Goal: Information Seeking & Learning: Learn about a topic

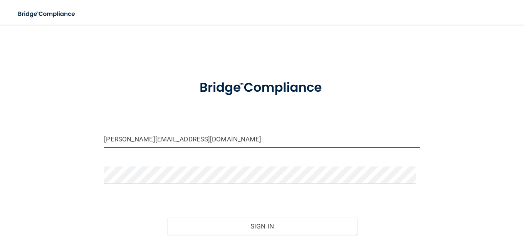
drag, startPoint x: 113, startPoint y: 140, endPoint x: 96, endPoint y: 140, distance: 17.0
click at [96, 140] on div "[PERSON_NAME][EMAIL_ADDRESS][DOMAIN_NAME] Invalid email/password. You don't hav…" at bounding box center [262, 152] width 494 height 241
type input "[EMAIL_ADDRESS][DOMAIN_NAME]"
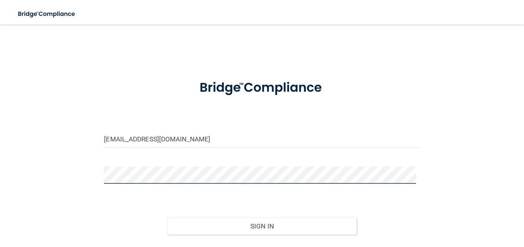
click at [167, 218] on button "Sign In" at bounding box center [262, 226] width 190 height 17
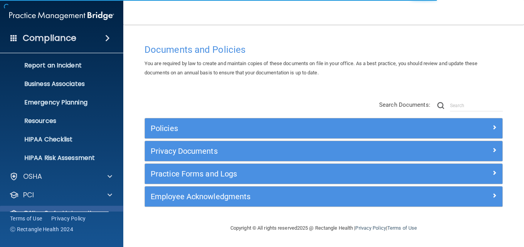
scroll to position [73, 0]
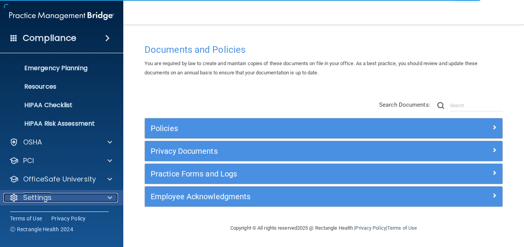
click at [34, 198] on p "Settings" at bounding box center [37, 197] width 29 height 9
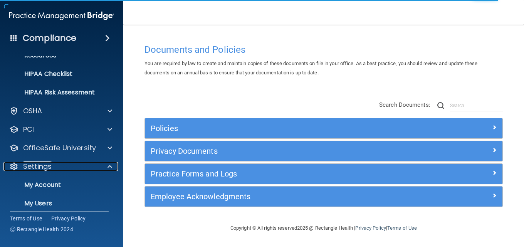
scroll to position [147, 0]
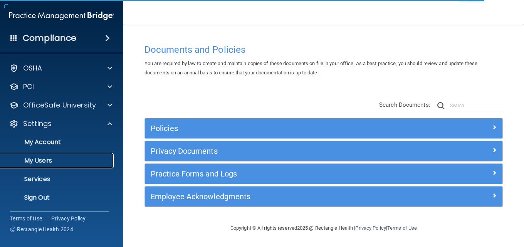
click at [68, 156] on link "My Users" at bounding box center [52, 160] width 121 height 15
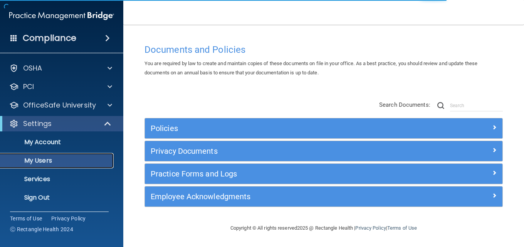
scroll to position [17, 0]
select select "20"
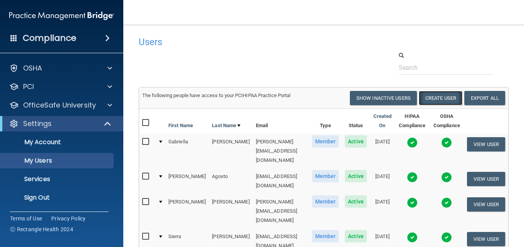
click at [452, 96] on button "Create User" at bounding box center [441, 98] width 44 height 14
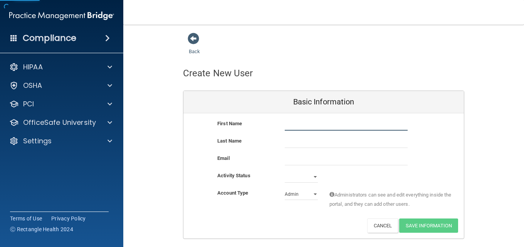
click at [348, 122] on input "text" at bounding box center [346, 125] width 123 height 12
type input "JAzlyn"
type input "Ayala"
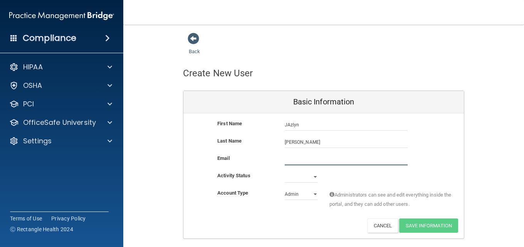
type input "h"
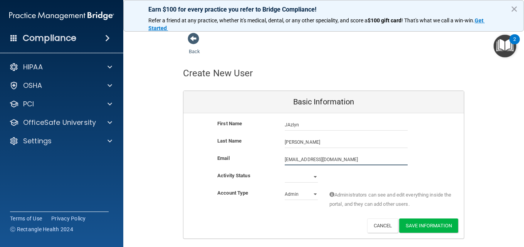
type input "[EMAIL_ADDRESS][DOMAIN_NAME]"
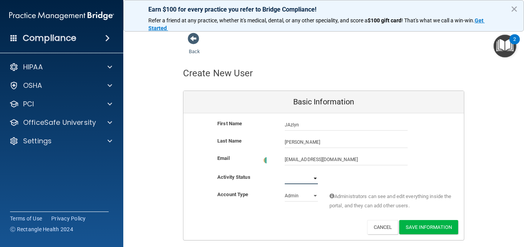
click at [286, 174] on select "Active Inactive" at bounding box center [301, 179] width 33 height 12
select select "active"
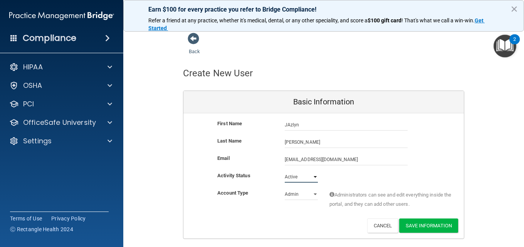
click at [285, 171] on select "Active Inactive" at bounding box center [301, 177] width 33 height 12
click at [297, 196] on select "Admin Member" at bounding box center [301, 195] width 33 height 12
click at [281, 213] on div "Account Type Practice Admin Admin Member Financial Institution Business Associa…" at bounding box center [324, 201] width 281 height 24
click at [307, 197] on select "Admin Member" at bounding box center [301, 195] width 33 height 12
select select "practice_member"
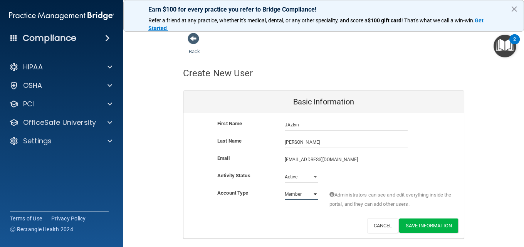
click at [285, 189] on select "Admin Member" at bounding box center [301, 195] width 33 height 12
click at [516, 8] on button "×" at bounding box center [514, 9] width 7 height 12
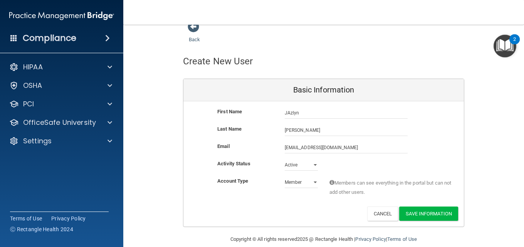
scroll to position [23, 0]
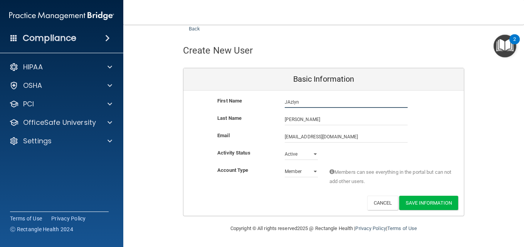
click at [289, 104] on input "JAzlyn" at bounding box center [346, 102] width 123 height 12
click at [287, 98] on input "JAzlyn" at bounding box center [346, 102] width 123 height 12
type input "Jazlyn"
click at [419, 202] on button "Save Information" at bounding box center [429, 203] width 59 height 14
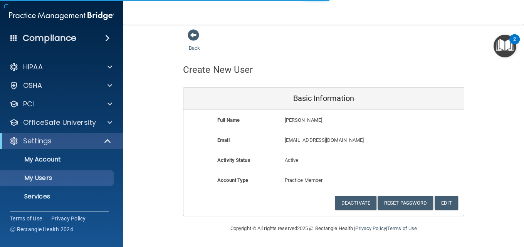
select select "20"
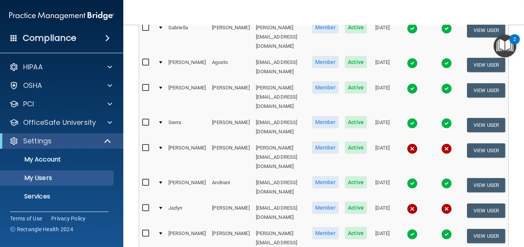
scroll to position [171, 0]
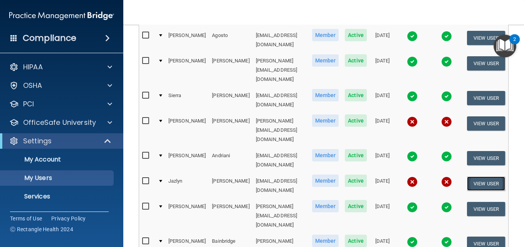
click at [486, 177] on button "View User" at bounding box center [486, 184] width 38 height 14
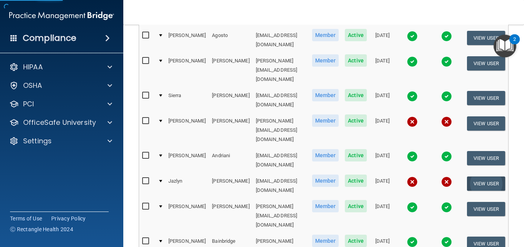
scroll to position [3, 0]
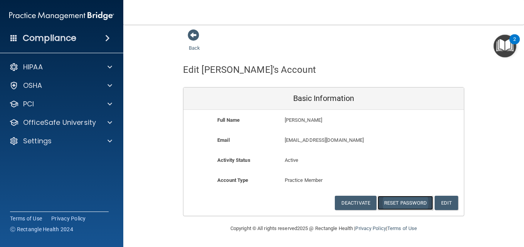
click at [399, 207] on button "Reset Password" at bounding box center [406, 203] width 56 height 14
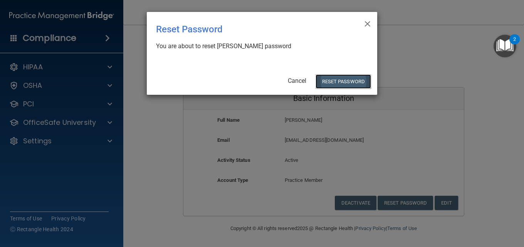
click at [341, 84] on button "Reset Password" at bounding box center [344, 81] width 56 height 14
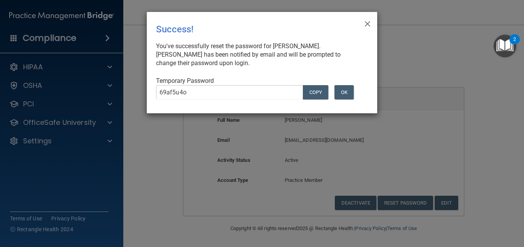
click at [142, 92] on div "× Close Success! You've successfully reset the password for Jazlyn Ayala. Jazly…" at bounding box center [262, 123] width 524 height 247
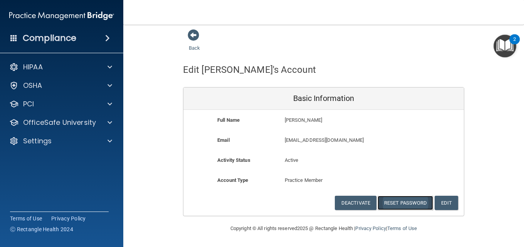
click at [410, 204] on button "Reset Password" at bounding box center [406, 203] width 56 height 14
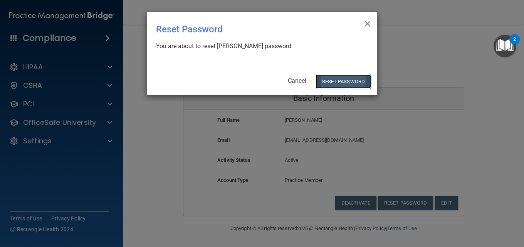
click at [336, 81] on button "Reset Password" at bounding box center [344, 81] width 56 height 14
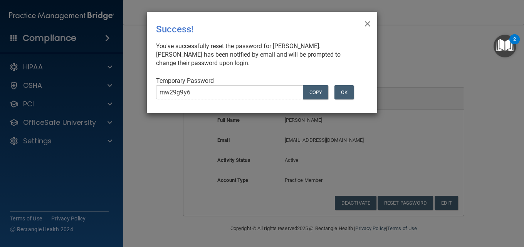
click at [151, 93] on div "mw29g9y6 COPY" at bounding box center [240, 95] width 181 height 20
click at [349, 92] on button "OK" at bounding box center [344, 92] width 19 height 14
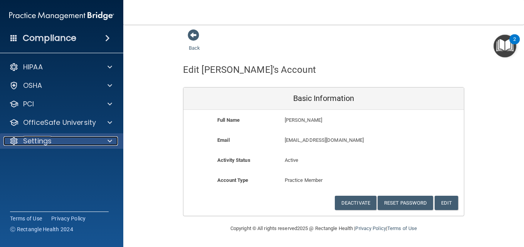
click at [47, 137] on p "Settings" at bounding box center [37, 141] width 29 height 9
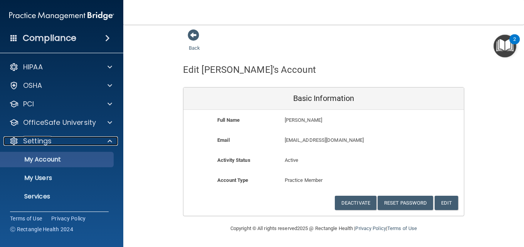
scroll to position [17, 0]
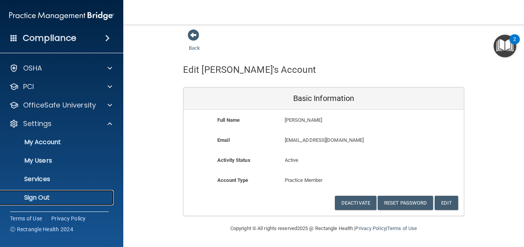
click at [49, 202] on link "Sign Out" at bounding box center [52, 197] width 121 height 15
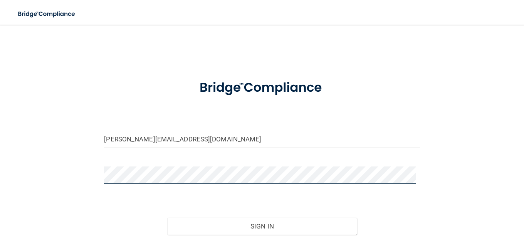
click at [89, 182] on div "jess@berksoralsurgery.com Invalid email/password. You don't have permission to …" at bounding box center [262, 152] width 494 height 241
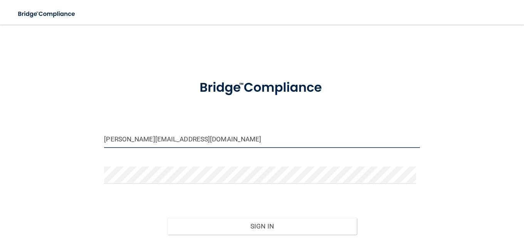
drag, startPoint x: 114, startPoint y: 139, endPoint x: 98, endPoint y: 142, distance: 16.5
click at [98, 142] on div "jess@berksoralsurgery.com" at bounding box center [261, 142] width 327 height 23
type input "[EMAIL_ADDRESS][DOMAIN_NAME]"
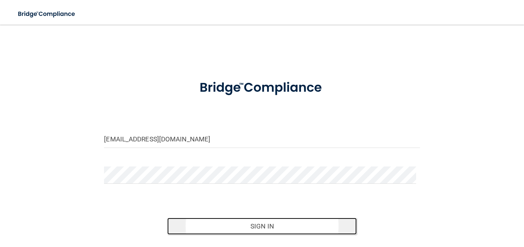
click at [293, 233] on button "Sign In" at bounding box center [262, 226] width 190 height 17
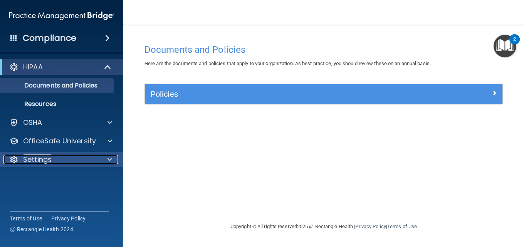
click at [105, 159] on div at bounding box center [108, 159] width 19 height 9
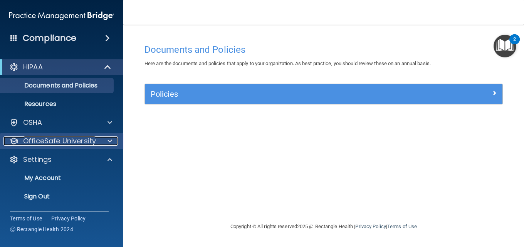
click at [105, 143] on div at bounding box center [108, 141] width 19 height 9
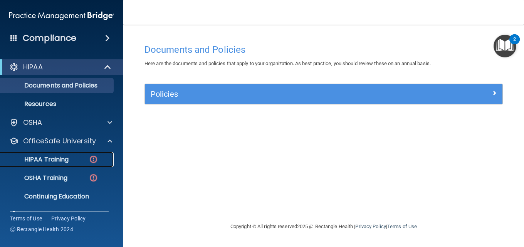
click at [46, 157] on p "HIPAA Training" at bounding box center [37, 160] width 64 height 8
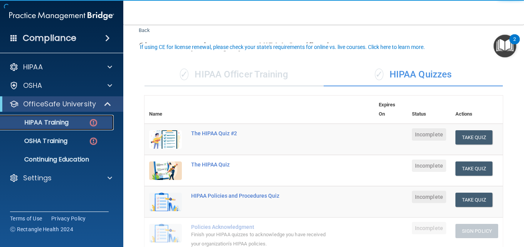
scroll to position [39, 0]
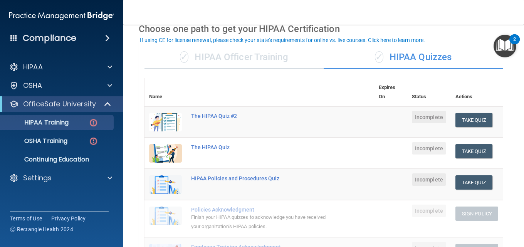
click at [407, 57] on div "✓ HIPAA Quizzes" at bounding box center [413, 57] width 179 height 23
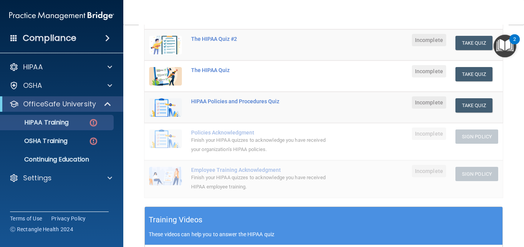
scroll to position [77, 0]
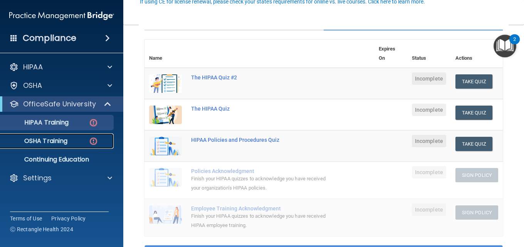
click at [40, 141] on p "OSHA Training" at bounding box center [36, 141] width 62 height 8
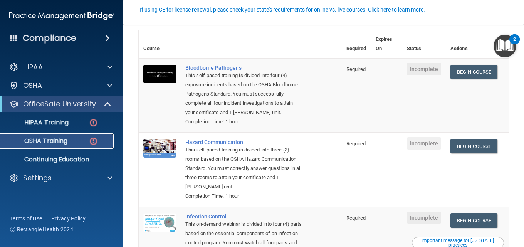
scroll to position [77, 0]
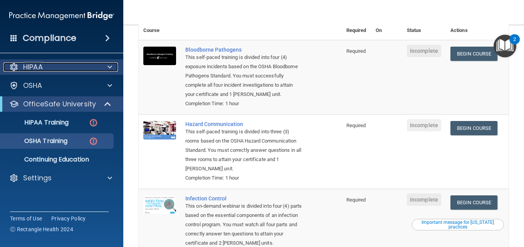
click at [87, 70] on div "HIPAA" at bounding box center [51, 66] width 96 height 9
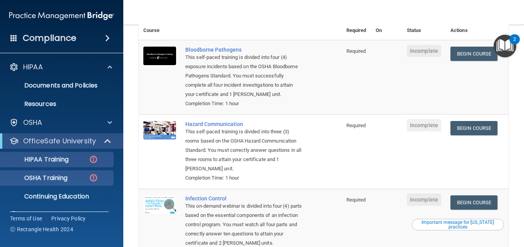
click at [75, 152] on ul "HIPAA Training OSHA Training Continuing Education" at bounding box center [62, 177] width 140 height 56
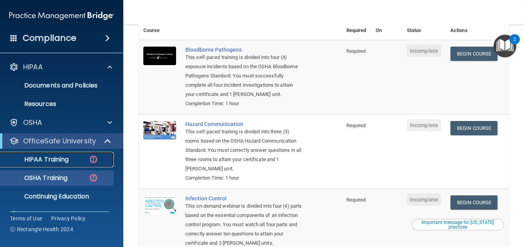
click at [74, 157] on div "HIPAA Training" at bounding box center [57, 160] width 105 height 8
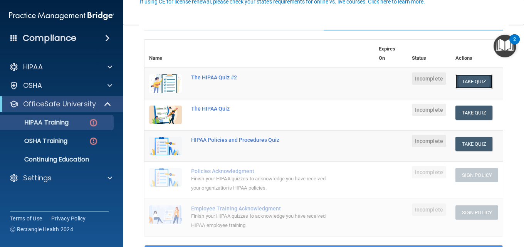
click at [474, 81] on button "Take Quiz" at bounding box center [474, 81] width 37 height 14
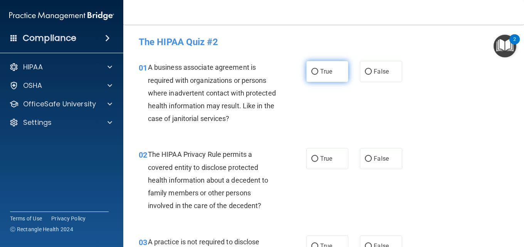
click at [330, 72] on label "True" at bounding box center [328, 71] width 42 height 21
click at [319, 72] on input "True" at bounding box center [315, 72] width 7 height 6
radio input "true"
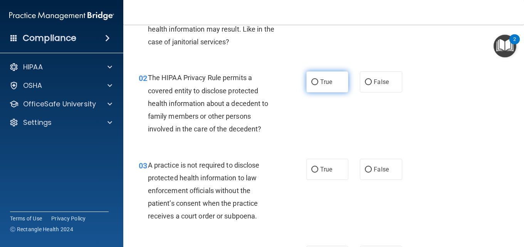
scroll to position [77, 0]
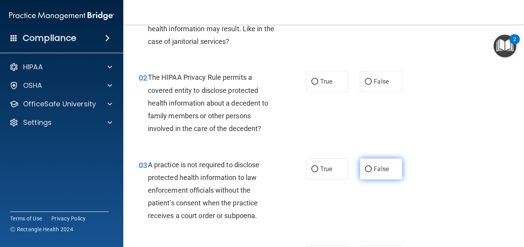
click at [374, 168] on span "False" at bounding box center [381, 168] width 15 height 7
click at [372, 168] on input "False" at bounding box center [368, 170] width 7 height 6
radio input "true"
click at [469, 104] on div "02 The HIPAA Privacy Rule permits a covered entity to disclose protected health…" at bounding box center [324, 104] width 382 height 87
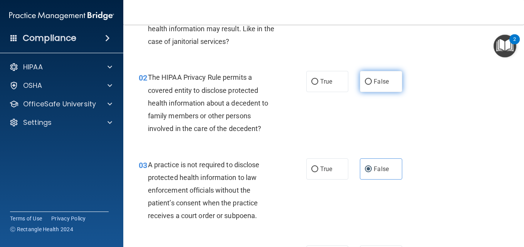
click at [361, 80] on label "False" at bounding box center [381, 81] width 42 height 21
click at [365, 80] on input "False" at bounding box center [368, 82] width 7 height 6
radio input "true"
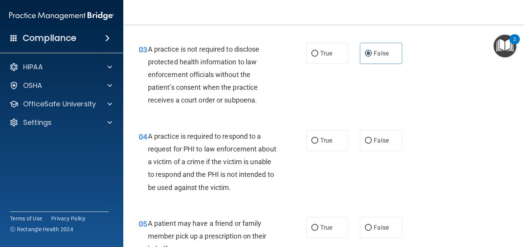
scroll to position [231, 0]
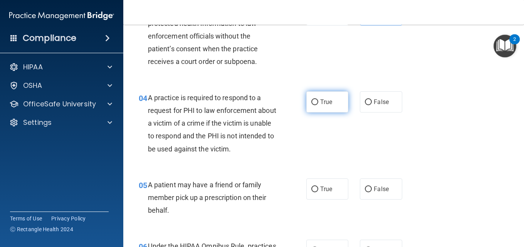
click at [307, 106] on label "True" at bounding box center [328, 101] width 42 height 21
click at [312, 105] on input "True" at bounding box center [315, 102] width 7 height 6
radio input "true"
click at [299, 138] on div "04 A practice is required to respond to a request for PHI to law enforcement ab…" at bounding box center [222, 125] width 191 height 68
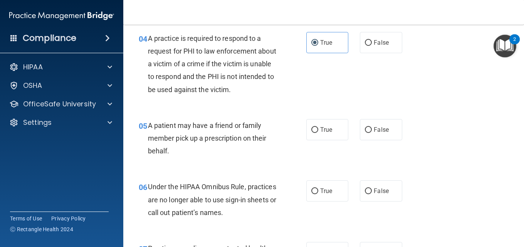
scroll to position [309, 0]
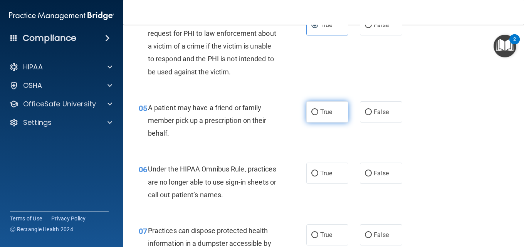
click at [325, 113] on span "True" at bounding box center [326, 111] width 12 height 7
click at [319, 113] on input "True" at bounding box center [315, 113] width 7 height 6
radio input "true"
click at [297, 144] on div "05 A patient may have a friend or family member pick up a prescription on their…" at bounding box center [324, 123] width 382 height 62
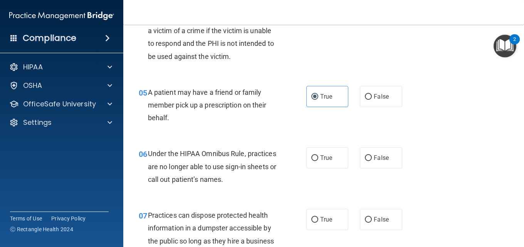
scroll to position [347, 0]
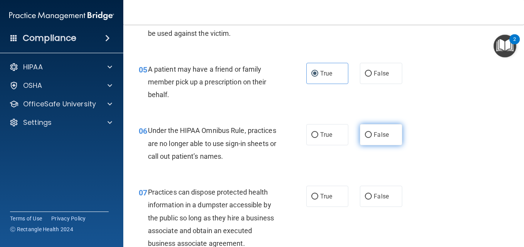
click at [363, 131] on label "False" at bounding box center [381, 134] width 42 height 21
click at [365, 132] on input "False" at bounding box center [368, 135] width 7 height 6
radio input "true"
click at [320, 164] on div "06 Under the HIPAA Omnibus Rule, practices are no longer able to use sign-in sh…" at bounding box center [324, 146] width 382 height 62
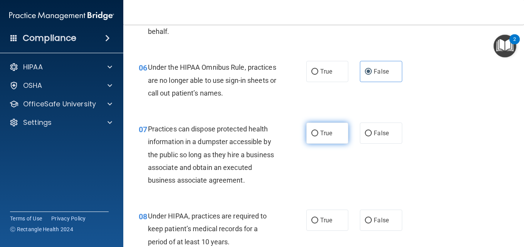
scroll to position [424, 0]
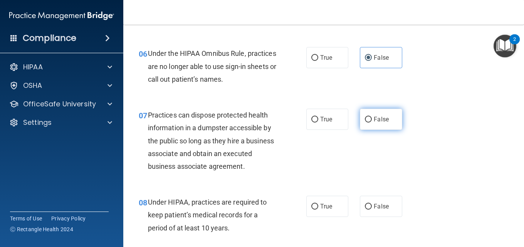
click at [383, 122] on span "False" at bounding box center [381, 119] width 15 height 7
click at [372, 122] on input "False" at bounding box center [368, 120] width 7 height 6
radio input "true"
click at [339, 185] on div "07 Practices can dispose protected health information in a dumpster accessible …" at bounding box center [324, 142] width 382 height 87
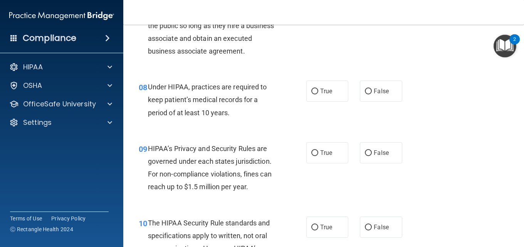
scroll to position [540, 0]
click at [327, 94] on span "True" at bounding box center [326, 90] width 12 height 7
click at [319, 94] on input "True" at bounding box center [315, 91] width 7 height 6
radio input "true"
click at [215, 132] on div "08 Under HIPAA, practices are required to keep patient’s medical records for a …" at bounding box center [324, 102] width 382 height 62
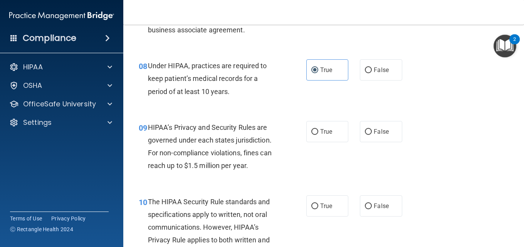
scroll to position [578, 0]
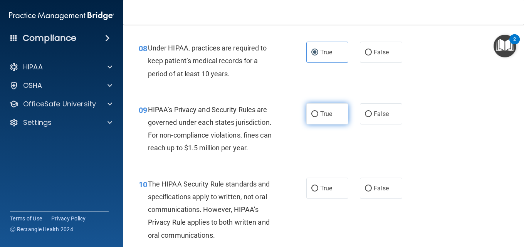
click at [341, 125] on label "True" at bounding box center [328, 113] width 42 height 21
click at [319, 117] on input "True" at bounding box center [315, 114] width 7 height 6
radio input "true"
drag, startPoint x: 293, startPoint y: 153, endPoint x: 299, endPoint y: 153, distance: 5.4
click at [294, 153] on div "09 HIPAA’s Privacy and Security Rules are governed under each states jurisdicti…" at bounding box center [222, 130] width 191 height 55
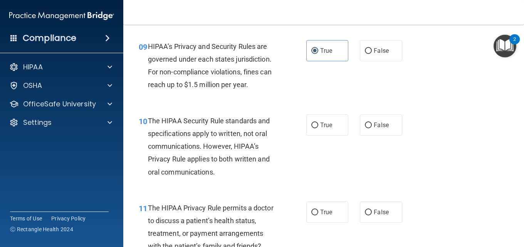
scroll to position [656, 0]
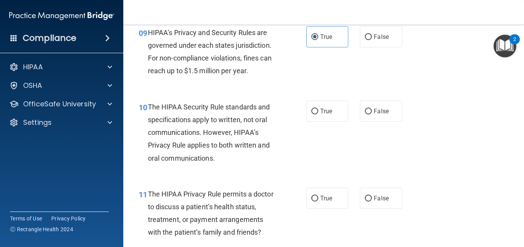
click at [346, 122] on div "True False" at bounding box center [357, 111] width 101 height 21
click at [322, 137] on div "10 The HIPAA Security Rule standards and specifications apply to written, not o…" at bounding box center [324, 134] width 382 height 87
click at [332, 122] on label "True" at bounding box center [328, 111] width 42 height 21
click at [319, 115] on input "True" at bounding box center [315, 112] width 7 height 6
radio input "true"
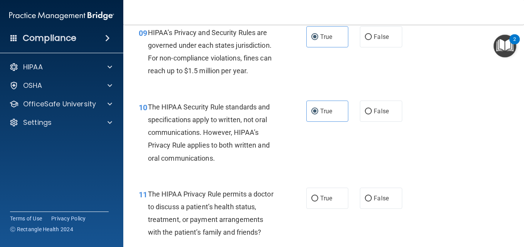
click at [295, 164] on div "10 The HIPAA Security Rule standards and specifications apply to written, not o…" at bounding box center [222, 135] width 191 height 68
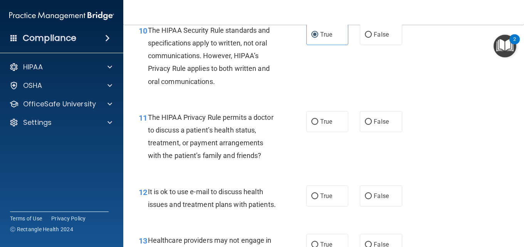
scroll to position [733, 0]
click at [392, 132] on label "False" at bounding box center [381, 121] width 42 height 21
click at [372, 125] on input "False" at bounding box center [368, 122] width 7 height 6
radio input "true"
click at [314, 166] on div "11 The HIPAA Privacy Rule permits a doctor to discuss a patient’s health status…" at bounding box center [222, 138] width 191 height 55
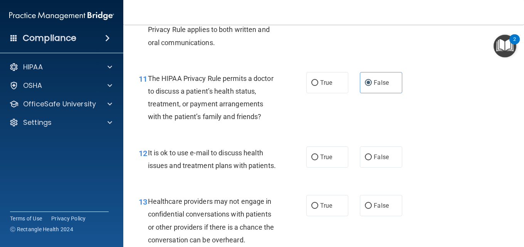
scroll to position [810, 0]
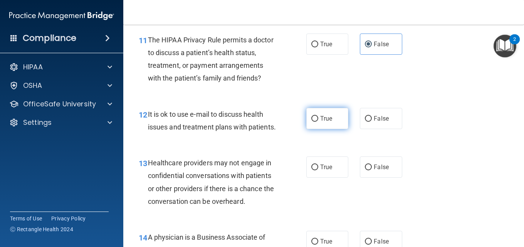
click at [310, 129] on label "True" at bounding box center [328, 118] width 42 height 21
click at [312, 122] on input "True" at bounding box center [315, 119] width 7 height 6
radio input "true"
click at [231, 133] on div "It is ok to use e-mail to discuss health issues and treatment plans with patien…" at bounding box center [215, 120] width 135 height 25
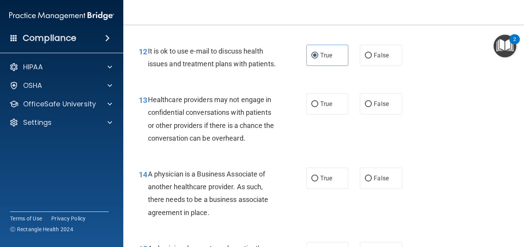
scroll to position [887, 0]
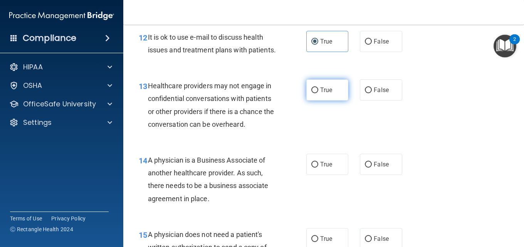
click at [329, 94] on span "True" at bounding box center [326, 89] width 12 height 7
click at [319, 93] on input "True" at bounding box center [315, 91] width 7 height 6
radio input "true"
click at [282, 135] on div "13 Healthcare providers may not engage in confidential conversations with patie…" at bounding box center [222, 106] width 191 height 55
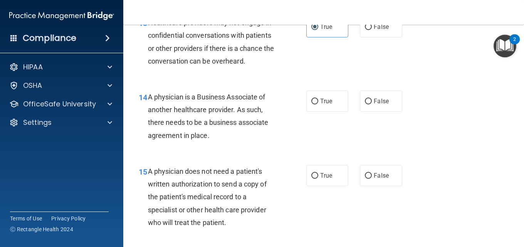
scroll to position [964, 0]
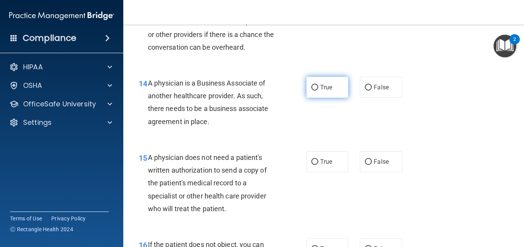
click at [321, 98] on label "True" at bounding box center [328, 87] width 42 height 21
click at [319, 91] on input "True" at bounding box center [315, 88] width 7 height 6
radio input "true"
click at [271, 132] on div "14 A physician is a Business Associate of another healthcare provider. As such,…" at bounding box center [222, 104] width 191 height 55
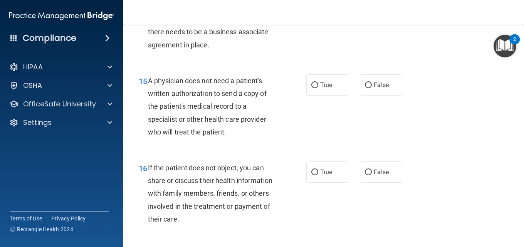
scroll to position [1041, 0]
click at [374, 88] on span "False" at bounding box center [381, 84] width 15 height 7
click at [372, 88] on input "False" at bounding box center [368, 85] width 7 height 6
radio input "true"
click at [287, 142] on div "15 A physician does not need a patient's written authorization to send a copy o…" at bounding box center [222, 108] width 191 height 68
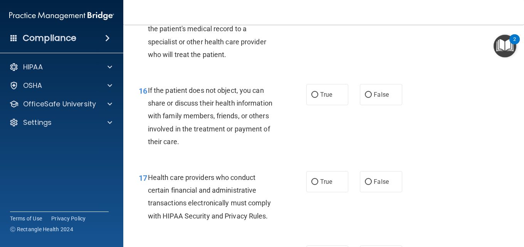
scroll to position [1157, 0]
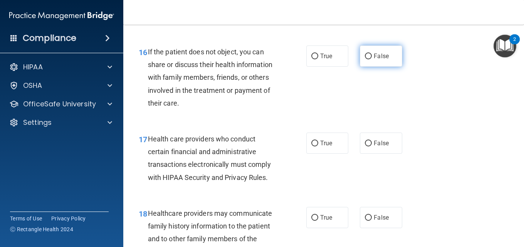
click at [373, 67] on label "False" at bounding box center [381, 56] width 42 height 21
click at [372, 59] on input "False" at bounding box center [368, 57] width 7 height 6
radio input "true"
click at [347, 123] on div "16 If the patient does not object, you can share or discuss their health inform…" at bounding box center [324, 79] width 382 height 87
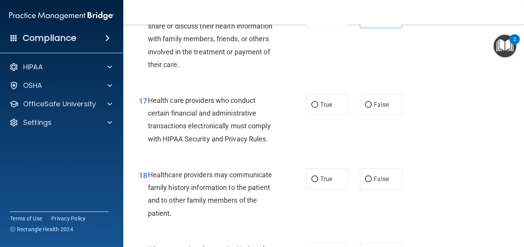
scroll to position [1234, 0]
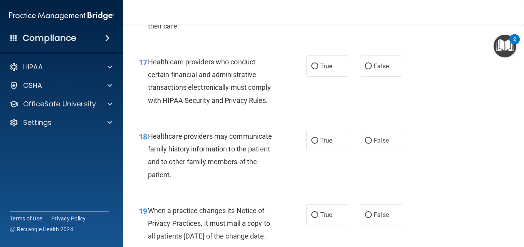
click at [313, 120] on div "17 Health care providers who conduct certain financial and administrative trans…" at bounding box center [324, 83] width 382 height 74
click at [324, 77] on label "True" at bounding box center [328, 66] width 42 height 21
click at [319, 69] on input "True" at bounding box center [315, 67] width 7 height 6
radio input "true"
click at [319, 120] on div "17 Health care providers who conduct certain financial and administrative trans…" at bounding box center [324, 83] width 382 height 74
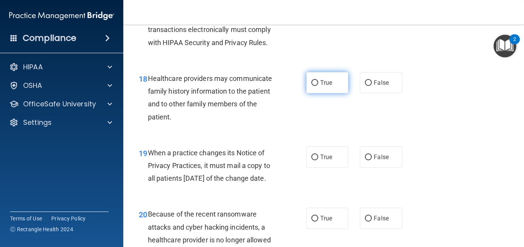
scroll to position [1311, 0]
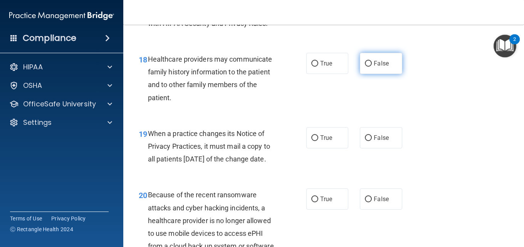
click at [364, 74] on label "False" at bounding box center [381, 63] width 42 height 21
click at [365, 67] on input "False" at bounding box center [368, 64] width 7 height 6
radio input "true"
click at [336, 118] on div "18 Healthcare providers may communicate family history information to the patie…" at bounding box center [324, 80] width 382 height 74
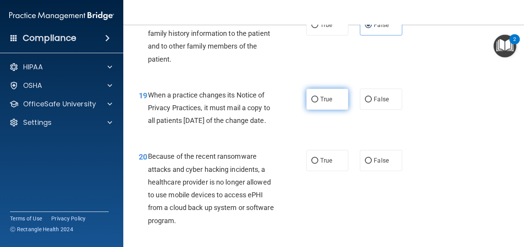
click at [307, 110] on label "True" at bounding box center [328, 99] width 42 height 21
click at [312, 103] on input "True" at bounding box center [315, 100] width 7 height 6
radio input "true"
click at [296, 141] on div "19 When a practice changes its Notice of Privacy Practices, it must mail a copy…" at bounding box center [324, 110] width 382 height 62
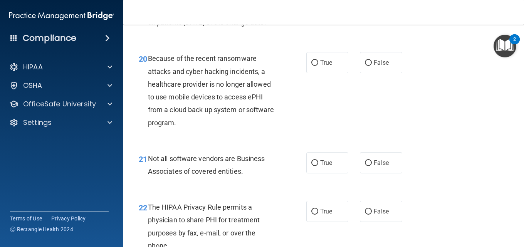
scroll to position [1465, 0]
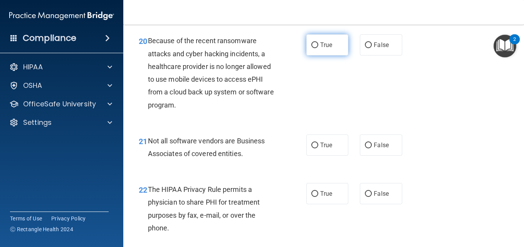
click at [312, 56] on label "True" at bounding box center [328, 44] width 42 height 21
click at [312, 48] on input "True" at bounding box center [315, 45] width 7 height 6
radio input "true"
click at [312, 115] on div "20 Because of the recent ransomware attacks and cyber hacking incidents, a heal…" at bounding box center [222, 74] width 191 height 81
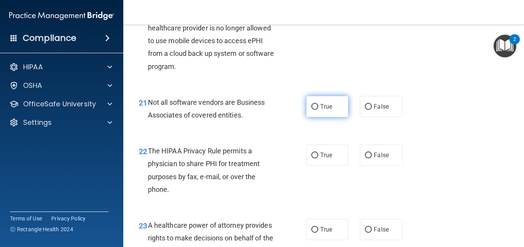
click at [312, 117] on label "True" at bounding box center [328, 106] width 42 height 21
click at [312, 110] on input "True" at bounding box center [315, 107] width 7 height 6
radio input "true"
click at [244, 121] on div "Not all software vendors are Business Associates of covered entities." at bounding box center [215, 108] width 135 height 25
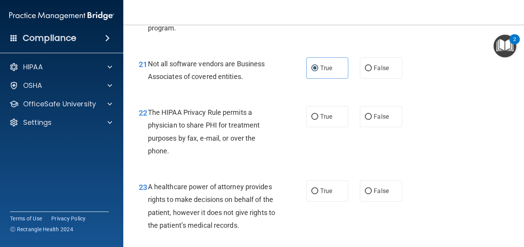
scroll to position [1581, 0]
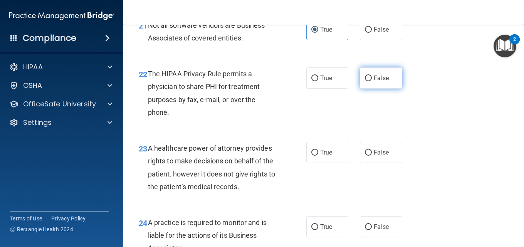
click at [396, 89] on label "False" at bounding box center [381, 77] width 42 height 21
click at [372, 81] on input "False" at bounding box center [368, 79] width 7 height 6
radio input "true"
click at [342, 132] on div "22 The HIPAA Privacy Rule permits a physician to share PHI for treatment purpos…" at bounding box center [324, 95] width 382 height 74
click at [470, 132] on div "22 The HIPAA Privacy Rule permits a physician to share PHI for treatment purpos…" at bounding box center [324, 95] width 382 height 74
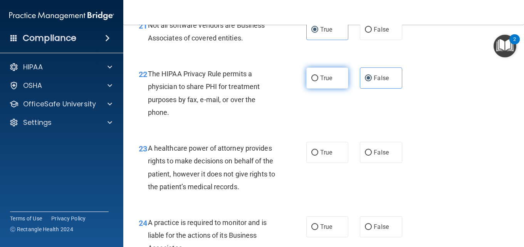
click at [307, 89] on label "True" at bounding box center [328, 77] width 42 height 21
click at [312, 81] on input "True" at bounding box center [315, 79] width 7 height 6
radio input "true"
radio input "false"
click at [298, 132] on div "22 The HIPAA Privacy Rule permits a physician to share PHI for treatment purpos…" at bounding box center [324, 95] width 382 height 74
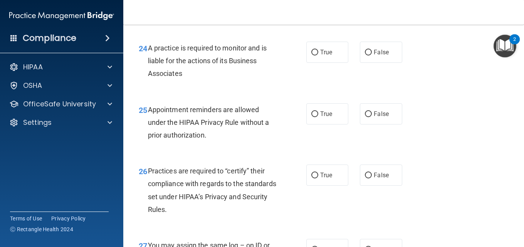
scroll to position [1649, 0]
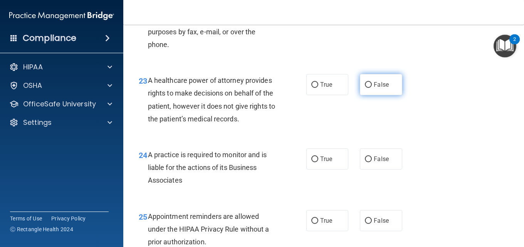
click at [361, 95] on label "False" at bounding box center [381, 84] width 42 height 21
click at [365, 88] on input "False" at bounding box center [368, 85] width 7 height 6
radio input "true"
click at [313, 129] on div "23 A healthcare power of attorney provides rights to make decisions on behalf o…" at bounding box center [222, 101] width 191 height 55
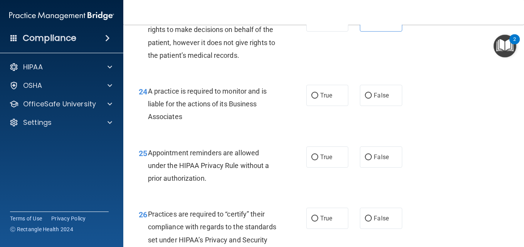
scroll to position [1726, 0]
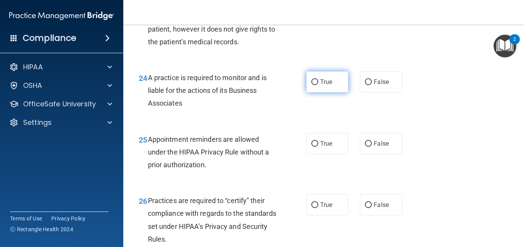
click at [325, 93] on label "True" at bounding box center [328, 81] width 42 height 21
click at [319, 85] on input "True" at bounding box center [315, 82] width 7 height 6
radio input "true"
click at [250, 114] on div "24 A practice is required to monitor and is liable for the actions of its Busin…" at bounding box center [222, 92] width 191 height 42
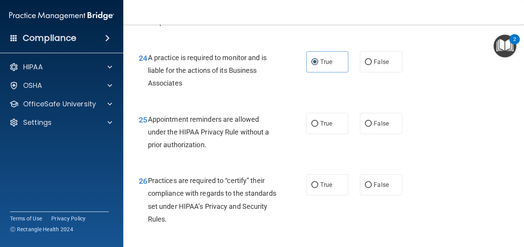
scroll to position [1765, 0]
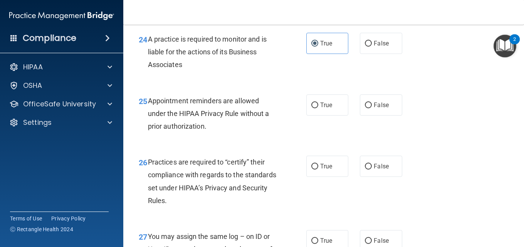
click at [405, 147] on div "25 Appointment reminders are allowed under the HIPAA Privacy Rule without a pri…" at bounding box center [324, 116] width 382 height 62
click at [375, 116] on label "False" at bounding box center [381, 104] width 42 height 21
click at [372, 108] on input "False" at bounding box center [368, 106] width 7 height 6
radio input "true"
click at [373, 147] on div "25 Appointment reminders are allowed under the HIPAA Privacy Rule without a pri…" at bounding box center [324, 116] width 382 height 62
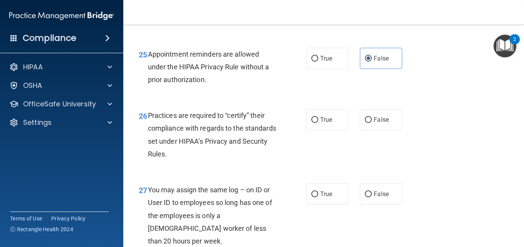
scroll to position [1880, 0]
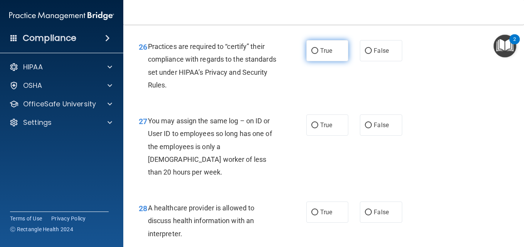
click at [313, 61] on label "True" at bounding box center [328, 50] width 42 height 21
click at [313, 54] on input "True" at bounding box center [315, 51] width 7 height 6
radio input "true"
click at [273, 91] on div "Practices are required to “certify” their compliance with regards to the standa…" at bounding box center [215, 65] width 135 height 51
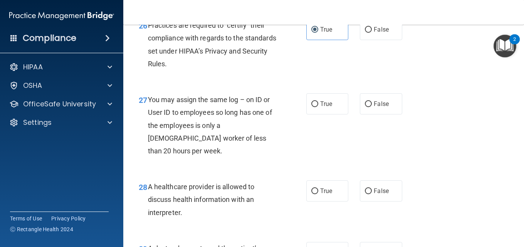
scroll to position [1919, 0]
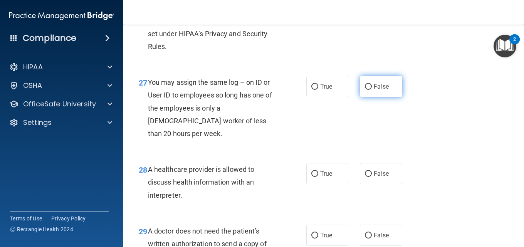
click at [388, 97] on label "False" at bounding box center [381, 86] width 42 height 21
click at [372, 90] on input "False" at bounding box center [368, 87] width 7 height 6
radio input "true"
click at [324, 153] on div "27 You may assign the same log – on ID or User ID to employees so long has one …" at bounding box center [324, 109] width 382 height 87
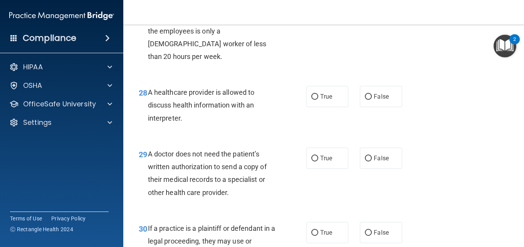
scroll to position [2035, 0]
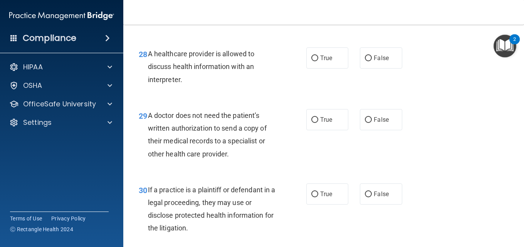
click at [326, 95] on div "28 A healthcare provider is allowed to discuss health information with an inter…" at bounding box center [324, 69] width 382 height 62
click at [334, 69] on label "True" at bounding box center [328, 57] width 42 height 21
click at [319, 61] on input "True" at bounding box center [315, 59] width 7 height 6
radio input "true"
click at [318, 99] on div "28 A healthcare provider is allowed to discuss health information with an inter…" at bounding box center [324, 69] width 382 height 62
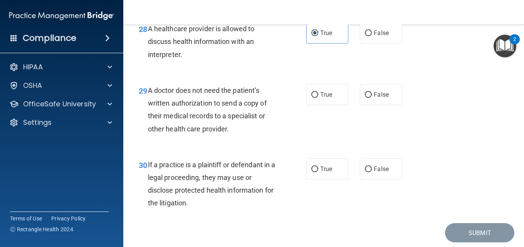
scroll to position [2073, 0]
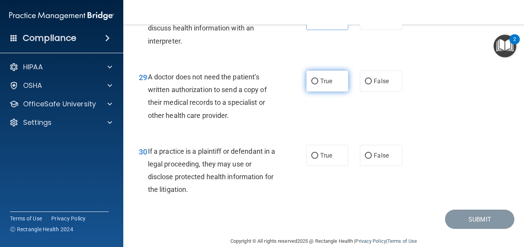
click at [329, 92] on label "True" at bounding box center [328, 81] width 42 height 21
click at [319, 84] on input "True" at bounding box center [315, 82] width 7 height 6
radio input "true"
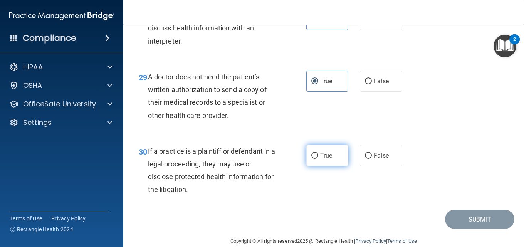
click at [316, 166] on label "True" at bounding box center [328, 155] width 42 height 21
click at [316, 159] on input "True" at bounding box center [315, 156] width 7 height 6
radio input "true"
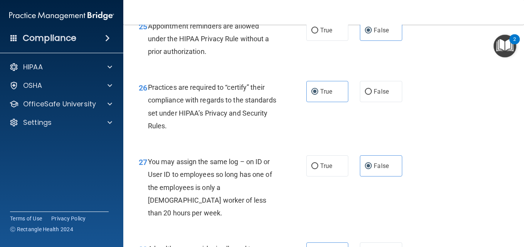
scroll to position [1803, 0]
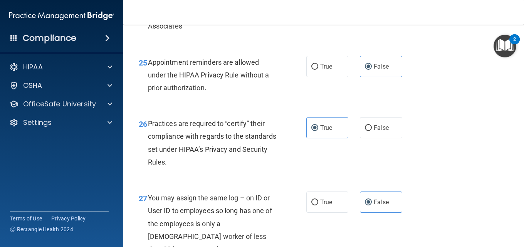
click at [464, 108] on div "25 Appointment reminders are allowed under the HIPAA Privacy Rule without a pri…" at bounding box center [324, 77] width 382 height 62
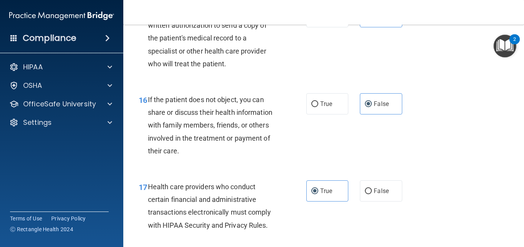
scroll to position [1071, 0]
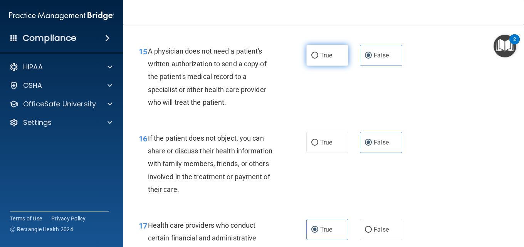
click at [311, 66] on label "True" at bounding box center [328, 55] width 42 height 21
click at [312, 59] on input "True" at bounding box center [315, 56] width 7 height 6
radio input "true"
radio input "false"
click at [323, 122] on div "15 A physician does not need a patient's written authorization to send a copy o…" at bounding box center [324, 78] width 382 height 87
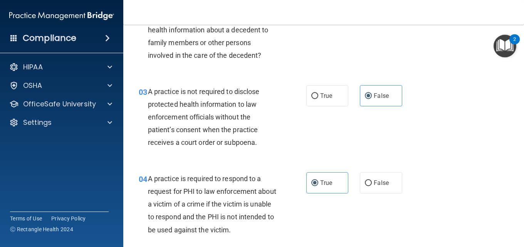
scroll to position [145, 0]
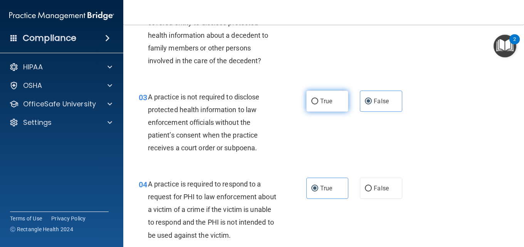
click at [337, 108] on label "True" at bounding box center [328, 101] width 42 height 21
click at [319, 105] on input "True" at bounding box center [315, 102] width 7 height 6
radio input "true"
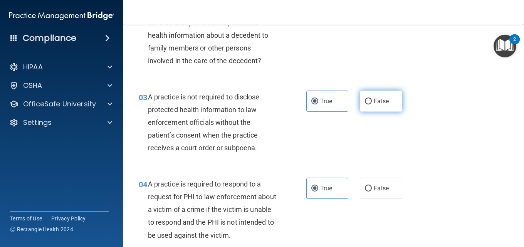
click at [388, 102] on label "False" at bounding box center [381, 101] width 42 height 21
click at [372, 102] on input "False" at bounding box center [368, 102] width 7 height 6
radio input "true"
radio input "false"
click at [462, 104] on div "03 A practice is not required to disclose protected health information to law e…" at bounding box center [324, 124] width 382 height 87
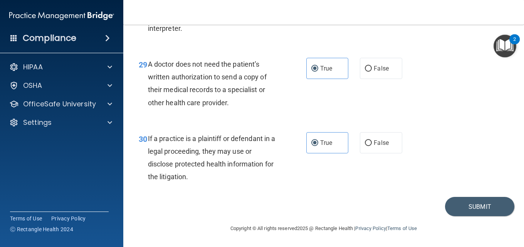
scroll to position [2112, 0]
click at [463, 192] on div "30 If a practice is a plaintiff or defendant in a legal proceeding, they may us…" at bounding box center [324, 160] width 382 height 74
click at [464, 203] on button "Submit" at bounding box center [479, 207] width 69 height 20
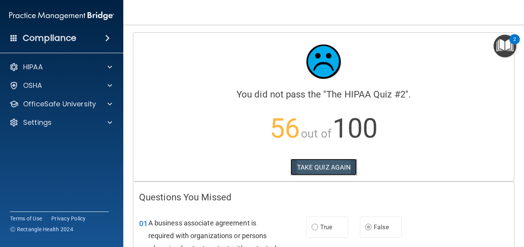
click at [338, 166] on button "TAKE QUIZ AGAIN" at bounding box center [324, 167] width 67 height 17
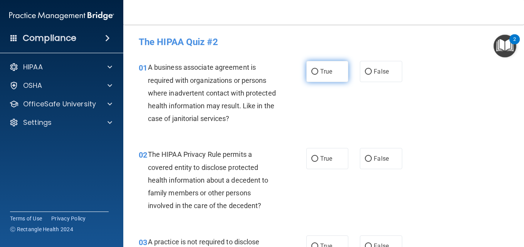
click at [325, 70] on span "True" at bounding box center [326, 71] width 12 height 7
click at [319, 70] on input "True" at bounding box center [315, 72] width 7 height 6
radio input "true"
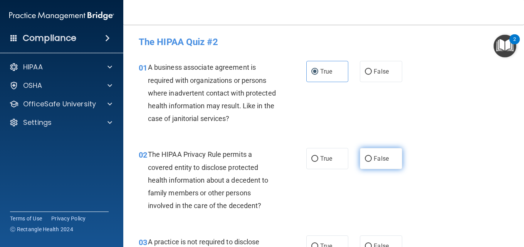
click at [386, 165] on label "False" at bounding box center [381, 158] width 42 height 21
click at [372, 162] on input "False" at bounding box center [368, 159] width 7 height 6
radio input "true"
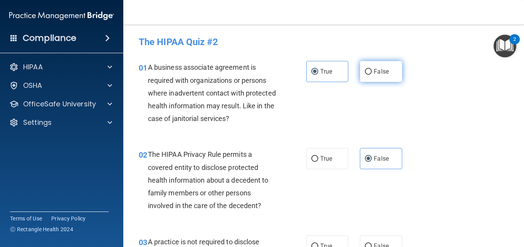
click at [371, 78] on label "False" at bounding box center [381, 71] width 42 height 21
click at [371, 75] on input "False" at bounding box center [368, 72] width 7 height 6
radio input "true"
radio input "false"
click at [351, 164] on div "True False" at bounding box center [357, 158] width 101 height 21
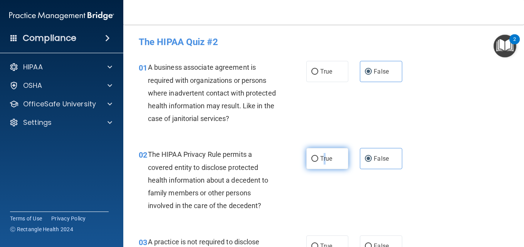
click at [321, 157] on span "True" at bounding box center [326, 158] width 12 height 7
click at [307, 155] on label "True" at bounding box center [328, 158] width 42 height 21
click at [312, 156] on input "True" at bounding box center [315, 159] width 7 height 6
radio input "true"
radio input "false"
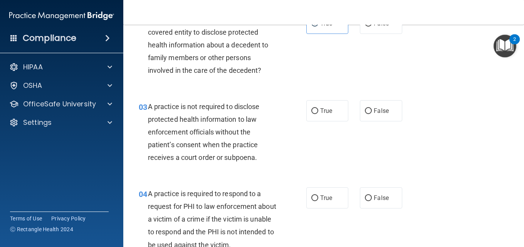
scroll to position [154, 0]
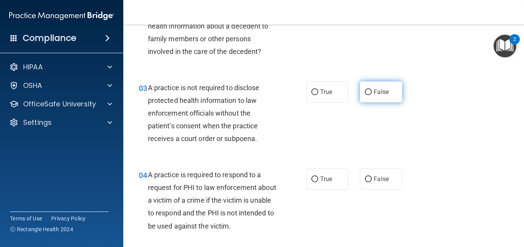
click at [366, 91] on input "False" at bounding box center [368, 92] width 7 height 6
radio input "true"
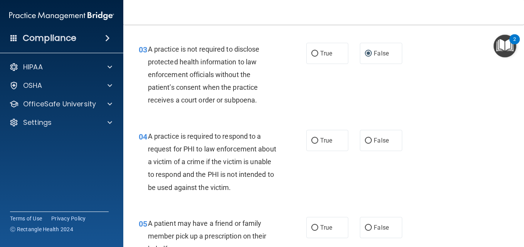
scroll to position [231, 0]
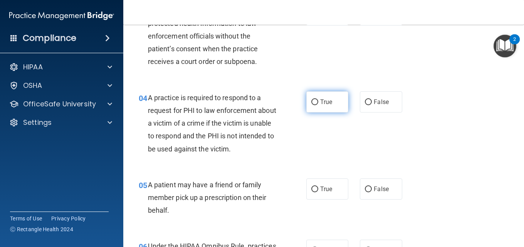
click at [316, 108] on label "True" at bounding box center [328, 101] width 42 height 21
click at [316, 105] on input "True" at bounding box center [315, 102] width 7 height 6
radio input "true"
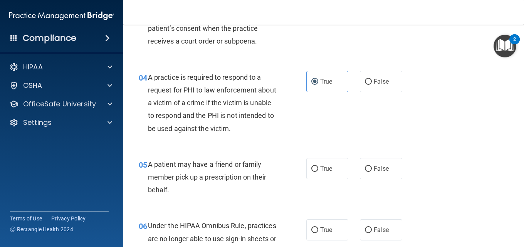
scroll to position [270, 0]
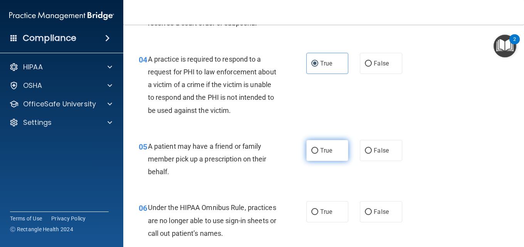
click at [317, 149] on label "True" at bounding box center [328, 150] width 42 height 21
click at [317, 149] on input "True" at bounding box center [315, 151] width 7 height 6
radio input "true"
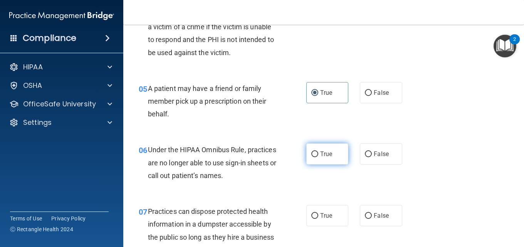
scroll to position [347, 0]
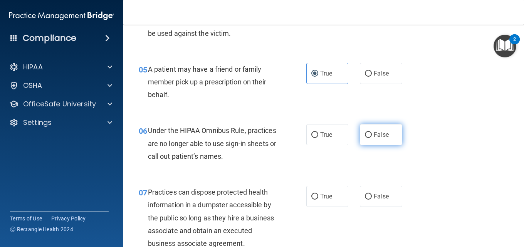
click at [384, 138] on label "False" at bounding box center [381, 134] width 42 height 21
click at [372, 138] on input "False" at bounding box center [368, 135] width 7 height 6
radio input "true"
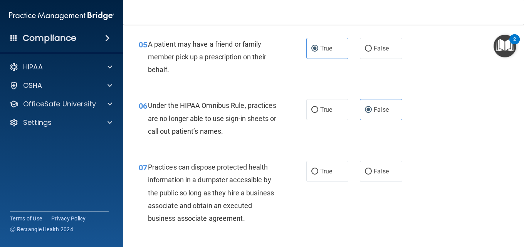
scroll to position [386, 0]
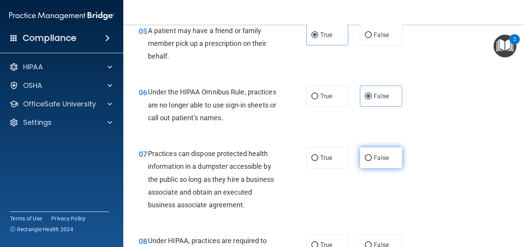
click at [391, 166] on label "False" at bounding box center [381, 157] width 42 height 21
click at [372, 161] on input "False" at bounding box center [368, 158] width 7 height 6
radio input "true"
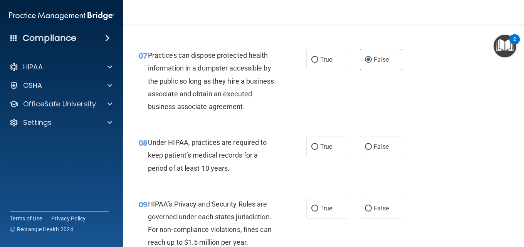
scroll to position [501, 0]
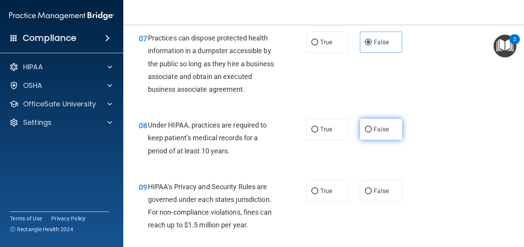
click at [383, 133] on span "False" at bounding box center [381, 129] width 15 height 7
click at [372, 133] on input "False" at bounding box center [368, 130] width 7 height 6
radio input "true"
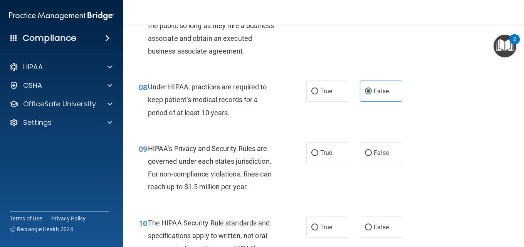
scroll to position [540, 0]
click at [391, 163] on label "False" at bounding box center [381, 152] width 42 height 21
click at [372, 156] on input "False" at bounding box center [368, 153] width 7 height 6
radio input "true"
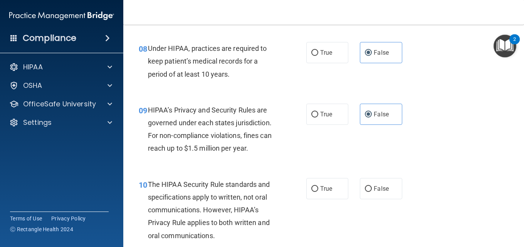
scroll to position [617, 0]
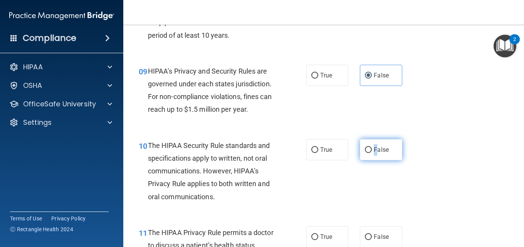
click at [374, 153] on span "False" at bounding box center [381, 149] width 15 height 7
click at [362, 160] on label "False" at bounding box center [381, 149] width 42 height 21
click at [365, 153] on input "False" at bounding box center [368, 150] width 7 height 6
radio input "true"
click at [379, 190] on div "10 The HIPAA Security Rule standards and specifications apply to written, not o…" at bounding box center [324, 173] width 382 height 87
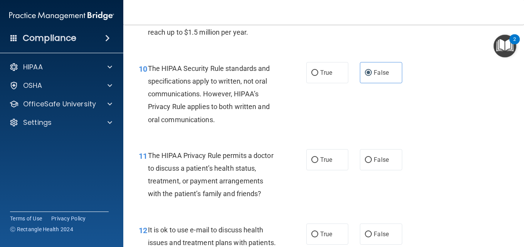
scroll to position [733, 0]
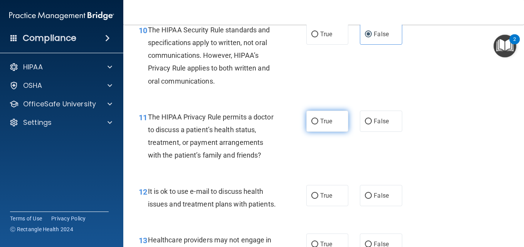
click at [312, 125] on input "True" at bounding box center [315, 122] width 7 height 6
radio input "true"
drag, startPoint x: 302, startPoint y: 176, endPoint x: 295, endPoint y: 177, distance: 6.6
click at [295, 166] on div "11 The HIPAA Privacy Rule permits a doctor to discuss a patient’s health status…" at bounding box center [222, 138] width 191 height 55
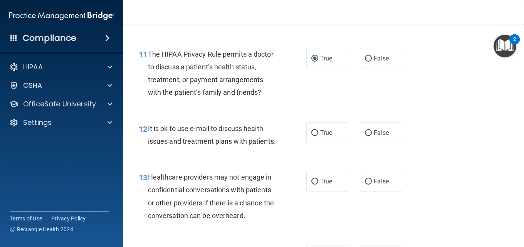
scroll to position [848, 0]
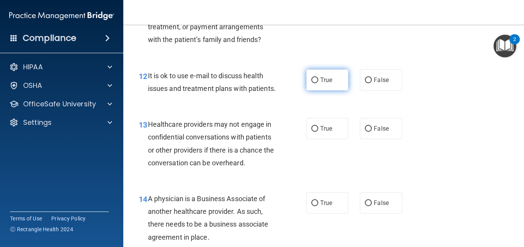
click at [322, 91] on label "True" at bounding box center [328, 79] width 42 height 21
click at [319, 83] on input "True" at bounding box center [315, 81] width 7 height 6
radio input "true"
click at [278, 108] on div "12 It is ok to use e-mail to discuss health issues and treatment plans with pat…" at bounding box center [324, 84] width 382 height 49
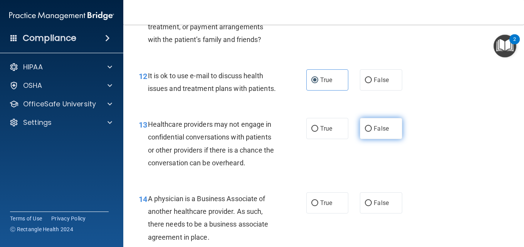
click at [369, 139] on label "False" at bounding box center [381, 128] width 42 height 21
click at [369, 132] on input "False" at bounding box center [368, 129] width 7 height 6
radio input "true"
click at [341, 183] on div "13 Healthcare providers may not engage in confidential conversations with patie…" at bounding box center [324, 145] width 382 height 74
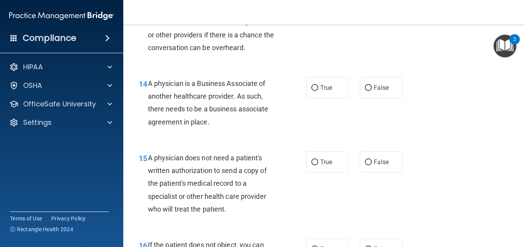
scroll to position [964, 0]
click at [376, 91] on span "False" at bounding box center [381, 87] width 15 height 7
click at [372, 91] on input "False" at bounding box center [368, 88] width 7 height 6
radio input "true"
click at [395, 142] on div "14 A physician is a Business Associate of another healthcare provider. As such,…" at bounding box center [324, 104] width 382 height 74
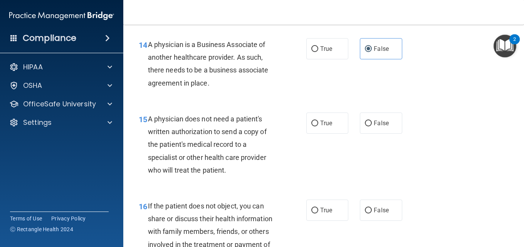
scroll to position [1041, 0]
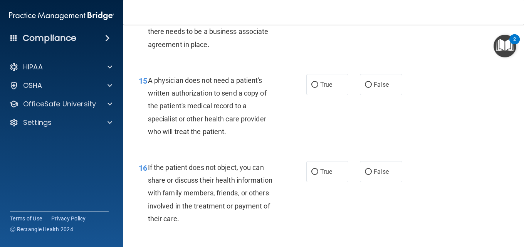
drag, startPoint x: 310, startPoint y: 116, endPoint x: 302, endPoint y: 117, distance: 8.1
click at [408, 74] on ng-form "15 A physician does not need a patient's written authorization to send a copy o…" at bounding box center [408, 74] width 0 height 0
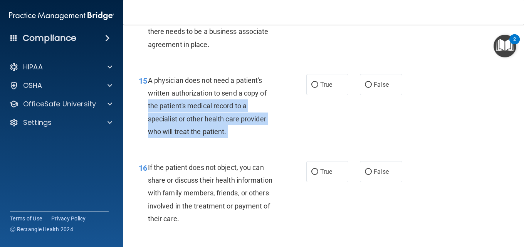
click at [309, 142] on div "15 A physician does not need a patient's written authorization to send a copy o…" at bounding box center [222, 108] width 191 height 68
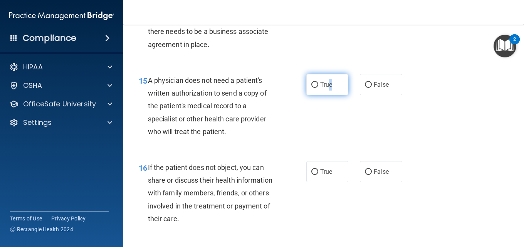
drag, startPoint x: 330, startPoint y: 106, endPoint x: 325, endPoint y: 107, distance: 4.8
click at [325, 95] on label "True" at bounding box center [328, 84] width 42 height 21
click at [289, 117] on div "15 A physician does not need a patient's written authorization to send a copy o…" at bounding box center [222, 108] width 191 height 68
click at [317, 95] on label "True" at bounding box center [328, 84] width 42 height 21
click at [317, 88] on input "True" at bounding box center [315, 85] width 7 height 6
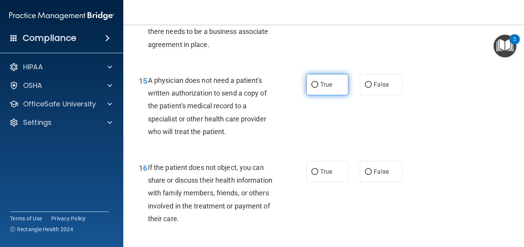
radio input "true"
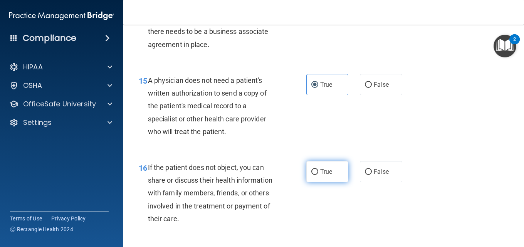
click at [308, 182] on label "True" at bounding box center [328, 171] width 42 height 21
click at [312, 175] on input "True" at bounding box center [315, 172] width 7 height 6
radio input "true"
drag, startPoint x: 374, startPoint y: 148, endPoint x: 368, endPoint y: 149, distance: 7.0
click at [369, 152] on div "15 A physician does not need a patient's written authorization to send a copy o…" at bounding box center [324, 107] width 382 height 87
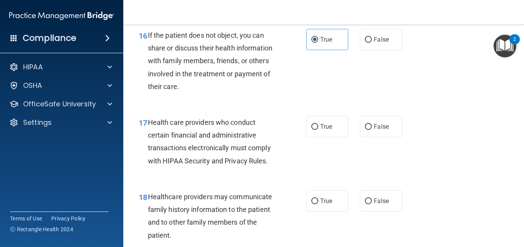
scroll to position [1195, 0]
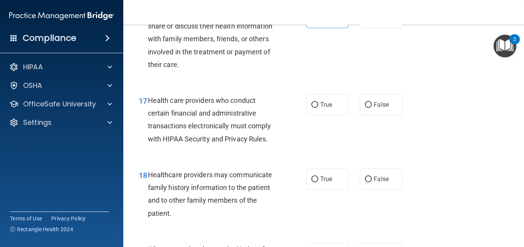
click at [302, 130] on div "17 Health care providers who conduct certain financial and administrative trans…" at bounding box center [222, 121] width 191 height 55
click at [314, 108] on input "True" at bounding box center [315, 105] width 7 height 6
radio input "true"
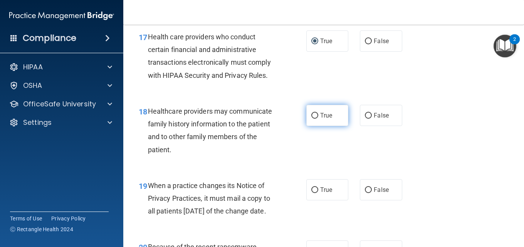
scroll to position [1273, 0]
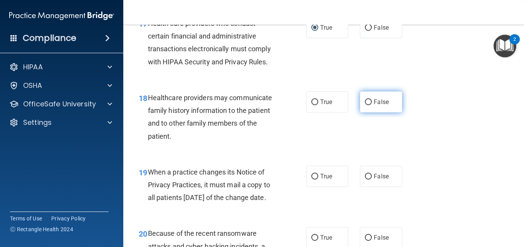
click at [383, 113] on label "False" at bounding box center [381, 101] width 42 height 21
click at [372, 105] on input "False" at bounding box center [368, 102] width 7 height 6
radio input "true"
click at [373, 156] on div "18 Healthcare providers may communicate family history information to the patie…" at bounding box center [324, 119] width 382 height 74
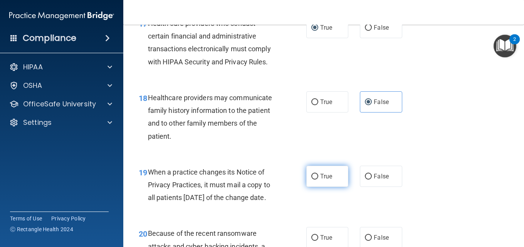
click at [307, 187] on label "True" at bounding box center [328, 176] width 42 height 21
click at [312, 180] on input "True" at bounding box center [315, 177] width 7 height 6
radio input "true"
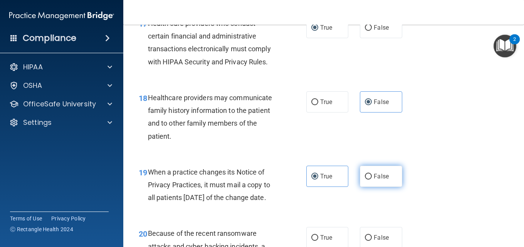
click at [374, 180] on span "False" at bounding box center [381, 176] width 15 height 7
click at [372, 180] on input "False" at bounding box center [368, 177] width 7 height 6
radio input "true"
radio input "false"
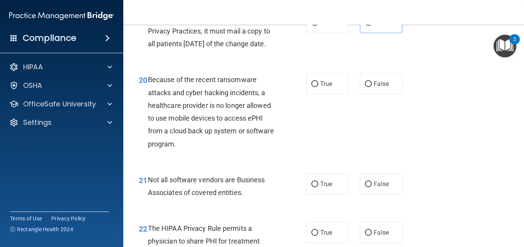
scroll to position [1427, 0]
click at [385, 87] on span "False" at bounding box center [381, 83] width 15 height 7
click at [372, 87] on input "False" at bounding box center [368, 84] width 7 height 6
radio input "true"
click at [373, 162] on div "20 Because of the recent ransomware attacks and cyber hacking incidents, a heal…" at bounding box center [324, 113] width 382 height 100
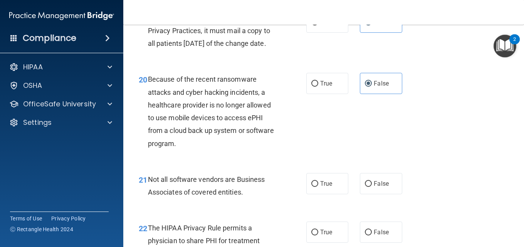
scroll to position [1465, 0]
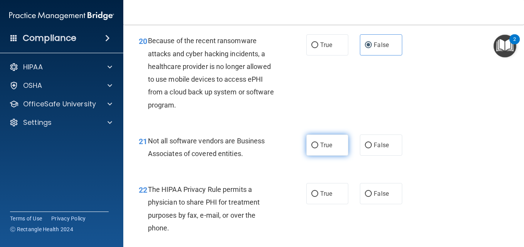
click at [309, 156] on label "True" at bounding box center [328, 145] width 42 height 21
click at [312, 148] on input "True" at bounding box center [315, 146] width 7 height 6
radio input "true"
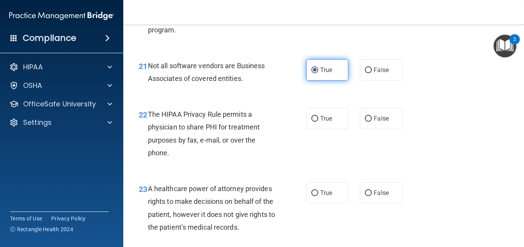
scroll to position [1543, 0]
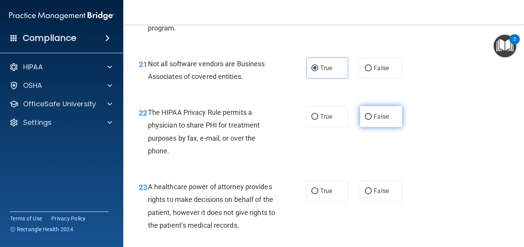
click at [381, 120] on span "False" at bounding box center [381, 116] width 15 height 7
click at [372, 120] on input "False" at bounding box center [368, 117] width 7 height 6
radio input "true"
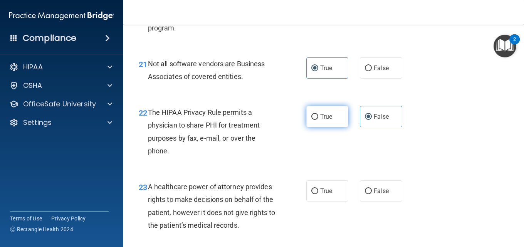
click at [330, 127] on label "True" at bounding box center [328, 116] width 42 height 21
click at [319, 120] on input "True" at bounding box center [315, 117] width 7 height 6
radio input "true"
radio input "false"
click at [329, 171] on div "22 The HIPAA Privacy Rule permits a physician to share PHI for treatment purpos…" at bounding box center [324, 133] width 382 height 74
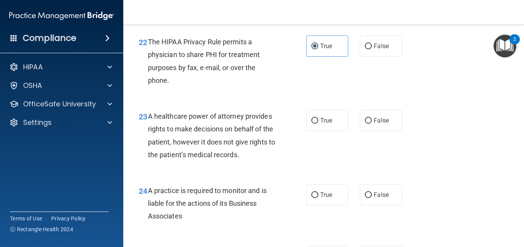
scroll to position [1620, 0]
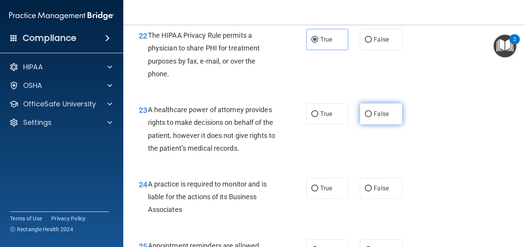
click at [381, 118] on span "False" at bounding box center [381, 113] width 15 height 7
click at [372, 117] on input "False" at bounding box center [368, 114] width 7 height 6
radio input "true"
click at [342, 168] on div "23 A healthcare power of attorney provides rights to make decisions on behalf o…" at bounding box center [324, 131] width 382 height 74
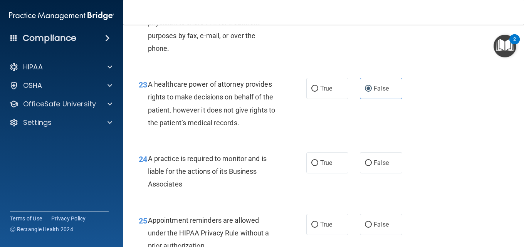
scroll to position [1697, 0]
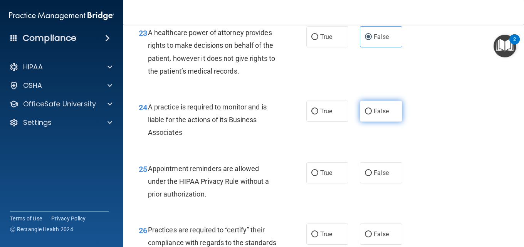
click at [377, 122] on label "False" at bounding box center [381, 111] width 42 height 21
click at [372, 115] on input "False" at bounding box center [368, 112] width 7 height 6
radio input "true"
click at [357, 153] on div "24 A practice is required to monitor and is liable for the actions of its Busin…" at bounding box center [324, 122] width 382 height 62
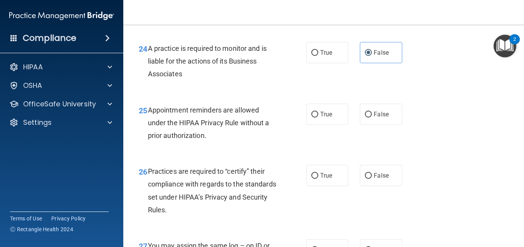
scroll to position [1774, 0]
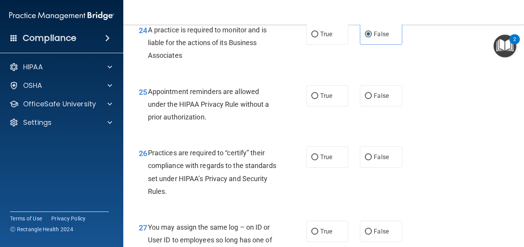
click at [301, 128] on div "25 Appointment reminders are allowed under the HIPAA Privacy Rule without a pri…" at bounding box center [222, 106] width 191 height 42
click at [308, 106] on label "True" at bounding box center [328, 95] width 42 height 21
click at [312, 99] on input "True" at bounding box center [315, 96] width 7 height 6
radio input "true"
click at [317, 106] on label "True" at bounding box center [328, 95] width 42 height 21
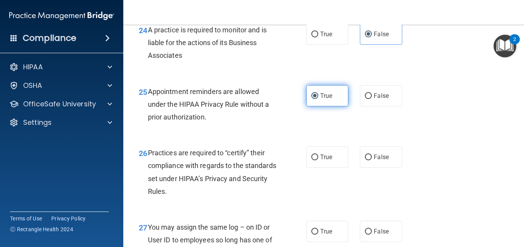
click at [317, 99] on input "True" at bounding box center [315, 96] width 7 height 6
click at [285, 128] on div "25 Appointment reminders are allowed under the HIPAA Privacy Rule without a pri…" at bounding box center [222, 106] width 191 height 42
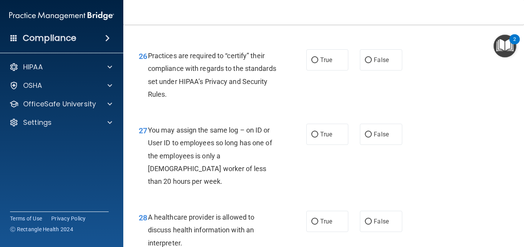
scroll to position [1890, 0]
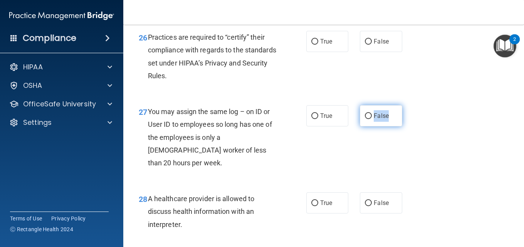
drag, startPoint x: 383, startPoint y: 157, endPoint x: 371, endPoint y: 160, distance: 11.9
click at [371, 126] on label "False" at bounding box center [381, 115] width 42 height 21
click at [370, 69] on div "26 Practices are required to “certify” their compliance with regards to the sta…" at bounding box center [324, 58] width 382 height 74
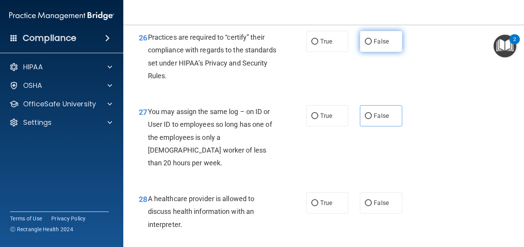
click at [374, 45] on span "False" at bounding box center [381, 41] width 15 height 7
click at [371, 45] on input "False" at bounding box center [368, 42] width 7 height 6
radio input "true"
click at [376, 96] on div "26 Practices are required to “certify” their compliance with regards to the sta…" at bounding box center [324, 58] width 382 height 74
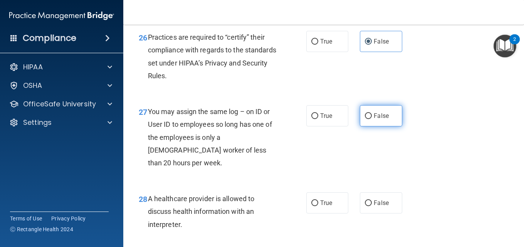
click at [363, 126] on label "False" at bounding box center [381, 115] width 42 height 21
click at [365, 119] on input "False" at bounding box center [368, 116] width 7 height 6
radio input "true"
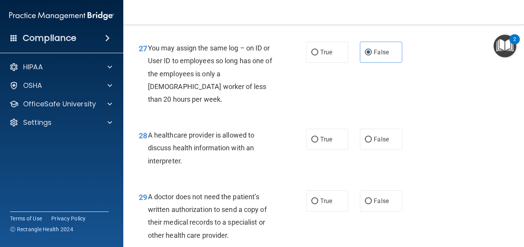
scroll to position [1967, 0]
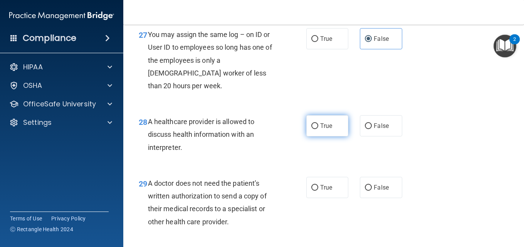
click at [324, 137] on label "True" at bounding box center [328, 125] width 42 height 21
click at [319, 129] on input "True" at bounding box center [315, 126] width 7 height 6
radio input "true"
drag, startPoint x: 282, startPoint y: 187, endPoint x: 277, endPoint y: 189, distance: 5.7
click at [277, 167] on div "28 A healthcare provider is allowed to discuss health information with an inter…" at bounding box center [324, 137] width 382 height 62
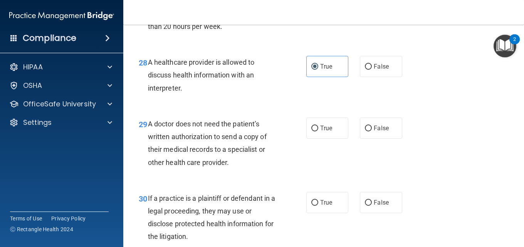
scroll to position [2044, 0]
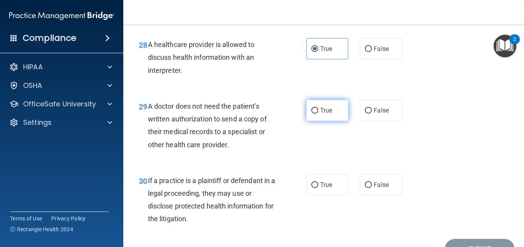
click at [316, 121] on label "True" at bounding box center [328, 110] width 42 height 21
click at [316, 114] on input "True" at bounding box center [315, 111] width 7 height 6
radio input "true"
click at [272, 155] on div "29 A doctor does not need the patient’s written authorization to send a copy of…" at bounding box center [222, 127] width 191 height 55
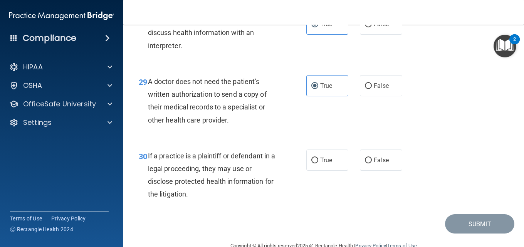
scroll to position [2082, 0]
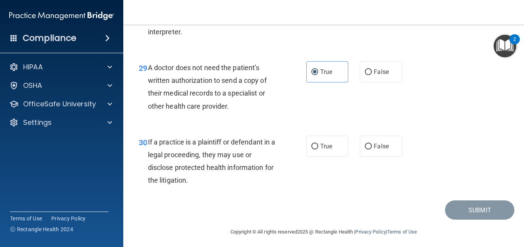
click at [302, 176] on div "30 If a practice is a plaintiff or defendant in a legal proceeding, they may us…" at bounding box center [222, 163] width 191 height 55
click at [317, 157] on label "True" at bounding box center [328, 146] width 42 height 21
click at [317, 150] on input "True" at bounding box center [315, 147] width 7 height 6
radio input "true"
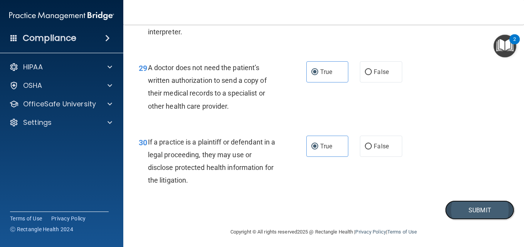
click at [472, 220] on button "Submit" at bounding box center [479, 211] width 69 height 20
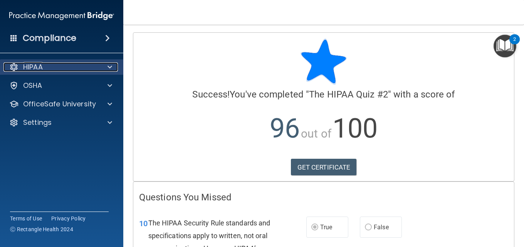
click at [110, 68] on span at bounding box center [110, 66] width 5 height 9
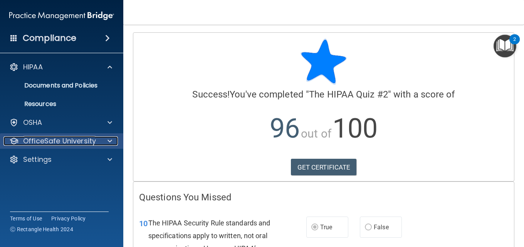
click at [93, 140] on p "OfficeSafe University" at bounding box center [59, 141] width 73 height 9
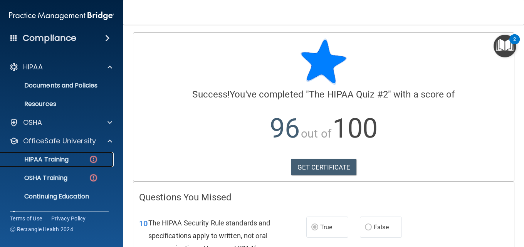
click at [55, 157] on p "HIPAA Training" at bounding box center [37, 160] width 64 height 8
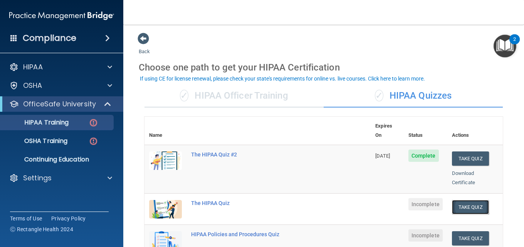
click at [479, 200] on button "Take Quiz" at bounding box center [470, 207] width 37 height 14
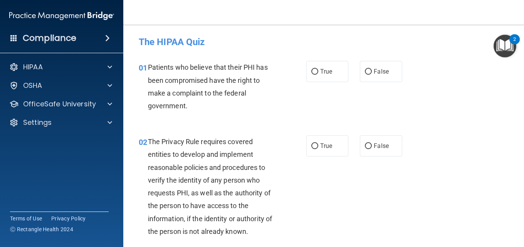
click at [290, 66] on div "01 Patients who believe that their PHI has been compromised have the right to m…" at bounding box center [222, 88] width 191 height 55
click at [317, 75] on label "True" at bounding box center [328, 71] width 42 height 21
click at [317, 75] on input "True" at bounding box center [315, 72] width 7 height 6
radio input "true"
click at [282, 122] on div "01 Patients who believe that their PHI has been compromised have the right to m…" at bounding box center [324, 88] width 382 height 74
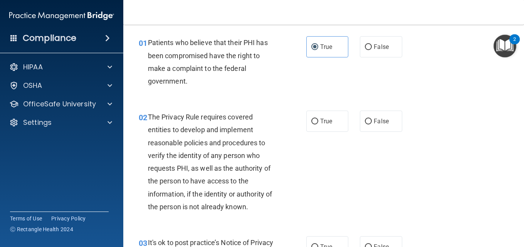
scroll to position [39, 0]
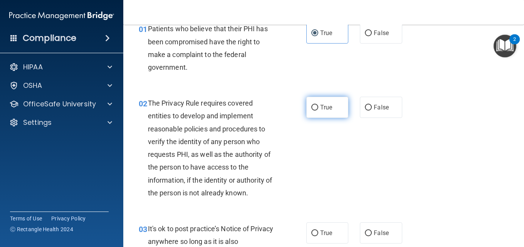
click at [314, 107] on input "True" at bounding box center [315, 108] width 7 height 6
radio input "true"
drag, startPoint x: 326, startPoint y: 177, endPoint x: 316, endPoint y: 178, distance: 9.8
click at [325, 178] on div "02 The Privacy Rule requires covered entities to develop and implement reasonab…" at bounding box center [324, 150] width 382 height 126
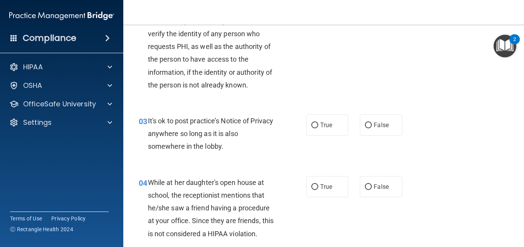
scroll to position [154, 0]
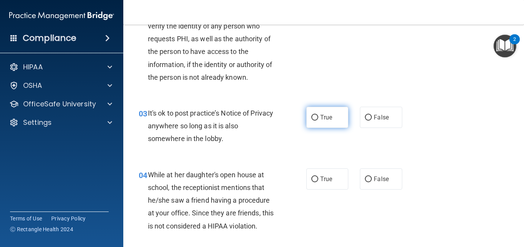
click at [322, 124] on label "True" at bounding box center [328, 117] width 42 height 21
click at [319, 121] on input "True" at bounding box center [315, 118] width 7 height 6
radio input "true"
click at [298, 149] on div "03 It's ok to post practice’s Notice of Privacy anywhere so long as it is also …" at bounding box center [222, 128] width 191 height 42
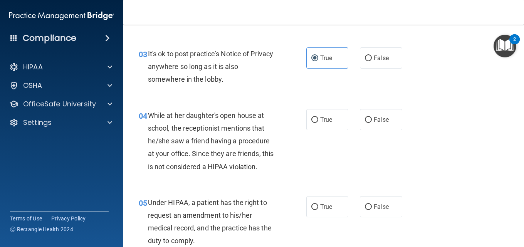
scroll to position [231, 0]
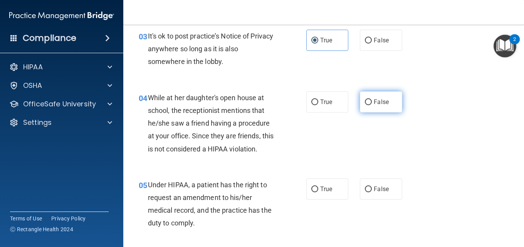
click at [365, 106] on label "False" at bounding box center [381, 101] width 42 height 21
click at [365, 105] on input "False" at bounding box center [368, 102] width 7 height 6
radio input "true"
drag, startPoint x: 376, startPoint y: 135, endPoint x: 373, endPoint y: 138, distance: 4.9
click at [373, 138] on div "04 While at her daughter's open house at school, the receptionist mentions that…" at bounding box center [324, 125] width 382 height 87
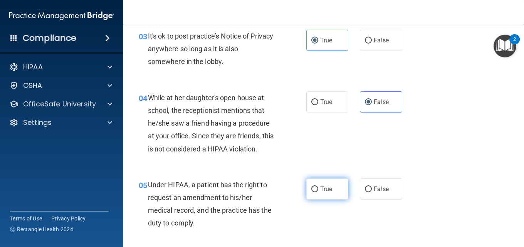
click at [318, 182] on label "True" at bounding box center [328, 189] width 42 height 21
click at [318, 187] on input "True" at bounding box center [315, 190] width 7 height 6
radio input "true"
click at [317, 220] on div "05 Under HIPAA, a patient has the right to request an amendment to his/her medi…" at bounding box center [324, 206] width 382 height 74
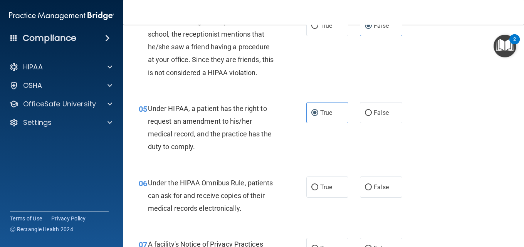
scroll to position [309, 0]
click at [385, 111] on span "False" at bounding box center [381, 111] width 15 height 7
click at [372, 111] on input "False" at bounding box center [368, 113] width 7 height 6
radio input "true"
radio input "false"
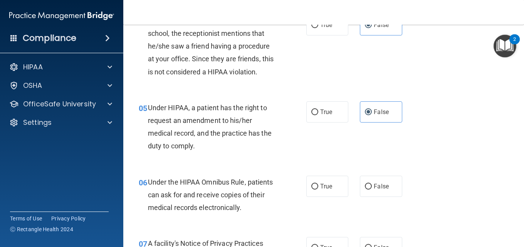
click at [356, 147] on div "05 Under HIPAA, a patient has the right to request an amendment to his/her medi…" at bounding box center [324, 129] width 382 height 74
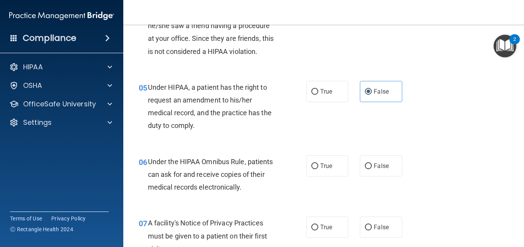
scroll to position [347, 0]
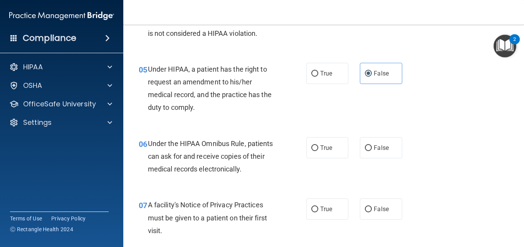
click at [296, 173] on div "06 Under the HIPAA Omnibus Rule, patients can ask for and receive copies of the…" at bounding box center [222, 158] width 191 height 42
click at [324, 149] on label "True" at bounding box center [328, 147] width 42 height 21
click at [320, 156] on label "True" at bounding box center [328, 147] width 42 height 21
click at [319, 151] on input "True" at bounding box center [315, 148] width 7 height 6
radio input "true"
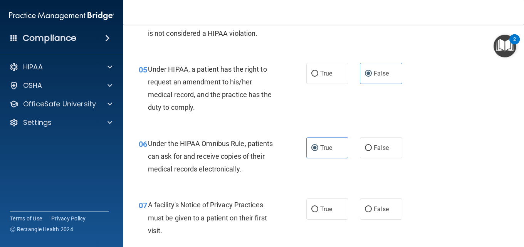
click at [307, 182] on div "06 Under the HIPAA Omnibus Rule, patients can ask for and receive copies of the…" at bounding box center [324, 159] width 382 height 62
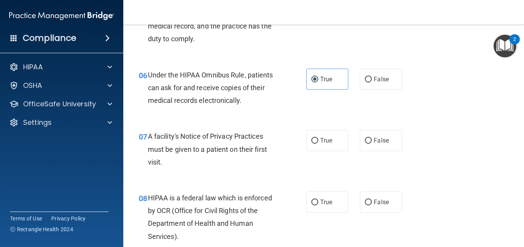
scroll to position [424, 0]
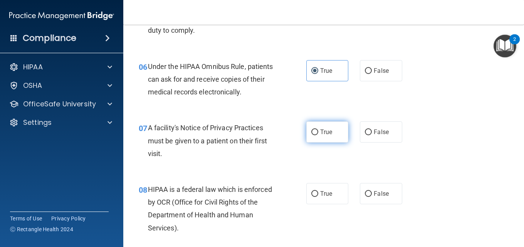
click at [321, 131] on span "True" at bounding box center [326, 131] width 12 height 7
click at [319, 131] on input "True" at bounding box center [315, 133] width 7 height 6
radio input "true"
click at [317, 163] on div "07 A facility's Notice of Privacy Practices must be given to a patient on their…" at bounding box center [324, 143] width 382 height 62
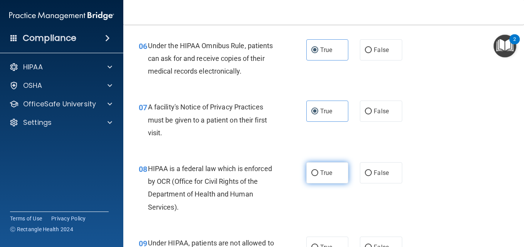
scroll to position [463, 0]
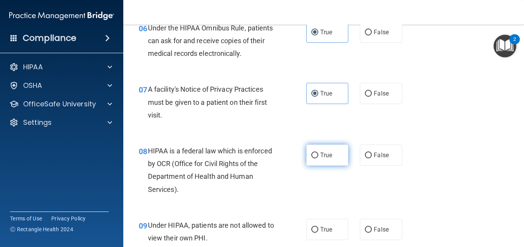
click at [327, 156] on span "True" at bounding box center [326, 155] width 12 height 7
click at [319, 156] on input "True" at bounding box center [315, 156] width 7 height 6
radio input "true"
click at [252, 195] on div "HIPAA is a federal law which is enforced by OCR (Office for Civil Rights of the…" at bounding box center [215, 170] width 135 height 51
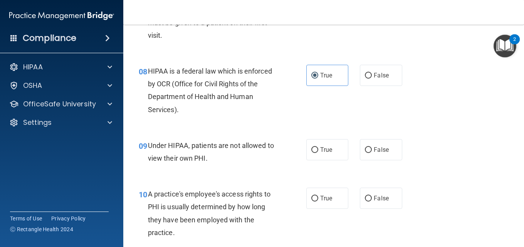
scroll to position [580, 0]
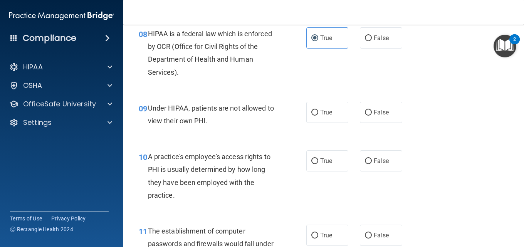
click at [348, 115] on div "True False" at bounding box center [357, 112] width 101 height 21
click at [374, 113] on span "False" at bounding box center [381, 112] width 15 height 7
click at [410, 131] on div "09 Under HIPAA, patients are not allowed to view their own PHI. True False" at bounding box center [324, 116] width 382 height 49
click at [361, 110] on label "False" at bounding box center [381, 112] width 42 height 21
click at [365, 110] on input "False" at bounding box center [368, 113] width 7 height 6
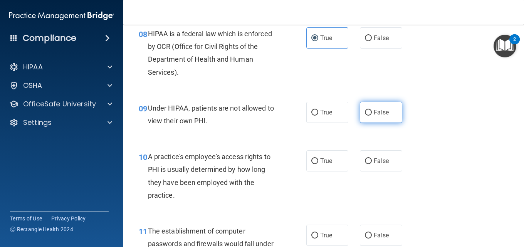
radio input "true"
click at [353, 145] on div "10 A practice's employee's access rights to PHI is usually determined by how lo…" at bounding box center [324, 178] width 382 height 74
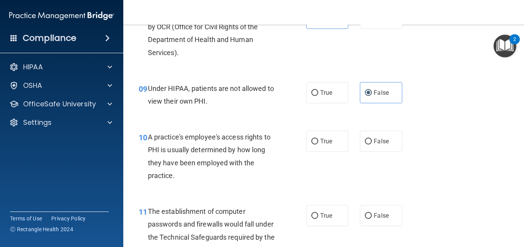
scroll to position [619, 0]
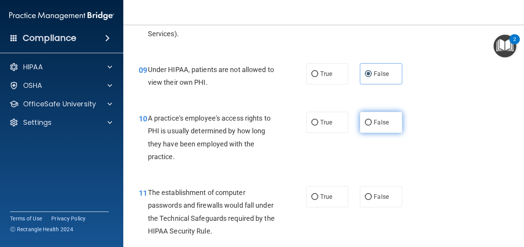
click at [386, 123] on label "False" at bounding box center [381, 122] width 42 height 21
click at [372, 123] on input "False" at bounding box center [368, 123] width 7 height 6
radio input "true"
drag, startPoint x: 416, startPoint y: 146, endPoint x: 421, endPoint y: 150, distance: 6.6
click at [421, 149] on div "10 A practice's employee's access rights to PHI is usually determined by how lo…" at bounding box center [324, 139] width 382 height 74
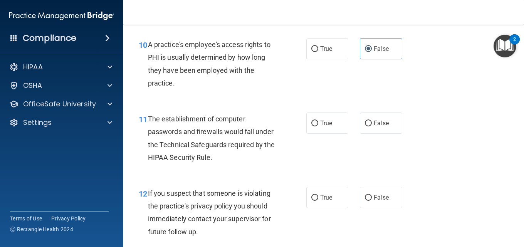
scroll to position [696, 0]
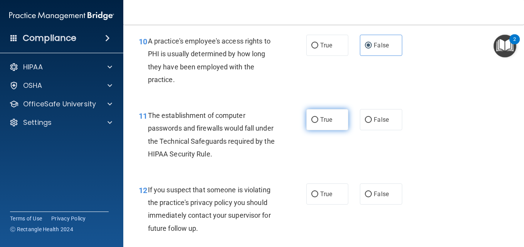
click at [313, 122] on input "True" at bounding box center [315, 120] width 7 height 6
radio input "true"
click at [308, 159] on div "11 The establishment of computer passwords and firewalls would fall under the T…" at bounding box center [222, 136] width 191 height 55
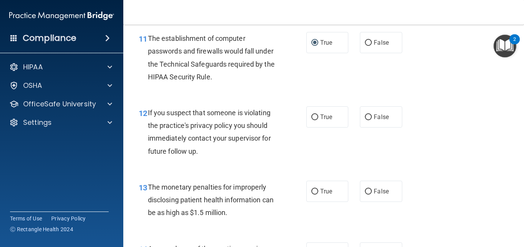
click at [302, 116] on div "12 If you suspect that someone is violating the practice's privacy policy you s…" at bounding box center [222, 133] width 191 height 55
click at [325, 125] on label "True" at bounding box center [328, 116] width 42 height 21
click at [319, 120] on input "True" at bounding box center [315, 118] width 7 height 6
radio input "true"
click at [319, 149] on div "12 If you suspect that someone is violating the practice's privacy policy you s…" at bounding box center [324, 134] width 382 height 74
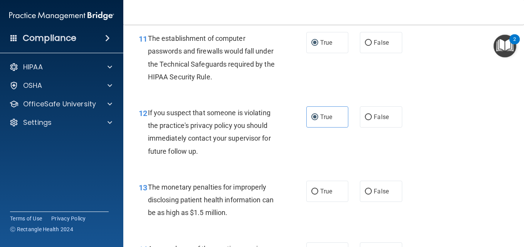
scroll to position [811, 0]
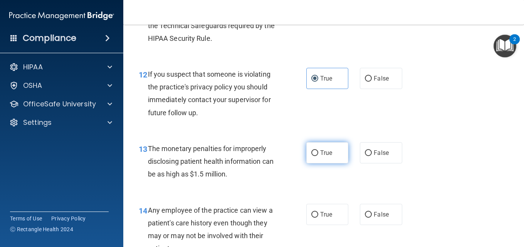
click at [326, 153] on span "True" at bounding box center [326, 152] width 12 height 7
click at [319, 153] on input "True" at bounding box center [315, 153] width 7 height 6
radio input "true"
click at [297, 183] on div "13 The monetary penalties for improperly disclosing patient health information …" at bounding box center [222, 163] width 191 height 42
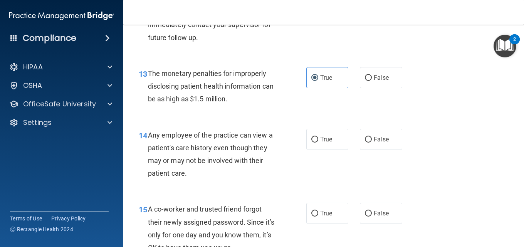
scroll to position [889, 0]
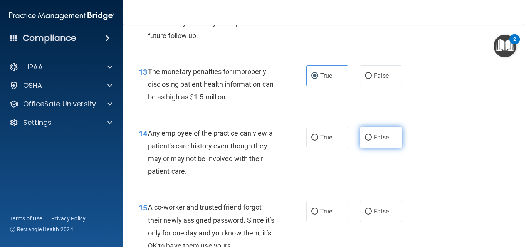
click at [365, 146] on label "False" at bounding box center [381, 137] width 42 height 21
click at [365, 141] on input "False" at bounding box center [368, 138] width 7 height 6
radio input "true"
click at [342, 169] on div "14 Any employee of the practice can view a patient's care history even though t…" at bounding box center [324, 154] width 382 height 74
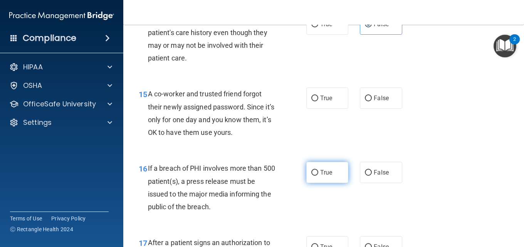
scroll to position [1004, 0]
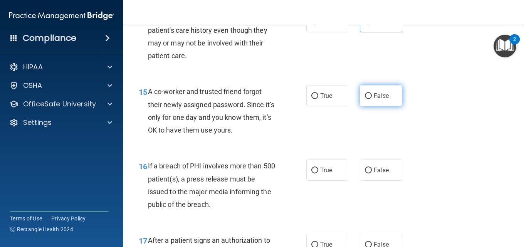
click at [380, 97] on span "False" at bounding box center [381, 95] width 15 height 7
click at [372, 97] on input "False" at bounding box center [368, 96] width 7 height 6
radio input "true"
click at [336, 127] on div "15 A co-worker and trusted friend forgot their newly assigned password. Since i…" at bounding box center [324, 113] width 382 height 74
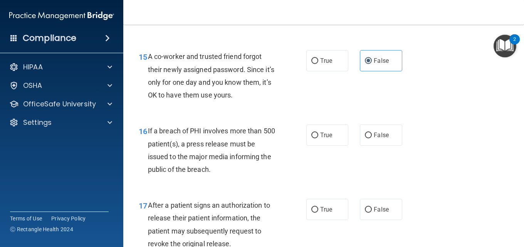
scroll to position [1120, 0]
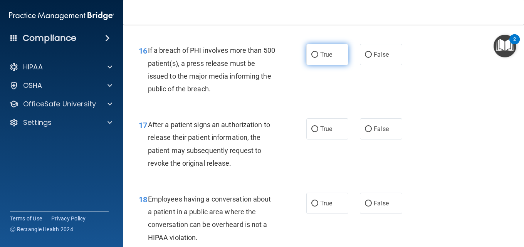
click at [339, 55] on label "True" at bounding box center [328, 54] width 42 height 21
click at [319, 55] on input "True" at bounding box center [315, 55] width 7 height 6
radio input "true"
click at [329, 89] on div "16 If a breach of PHI involves more than 500 patient(s), a press release must b…" at bounding box center [324, 71] width 382 height 74
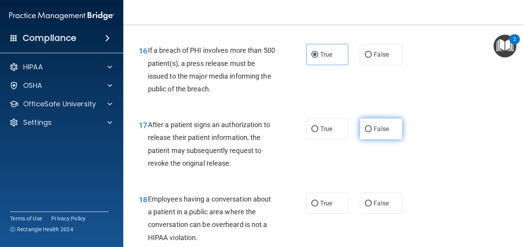
click at [374, 127] on span "False" at bounding box center [381, 128] width 15 height 7
click at [372, 127] on input "False" at bounding box center [368, 129] width 7 height 6
radio input "true"
click at [354, 170] on div "17 After a patient signs an authorization to release their patient information,…" at bounding box center [324, 146] width 382 height 74
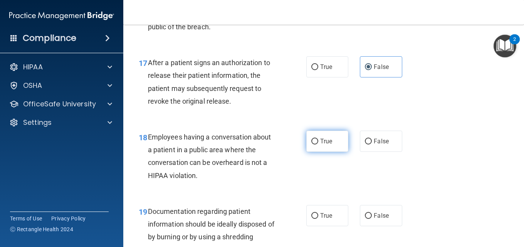
scroll to position [1236, 0]
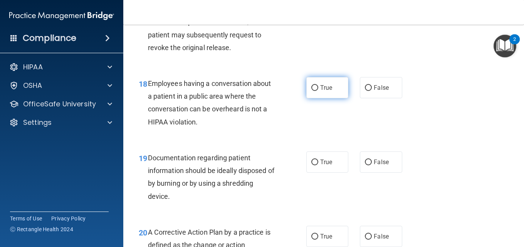
click at [342, 96] on label "True" at bounding box center [328, 87] width 42 height 21
click at [319, 91] on input "True" at bounding box center [315, 88] width 7 height 6
radio input "true"
click at [407, 94] on div "18 Employees having a conversation about a patient in a public area where the c…" at bounding box center [324, 104] width 382 height 74
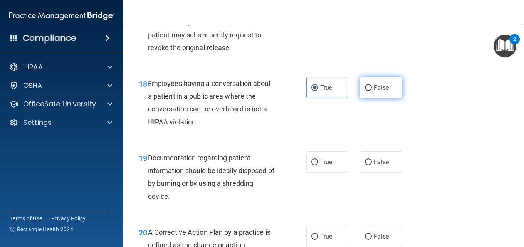
click at [389, 94] on label "False" at bounding box center [381, 87] width 42 height 21
click at [372, 91] on input "False" at bounding box center [368, 88] width 7 height 6
radio input "true"
radio input "false"
click at [365, 128] on div "18 Employees having a conversation about a patient in a public area where the c…" at bounding box center [324, 104] width 382 height 74
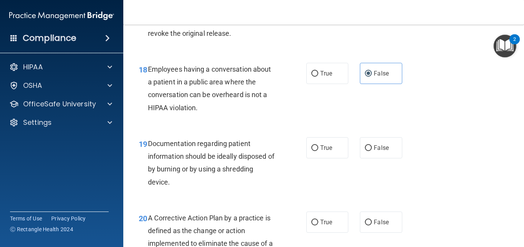
scroll to position [1274, 0]
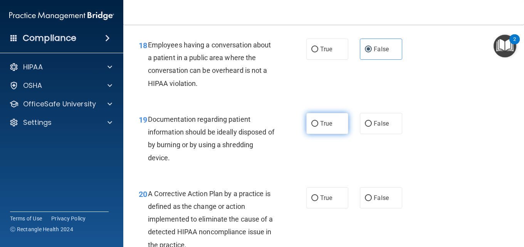
click at [308, 126] on label "True" at bounding box center [328, 123] width 42 height 21
click at [312, 126] on input "True" at bounding box center [315, 124] width 7 height 6
radio input "true"
click at [281, 169] on div "19 Documentation regarding patient information should be ideally disposed of by…" at bounding box center [324, 140] width 382 height 74
click at [270, 172] on div "19 Documentation regarding patient information should be ideally disposed of by…" at bounding box center [324, 140] width 382 height 74
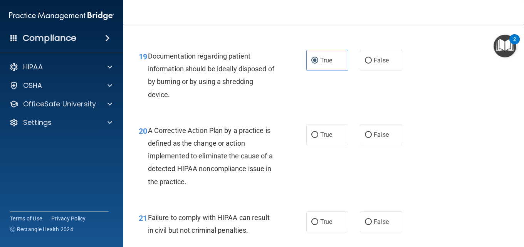
scroll to position [1351, 0]
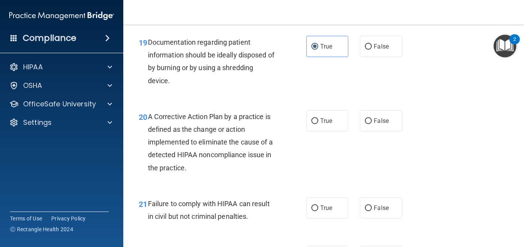
drag, startPoint x: 303, startPoint y: 119, endPoint x: 294, endPoint y: 120, distance: 9.3
click at [408, 110] on ng-form "20 A Corrective Action Plan by a practice is defined as the change or action im…" at bounding box center [408, 110] width 0 height 0
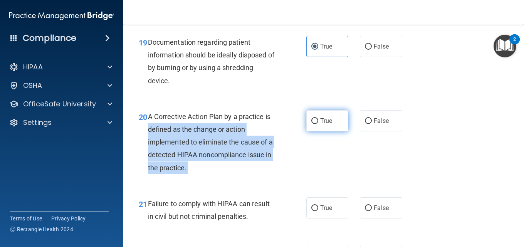
click at [317, 130] on label "True" at bounding box center [328, 120] width 42 height 21
click at [317, 124] on input "True" at bounding box center [315, 121] width 7 height 6
radio input "true"
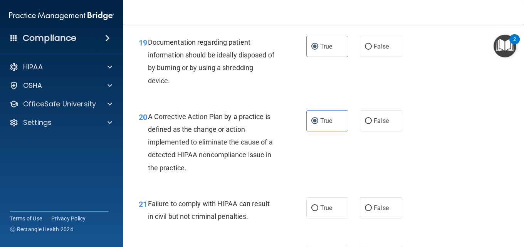
click at [286, 172] on div "20 A Corrective Action Plan by a practice is defined as the change or action im…" at bounding box center [222, 144] width 191 height 68
click at [337, 218] on label "True" at bounding box center [328, 207] width 42 height 21
click at [319, 211] on input "True" at bounding box center [315, 209] width 7 height 6
radio input "true"
click at [352, 178] on div "20 A Corrective Action Plan by a practice is defined as the change or action im…" at bounding box center [324, 144] width 382 height 87
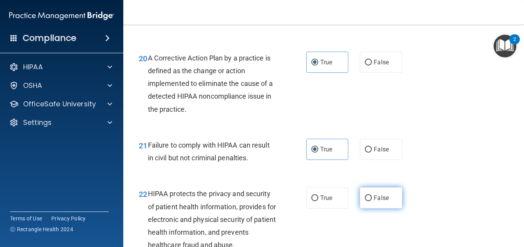
scroll to position [1428, 0]
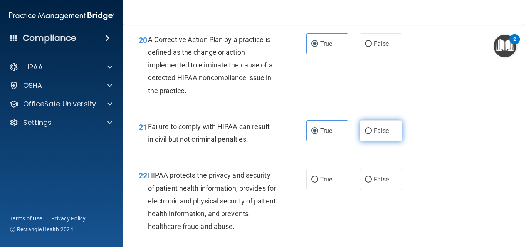
click at [366, 135] on label "False" at bounding box center [381, 130] width 42 height 21
click at [366, 134] on input "False" at bounding box center [368, 131] width 7 height 6
radio input "true"
radio input "false"
click at [353, 156] on div "21 Failure to comply with HIPAA can result in civil but not criminal penalties.…" at bounding box center [324, 135] width 382 height 49
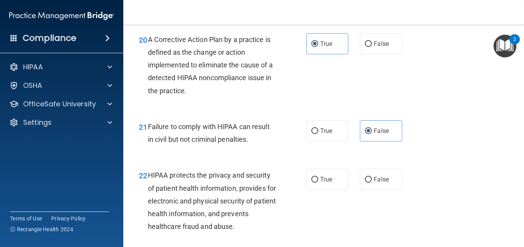
scroll to position [1506, 0]
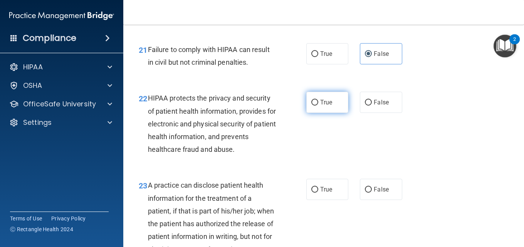
click at [316, 99] on label "True" at bounding box center [328, 102] width 42 height 21
click at [316, 100] on input "True" at bounding box center [315, 103] width 7 height 6
radio input "true"
click at [264, 158] on div "22 HIPAA protects the privacy and security of patient health information, provi…" at bounding box center [222, 126] width 191 height 68
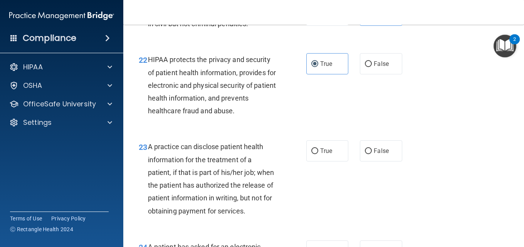
scroll to position [1583, 0]
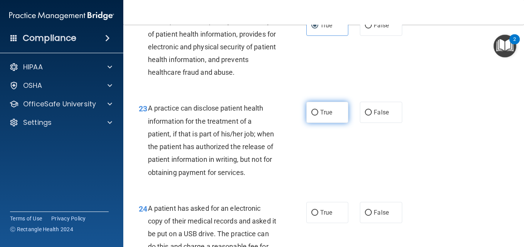
click at [318, 116] on label "True" at bounding box center [328, 112] width 42 height 21
click at [318, 116] on input "True" at bounding box center [315, 113] width 7 height 6
radio input "true"
click at [338, 150] on div "23 A practice can disclose patient health information for the treatment of a pa…" at bounding box center [324, 142] width 382 height 100
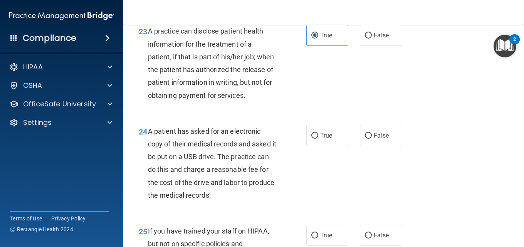
scroll to position [1698, 0]
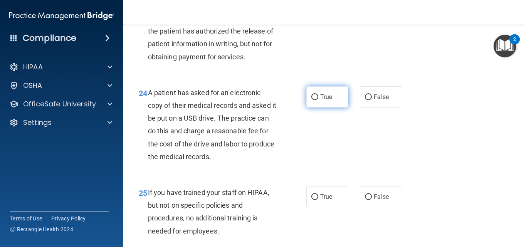
click at [322, 101] on span "True" at bounding box center [326, 96] width 12 height 7
click at [319, 100] on input "True" at bounding box center [315, 97] width 7 height 6
radio input "true"
click at [307, 145] on div "24 A patient has asked for an electronic copy of their medical records and aske…" at bounding box center [222, 126] width 191 height 81
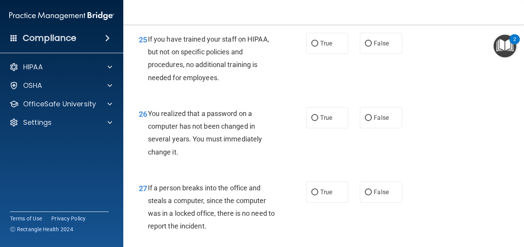
scroll to position [1853, 0]
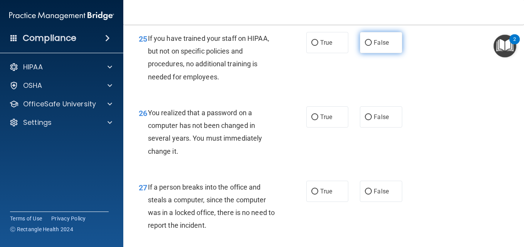
click at [378, 46] on span "False" at bounding box center [381, 42] width 15 height 7
click at [372, 46] on input "False" at bounding box center [368, 43] width 7 height 6
radio input "true"
click at [344, 97] on div "25 If you have trained your staff on HIPAA, but not on specific policies and pr…" at bounding box center [324, 59] width 382 height 74
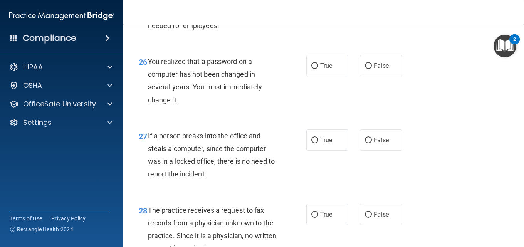
scroll to position [1930, 0]
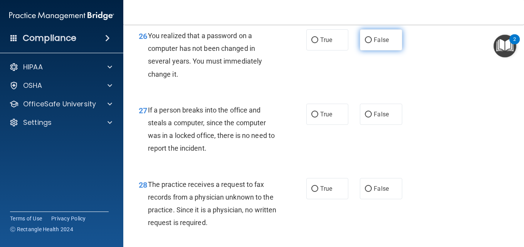
click at [375, 44] on span "False" at bounding box center [381, 39] width 15 height 7
click at [372, 43] on input "False" at bounding box center [368, 40] width 7 height 6
radio input "true"
drag, startPoint x: 327, startPoint y: 110, endPoint x: 329, endPoint y: 105, distance: 5.4
click at [329, 108] on div "27 If a person breaks into the office and steals a computer, since the computer…" at bounding box center [324, 131] width 382 height 74
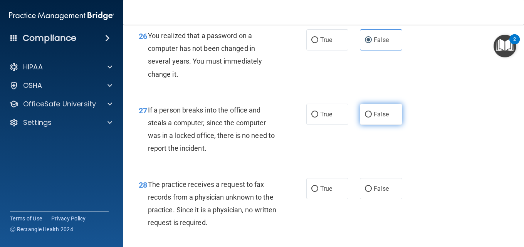
drag, startPoint x: 360, startPoint y: 132, endPoint x: 370, endPoint y: 132, distance: 10.0
click at [361, 125] on label "False" at bounding box center [381, 114] width 42 height 21
click at [365, 118] on input "False" at bounding box center [368, 115] width 7 height 6
radio input "true"
click at [392, 164] on div "27 If a person breaks into the office and steals a computer, since the computer…" at bounding box center [324, 131] width 382 height 74
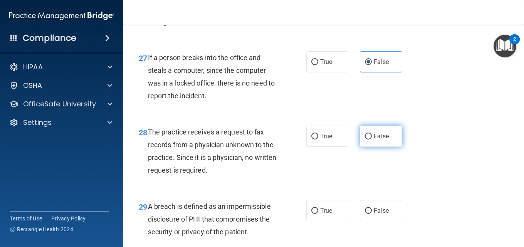
scroll to position [2007, 0]
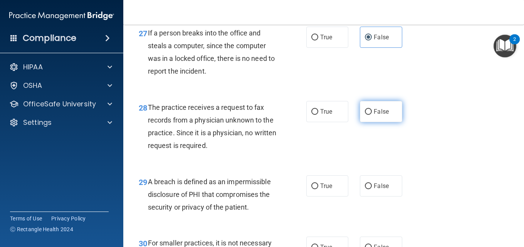
click at [385, 114] on label "False" at bounding box center [381, 111] width 42 height 21
click at [372, 114] on input "False" at bounding box center [368, 112] width 7 height 6
radio input "true"
click at [388, 155] on div "28 The practice receives a request to fax records from a physician unknown to t…" at bounding box center [324, 128] width 382 height 74
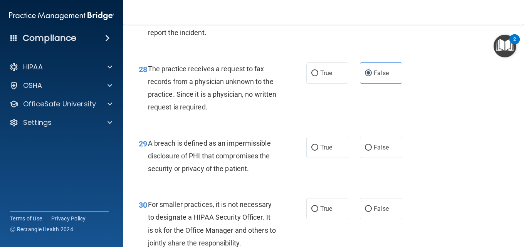
scroll to position [2123, 0]
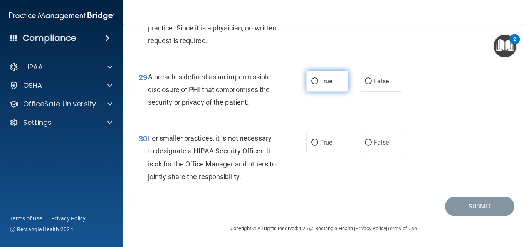
click at [320, 84] on span "True" at bounding box center [326, 81] width 12 height 7
click at [319, 84] on input "True" at bounding box center [315, 82] width 7 height 6
radio input "true"
click at [285, 126] on div "30 For smaller practices, it is not necessary to designate a HIPAA Security Off…" at bounding box center [324, 159] width 382 height 74
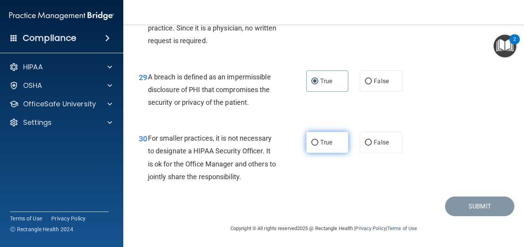
click at [323, 139] on label "True" at bounding box center [328, 142] width 42 height 21
click at [319, 140] on input "True" at bounding box center [315, 143] width 7 height 6
radio input "true"
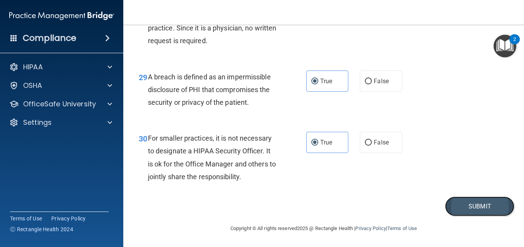
click at [487, 211] on button "Submit" at bounding box center [479, 207] width 69 height 20
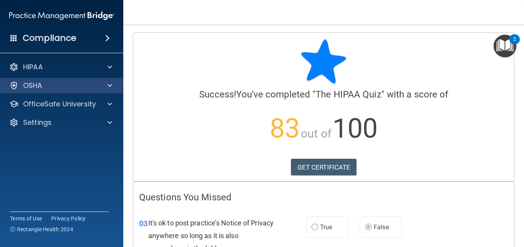
click at [113, 91] on div "OSHA" at bounding box center [62, 85] width 124 height 15
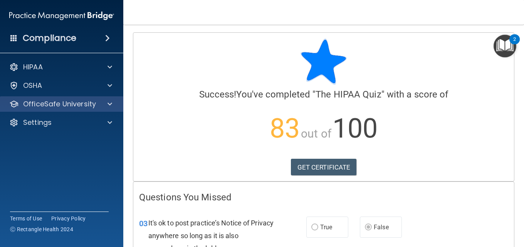
click at [110, 99] on div "OfficeSafe University" at bounding box center [62, 103] width 124 height 15
click at [123, 102] on div "OfficeSafe University" at bounding box center [62, 103] width 124 height 15
click at [121, 108] on div "OfficeSafe University" at bounding box center [62, 103] width 124 height 15
click at [120, 103] on div "OfficeSafe University" at bounding box center [62, 103] width 124 height 15
click at [104, 103] on div at bounding box center [108, 103] width 19 height 9
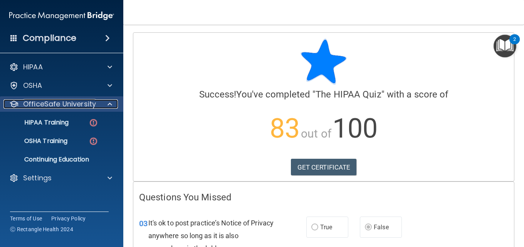
click at [103, 103] on div at bounding box center [108, 103] width 19 height 9
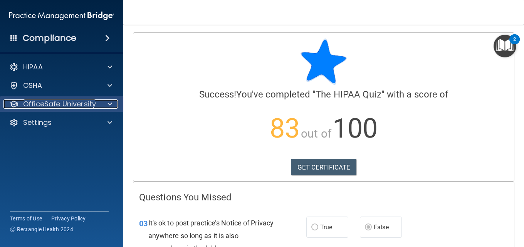
click at [103, 103] on div at bounding box center [108, 103] width 19 height 9
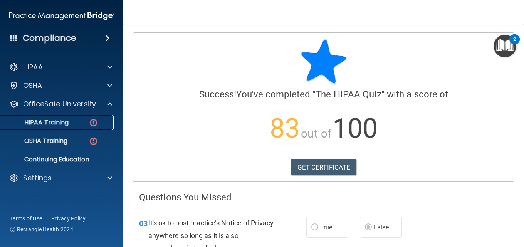
click at [71, 125] on div "HIPAA Training" at bounding box center [57, 123] width 105 height 8
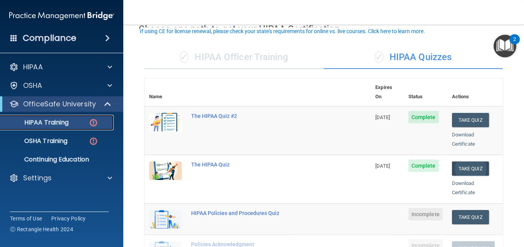
scroll to position [77, 0]
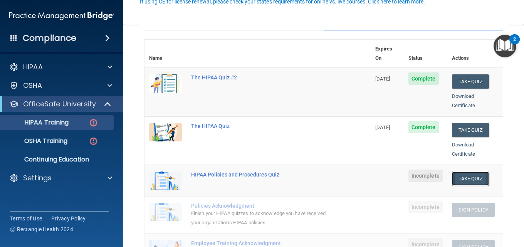
click at [473, 172] on button "Take Quiz" at bounding box center [470, 179] width 37 height 14
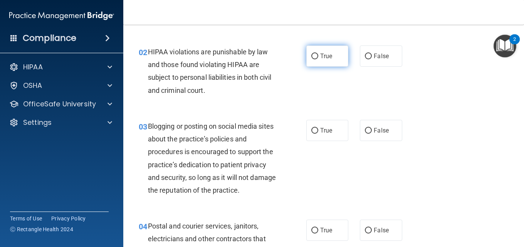
click at [328, 61] on label "True" at bounding box center [328, 56] width 42 height 21
click at [319, 59] on input "True" at bounding box center [315, 57] width 7 height 6
radio input "true"
click at [294, 112] on div "03 Blogging or posting on social media sites about the practice’s policies and …" at bounding box center [324, 160] width 382 height 100
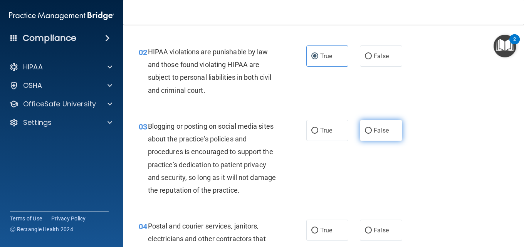
click at [387, 136] on label "False" at bounding box center [381, 130] width 42 height 21
click at [372, 134] on input "False" at bounding box center [368, 131] width 7 height 6
radio input "true"
click at [347, 175] on div "03 Blogging or posting on social media sites about the practice’s policies and …" at bounding box center [324, 160] width 382 height 100
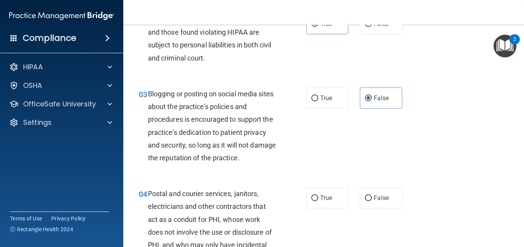
scroll to position [154, 0]
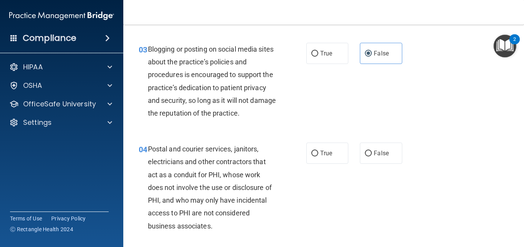
click at [385, 142] on div "04 Postal and courier services, janitors, electricians and other contractors th…" at bounding box center [324, 189] width 382 height 113
drag, startPoint x: 378, startPoint y: 158, endPoint x: 378, endPoint y: 163, distance: 4.6
click at [378, 161] on label "False" at bounding box center [381, 153] width 42 height 21
click at [372, 157] on input "False" at bounding box center [368, 154] width 7 height 6
radio input "true"
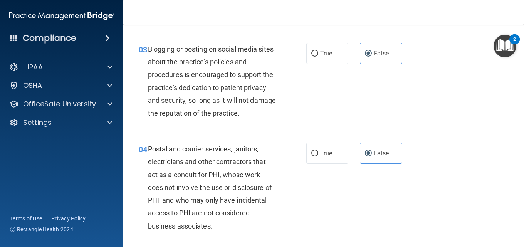
drag, startPoint x: 352, startPoint y: 190, endPoint x: 334, endPoint y: 191, distance: 18.2
click at [345, 189] on div "04 Postal and courier services, janitors, electricians and other contractors th…" at bounding box center [324, 189] width 382 height 113
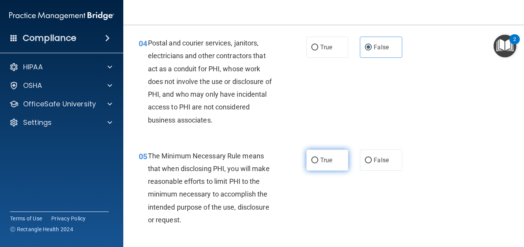
scroll to position [270, 0]
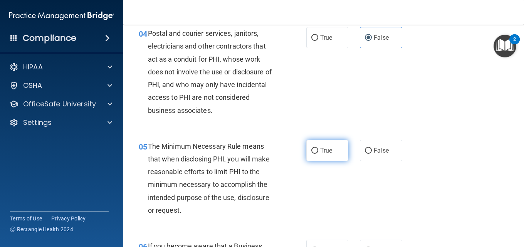
drag, startPoint x: 328, startPoint y: 152, endPoint x: 327, endPoint y: 160, distance: 7.8
click at [328, 153] on span "True" at bounding box center [326, 150] width 12 height 7
click at [319, 153] on input "True" at bounding box center [315, 151] width 7 height 6
radio input "true"
click at [317, 206] on div "05 The Minimum Necessary Rule means that when disclosing PHI, you will make rea…" at bounding box center [324, 180] width 382 height 100
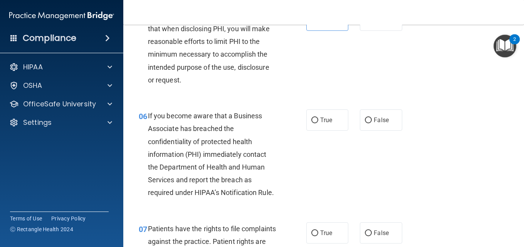
scroll to position [424, 0]
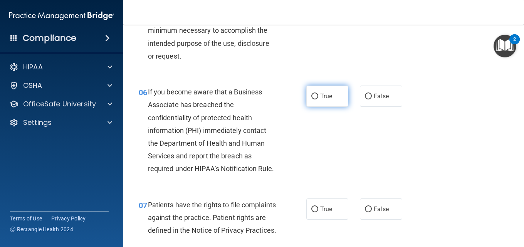
click at [322, 97] on span "True" at bounding box center [326, 96] width 12 height 7
click at [319, 97] on input "True" at bounding box center [315, 97] width 7 height 6
radio input "true"
click at [313, 136] on div "06 If you become aware that a Business Associate has breached the confidentiali…" at bounding box center [222, 133] width 191 height 94
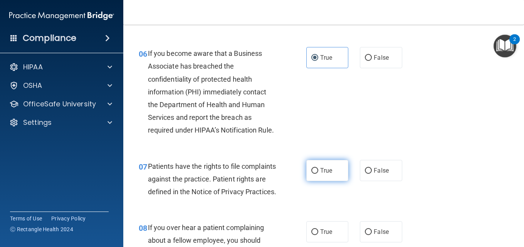
click at [320, 174] on span "True" at bounding box center [326, 170] width 12 height 7
click at [319, 174] on input "True" at bounding box center [315, 171] width 7 height 6
radio input "true"
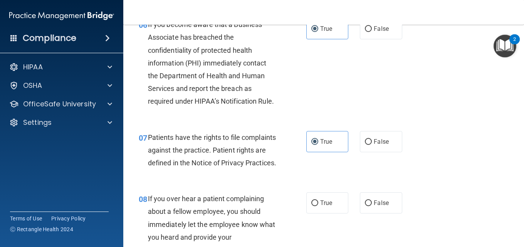
scroll to position [617, 0]
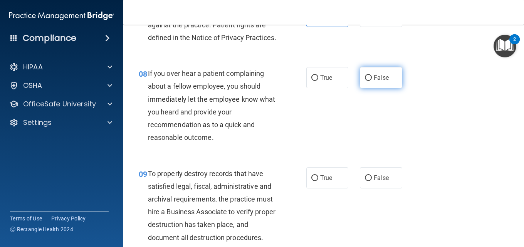
click at [384, 81] on span "False" at bounding box center [381, 77] width 15 height 7
click at [372, 81] on input "False" at bounding box center [368, 78] width 7 height 6
radio input "true"
click at [366, 152] on div "08 If you over hear a patient complaining about a fellow employee, you should i…" at bounding box center [324, 107] width 382 height 100
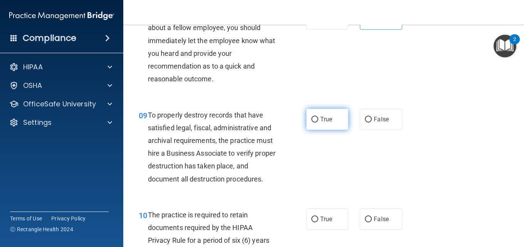
scroll to position [694, 0]
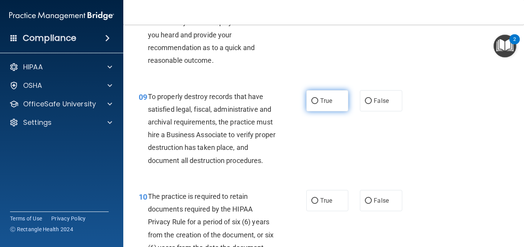
click at [309, 111] on label "True" at bounding box center [328, 100] width 42 height 21
click at [312, 104] on input "True" at bounding box center [315, 101] width 7 height 6
radio input "true"
click at [312, 171] on div "09 To properly destroy records that have satisfied legal, fiscal, administrativ…" at bounding box center [222, 130] width 191 height 81
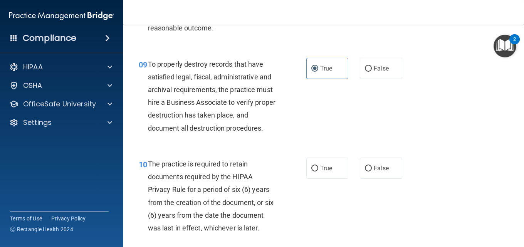
scroll to position [771, 0]
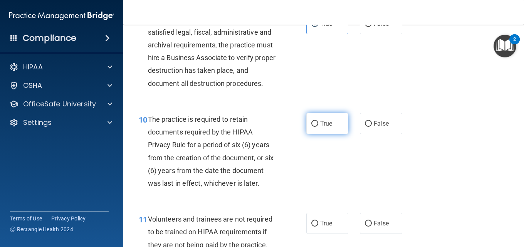
click at [327, 134] on label "True" at bounding box center [328, 123] width 42 height 21
click at [319, 127] on input "True" at bounding box center [315, 124] width 7 height 6
radio input "true"
click at [327, 199] on div "10 The practice is required to retain documents required by the HIPAA Privacy R…" at bounding box center [324, 153] width 382 height 100
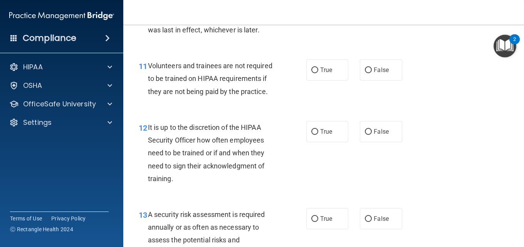
scroll to position [926, 0]
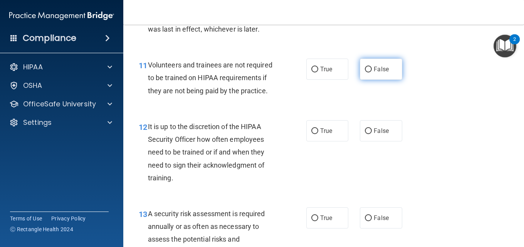
click at [378, 73] on span "False" at bounding box center [381, 69] width 15 height 7
click at [372, 73] on input "False" at bounding box center [368, 70] width 7 height 6
radio input "true"
click at [301, 101] on div "11 Volunteers and trainees are not required to be trained on HIPAA requirements…" at bounding box center [222, 80] width 191 height 42
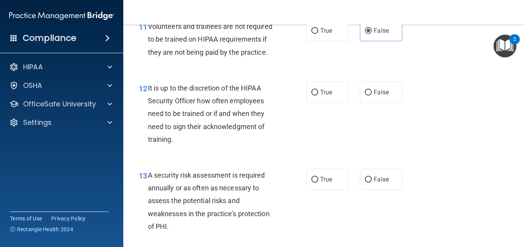
scroll to position [1003, 0]
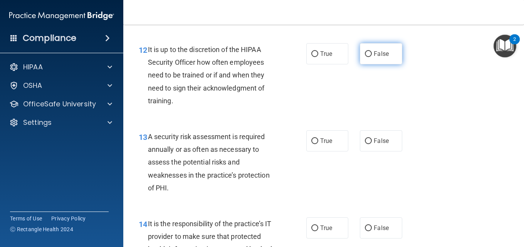
drag, startPoint x: 375, startPoint y: 86, endPoint x: 379, endPoint y: 102, distance: 16.0
click at [375, 64] on label "False" at bounding box center [381, 53] width 42 height 21
click at [372, 57] on input "False" at bounding box center [368, 54] width 7 height 6
radio input "true"
click at [364, 121] on div "12 It is up to the discretion of the HIPAA Security Officer how often employees…" at bounding box center [324, 77] width 382 height 87
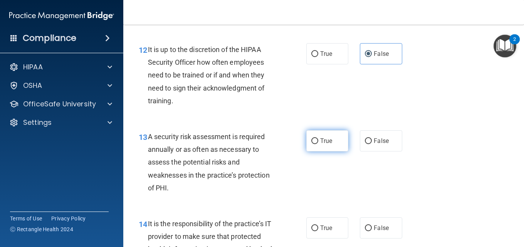
click at [320, 152] on label "True" at bounding box center [328, 140] width 42 height 21
click at [319, 144] on input "True" at bounding box center [315, 141] width 7 height 6
radio input "true"
click at [307, 198] on div "13 A security risk assessment is required annually or as often as necessary to …" at bounding box center [222, 164] width 191 height 68
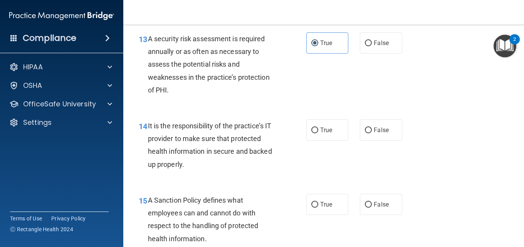
scroll to position [1118, 0]
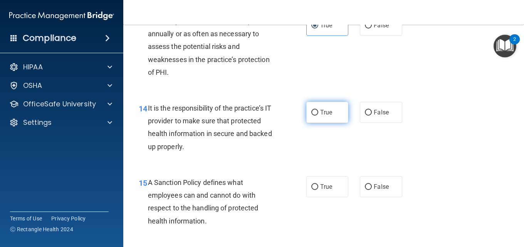
click at [332, 123] on label "True" at bounding box center [328, 112] width 42 height 21
click at [319, 116] on input "True" at bounding box center [315, 113] width 7 height 6
radio input "true"
click at [310, 157] on div "14 It is the responsibility of the practice’s IT provider to make sure that pro…" at bounding box center [222, 129] width 191 height 55
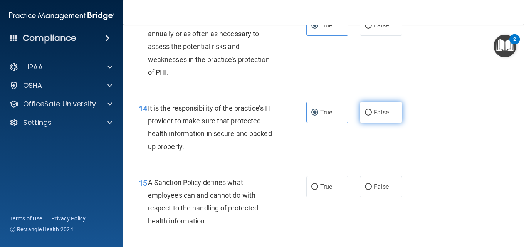
click at [363, 123] on label "False" at bounding box center [381, 112] width 42 height 21
click at [365, 116] on input "False" at bounding box center [368, 113] width 7 height 6
radio input "true"
radio input "false"
click at [376, 167] on div "14 It is the responsibility of the practice’s IT provider to make sure that pro…" at bounding box center [324, 129] width 382 height 74
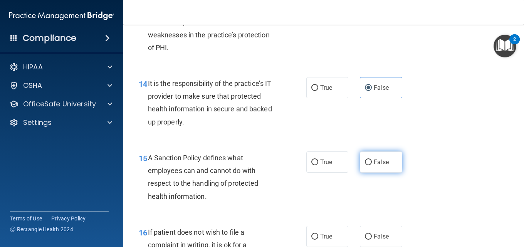
scroll to position [1195, 0]
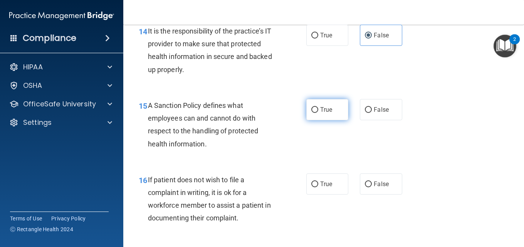
click at [314, 120] on label "True" at bounding box center [328, 109] width 42 height 21
click at [314, 113] on input "True" at bounding box center [315, 110] width 7 height 6
radio input "true"
click at [302, 80] on div "14 It is the responsibility of the practice’s IT provider to make sure that pro…" at bounding box center [222, 52] width 191 height 55
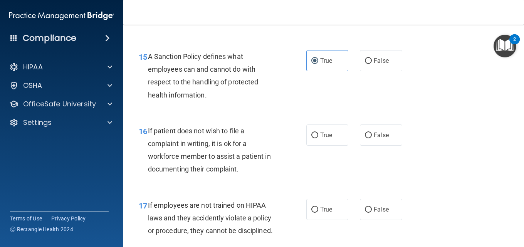
scroll to position [1273, 0]
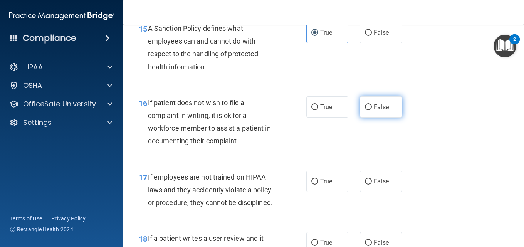
click at [365, 110] on input "False" at bounding box center [368, 108] width 7 height 6
radio input "true"
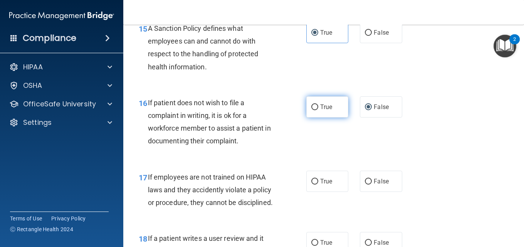
click at [317, 118] on label "True" at bounding box center [328, 106] width 42 height 21
click at [317, 110] on input "True" at bounding box center [315, 108] width 7 height 6
radio input "true"
radio input "false"
click at [322, 161] on div "16 If patient does not wish to file a complaint in writing, it is ok for a work…" at bounding box center [324, 124] width 382 height 74
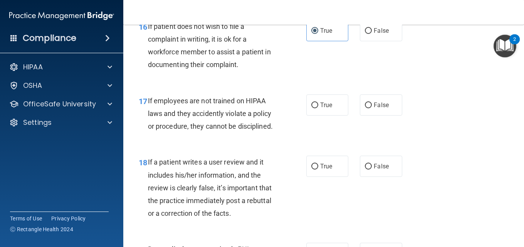
scroll to position [1350, 0]
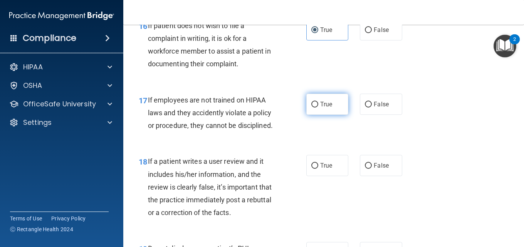
click at [325, 108] on span "True" at bounding box center [326, 104] width 12 height 7
click at [319, 108] on input "True" at bounding box center [315, 105] width 7 height 6
radio input "true"
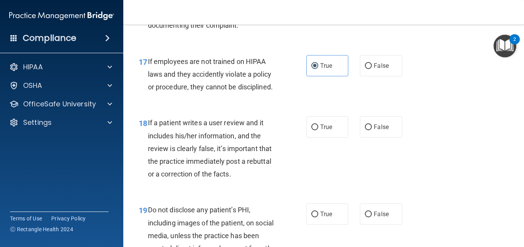
scroll to position [1427, 0]
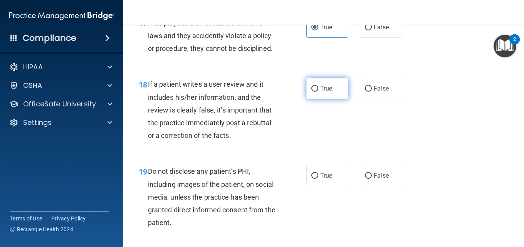
click at [314, 99] on label "True" at bounding box center [328, 88] width 42 height 21
click at [314, 92] on input "True" at bounding box center [315, 89] width 7 height 6
radio input "true"
click at [317, 155] on div "18 If a patient writes a user review and it includes his/her information, and t…" at bounding box center [324, 111] width 382 height 87
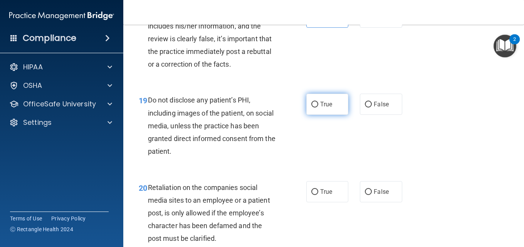
scroll to position [1504, 0]
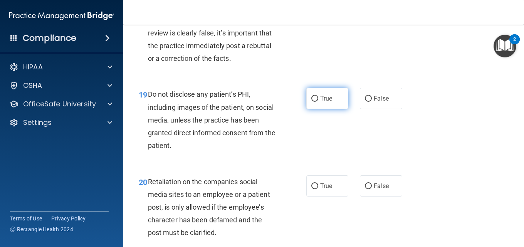
click at [312, 109] on label "True" at bounding box center [328, 98] width 42 height 21
click at [312, 102] on input "True" at bounding box center [315, 99] width 7 height 6
radio input "true"
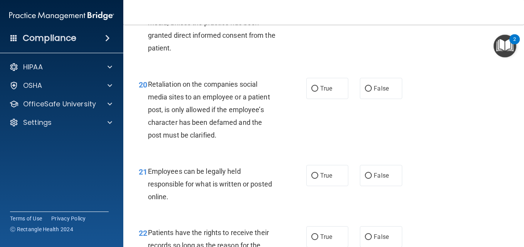
scroll to position [1620, 0]
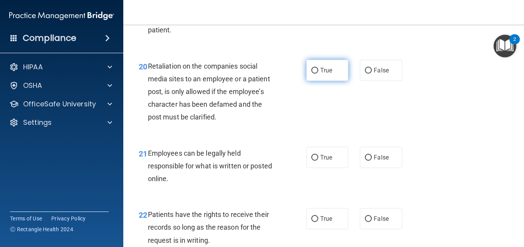
drag, startPoint x: 319, startPoint y: 108, endPoint x: 327, endPoint y: 104, distance: 9.0
click at [325, 74] on span "True" at bounding box center [326, 70] width 12 height 7
click at [316, 137] on div "20 Retaliation on the companies social media sites to an employee or a patient …" at bounding box center [324, 93] width 382 height 87
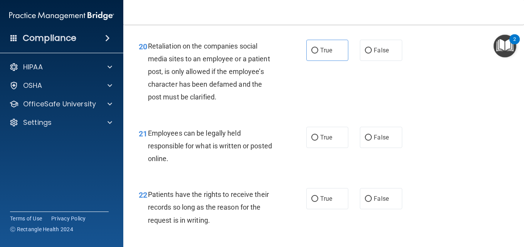
scroll to position [1658, 0]
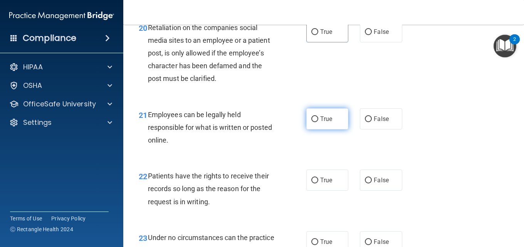
click at [330, 130] on label "True" at bounding box center [328, 118] width 42 height 21
click at [319, 122] on input "True" at bounding box center [315, 119] width 7 height 6
radio input "true"
click at [305, 151] on div "21 Employees can be legally held responsible for what is written or posted onli…" at bounding box center [222, 129] width 191 height 42
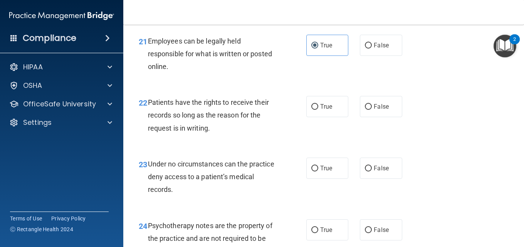
scroll to position [1735, 0]
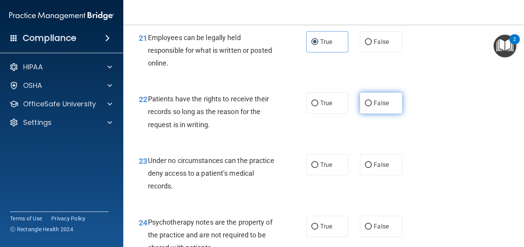
click at [374, 107] on span "False" at bounding box center [381, 102] width 15 height 7
click at [372, 106] on input "False" at bounding box center [368, 104] width 7 height 6
radio input "true"
click at [355, 145] on div "22 Patients have the rights to receive their records so long as the reason for …" at bounding box center [324, 114] width 382 height 62
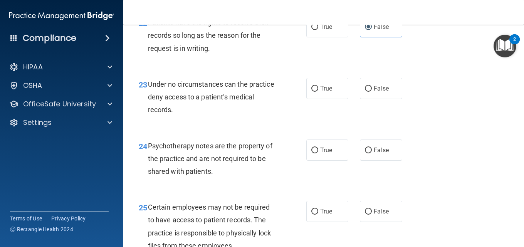
scroll to position [1813, 0]
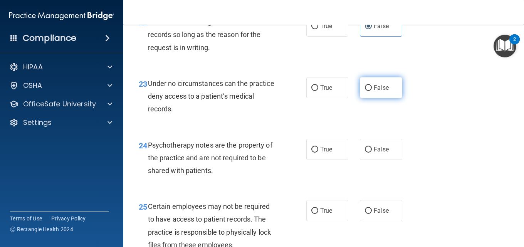
click at [382, 91] on span "False" at bounding box center [381, 87] width 15 height 7
click at [372, 91] on input "False" at bounding box center [368, 88] width 7 height 6
radio input "true"
click at [356, 129] on div "23 Under no circumstances can the practice deny access to a patient’s medical r…" at bounding box center [324, 98] width 382 height 62
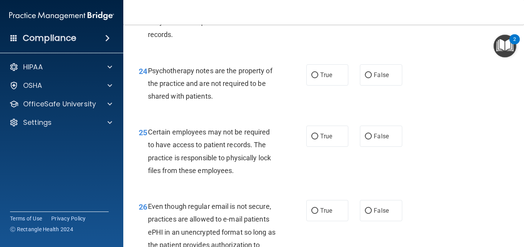
scroll to position [1890, 0]
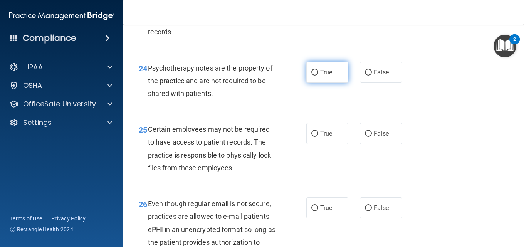
click at [323, 76] on span "True" at bounding box center [326, 72] width 12 height 7
click at [319, 76] on input "True" at bounding box center [315, 73] width 7 height 6
radio input "true"
click at [311, 104] on div "24 Psychotherapy notes are the property of the practice and are not required to…" at bounding box center [222, 83] width 191 height 42
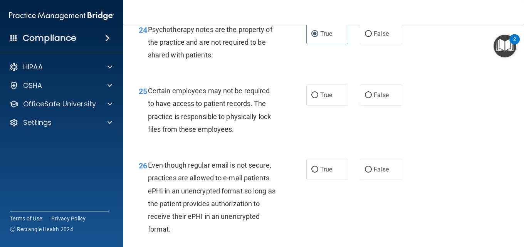
scroll to position [1967, 0]
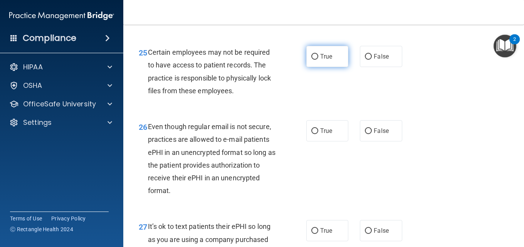
click at [320, 67] on label "True" at bounding box center [328, 56] width 42 height 21
click at [319, 60] on input "True" at bounding box center [315, 57] width 7 height 6
radio input "true"
click at [298, 101] on div "25 Certain employees may not be required to have access to patient records. The…" at bounding box center [222, 73] width 191 height 55
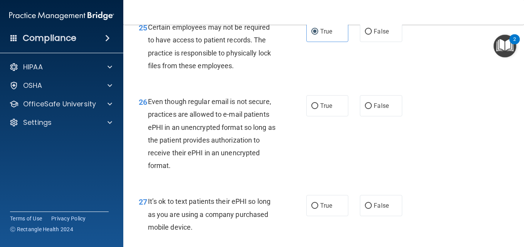
scroll to position [2005, 0]
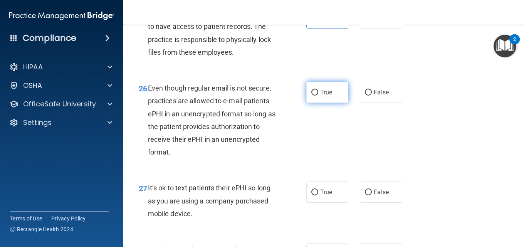
click at [312, 103] on label "True" at bounding box center [328, 92] width 42 height 21
click at [312, 96] on input "True" at bounding box center [315, 93] width 7 height 6
radio input "true"
click at [280, 162] on div "26 Even though regular email is not secure, practices are allowed to e-mail pat…" at bounding box center [222, 122] width 191 height 81
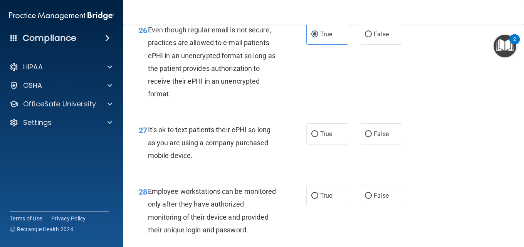
scroll to position [2082, 0]
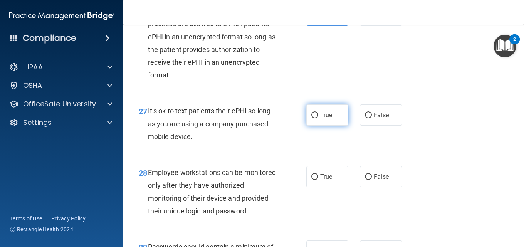
click at [324, 119] on span "True" at bounding box center [326, 114] width 12 height 7
click at [319, 118] on input "True" at bounding box center [315, 116] width 7 height 6
radio input "true"
click at [312, 147] on div "27 It’s ok to text patients their ePHI so long as you are using a company purch…" at bounding box center [222, 126] width 191 height 42
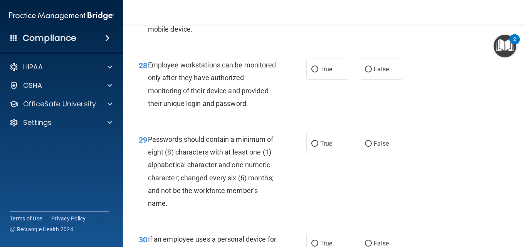
scroll to position [2198, 0]
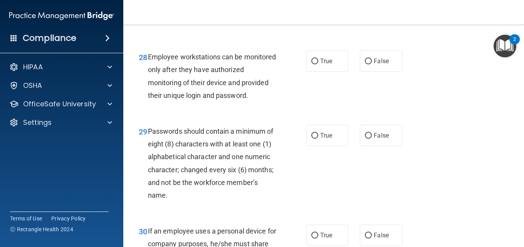
drag, startPoint x: 316, startPoint y: 99, endPoint x: 305, endPoint y: 123, distance: 25.9
click at [316, 72] on label "True" at bounding box center [328, 61] width 42 height 21
click at [316, 64] on input "True" at bounding box center [315, 62] width 7 height 6
radio input "true"
click at [298, 106] on div "28 Employee workstations can be monitored only after they have authorized monit…" at bounding box center [222, 78] width 191 height 55
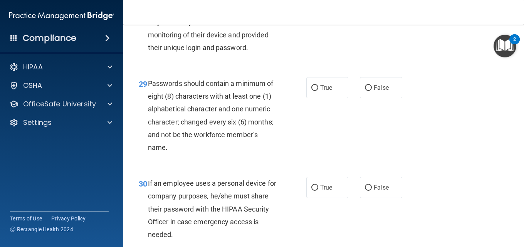
scroll to position [2275, 0]
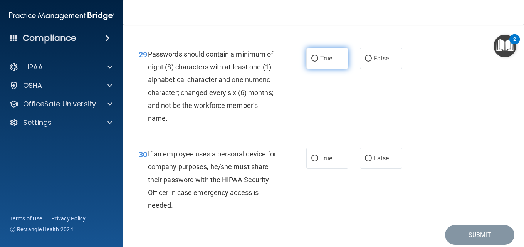
click at [321, 62] on span "True" at bounding box center [326, 58] width 12 height 7
click at [319, 62] on input "True" at bounding box center [315, 59] width 7 height 6
radio input "true"
click at [318, 138] on div "29 Passwords should contain a minimum of eight (8) characters with at least one…" at bounding box center [324, 88] width 382 height 100
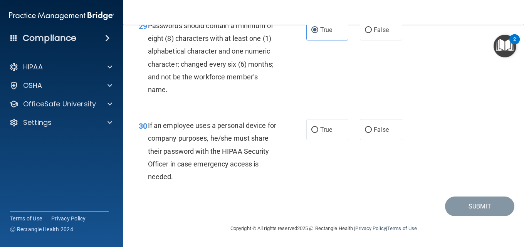
scroll to position [2352, 0]
drag, startPoint x: 335, startPoint y: 139, endPoint x: 358, endPoint y: 167, distance: 36.4
click at [333, 140] on label "True" at bounding box center [328, 129] width 42 height 21
click at [319, 133] on input "True" at bounding box center [315, 130] width 7 height 6
radio input "true"
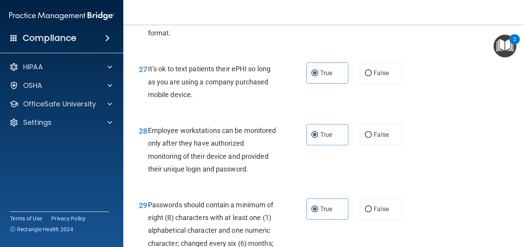
scroll to position [2121, 0]
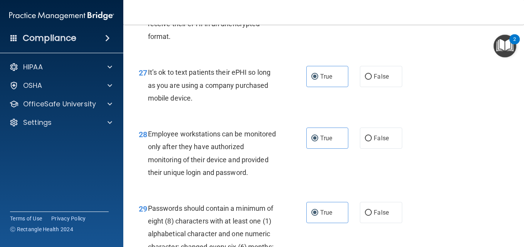
click at [496, 118] on div "27 It’s ok to text patients their ePHI so long as you are using a company purch…" at bounding box center [324, 87] width 382 height 62
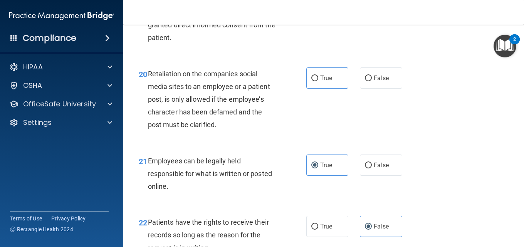
scroll to position [1584, 0]
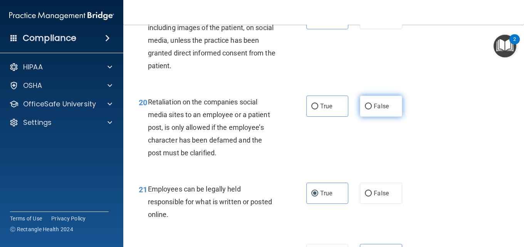
click at [376, 110] on span "False" at bounding box center [381, 106] width 15 height 7
click at [372, 110] on input "False" at bounding box center [368, 107] width 7 height 6
radio input "true"
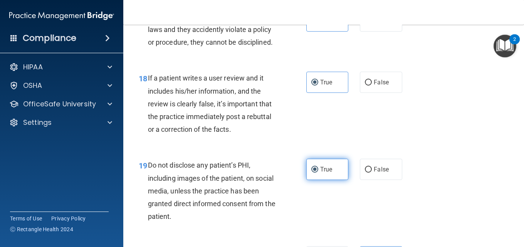
scroll to position [1430, 0]
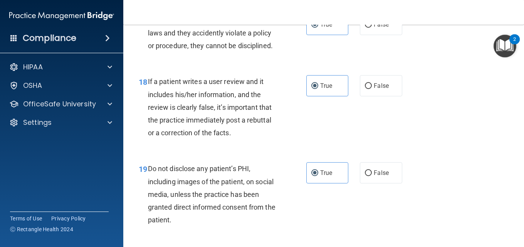
click at [396, 111] on div "18 If a patient writes a user review and it includes his/her information, and t…" at bounding box center [324, 109] width 382 height 87
drag, startPoint x: 385, startPoint y: 132, endPoint x: 362, endPoint y: 149, distance: 29.2
click at [385, 135] on div "18 If a patient writes a user review and it includes his/her information, and t…" at bounding box center [324, 109] width 382 height 87
click at [347, 153] on div "18 If a patient writes a user review and it includes his/her information, and t…" at bounding box center [324, 109] width 382 height 87
click at [363, 96] on label "False" at bounding box center [381, 85] width 42 height 21
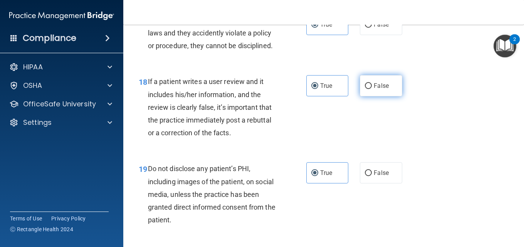
click at [365, 89] on input "False" at bounding box center [368, 86] width 7 height 6
radio input "true"
radio input "false"
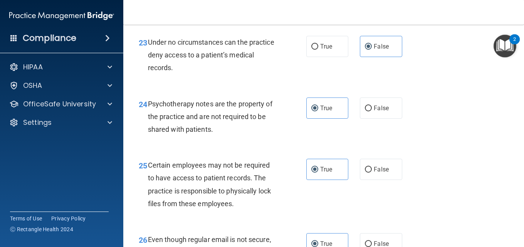
scroll to position [1661, 0]
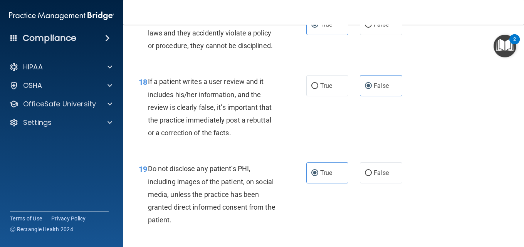
click at [474, 116] on div "18 If a patient writes a user review and it includes his/her information, and t…" at bounding box center [324, 109] width 382 height 87
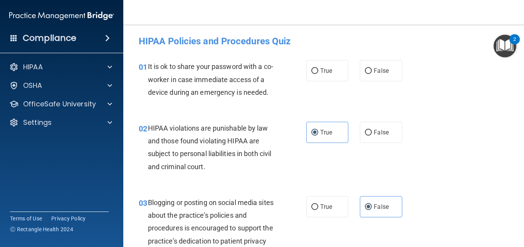
scroll to position [0, 0]
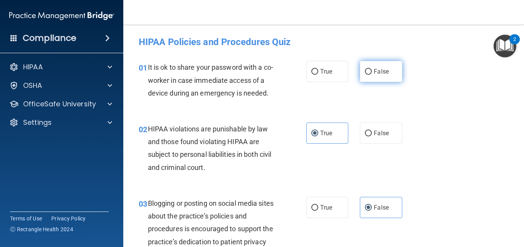
click at [383, 76] on label "False" at bounding box center [381, 71] width 42 height 21
click at [372, 75] on input "False" at bounding box center [368, 72] width 7 height 6
radio input "true"
click at [445, 115] on div "02 HIPAA violations are punishable by law and those found violating HIPAA are s…" at bounding box center [324, 150] width 382 height 74
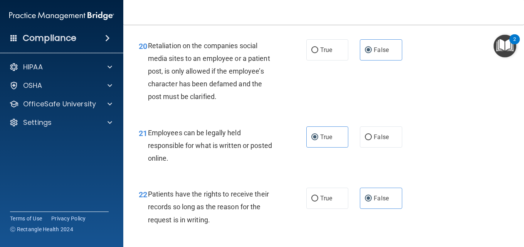
scroll to position [2355, 0]
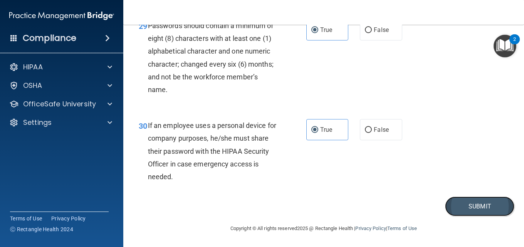
click at [477, 203] on button "Submit" at bounding box center [479, 207] width 69 height 20
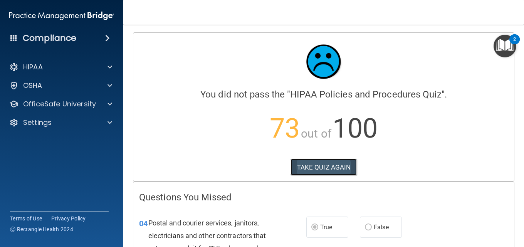
click at [341, 162] on button "TAKE QUIZ AGAIN" at bounding box center [324, 167] width 67 height 17
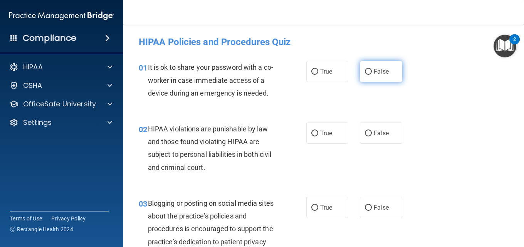
click at [379, 68] on span "False" at bounding box center [381, 71] width 15 height 7
click at [372, 69] on input "False" at bounding box center [368, 72] width 7 height 6
radio input "true"
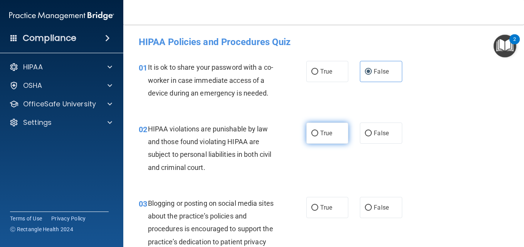
click at [325, 140] on label "True" at bounding box center [328, 133] width 42 height 21
click at [319, 137] on input "True" at bounding box center [315, 134] width 7 height 6
radio input "true"
click at [322, 172] on div "02 HIPAA violations are punishable by law and those found violating HIPAA are s…" at bounding box center [324, 150] width 382 height 74
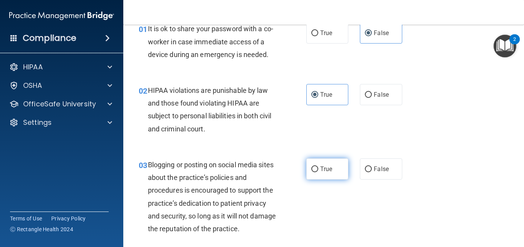
scroll to position [77, 0]
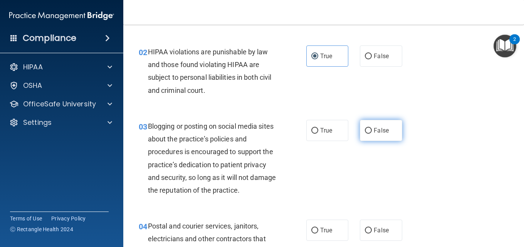
click at [391, 137] on label "False" at bounding box center [381, 130] width 42 height 21
click at [372, 134] on input "False" at bounding box center [368, 131] width 7 height 6
radio input "true"
drag, startPoint x: 342, startPoint y: 187, endPoint x: 338, endPoint y: 196, distance: 10.3
click at [341, 191] on div "03 Blogging or posting on social media sites about the practice’s policies and …" at bounding box center [324, 160] width 382 height 100
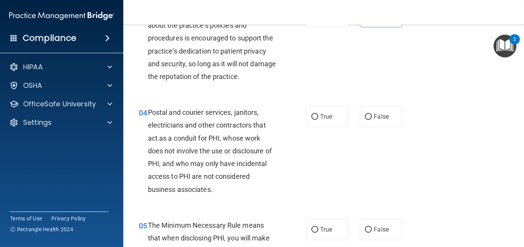
scroll to position [193, 0]
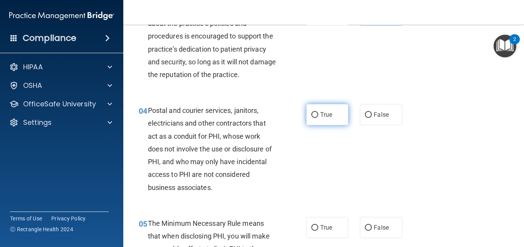
click at [333, 121] on label "True" at bounding box center [328, 114] width 42 height 21
click at [319, 118] on input "True" at bounding box center [315, 115] width 7 height 6
radio input "true"
click at [302, 193] on div "04 Postal and courier services, janitors, electricians and other contractors th…" at bounding box center [222, 151] width 191 height 94
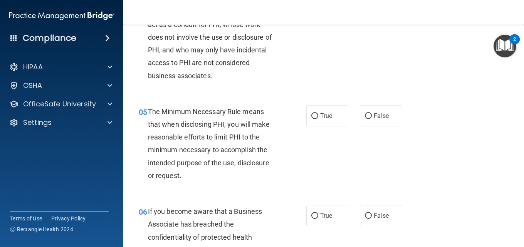
scroll to position [309, 0]
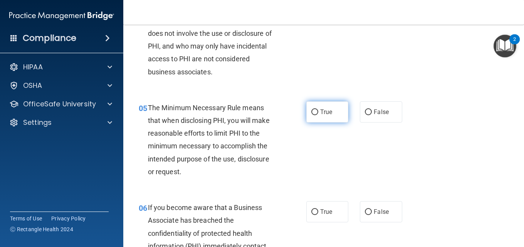
click at [327, 114] on span "True" at bounding box center [326, 111] width 12 height 7
click at [319, 114] on input "True" at bounding box center [315, 113] width 7 height 6
radio input "true"
click at [331, 171] on div "05 The Minimum Necessary Rule means that when disclosing PHI, you will make rea…" at bounding box center [324, 142] width 382 height 100
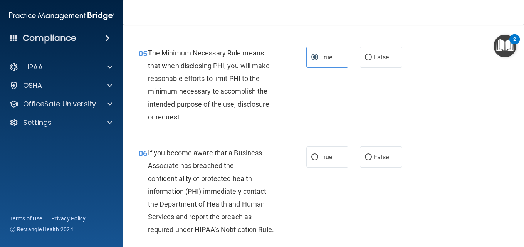
scroll to position [386, 0]
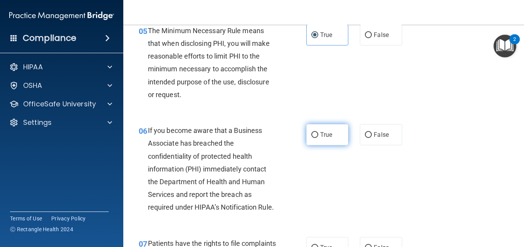
click at [320, 132] on span "True" at bounding box center [326, 134] width 12 height 7
click at [318, 132] on input "True" at bounding box center [315, 135] width 7 height 6
radio input "true"
click at [305, 164] on div "06 If you become aware that a Business Associate has breached the confidentiali…" at bounding box center [222, 171] width 191 height 94
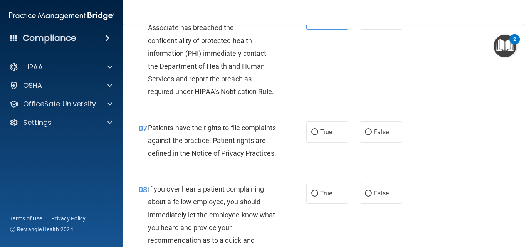
scroll to position [424, 0]
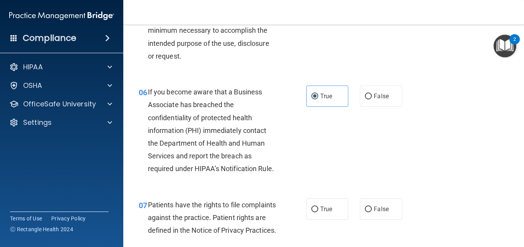
click at [374, 109] on div "06 If you become aware that a Business Associate has breached the confidentiali…" at bounding box center [324, 132] width 382 height 113
click at [406, 97] on div "06 If you become aware that a Business Associate has breached the confidentiali…" at bounding box center [324, 132] width 382 height 113
click at [389, 103] on label "False" at bounding box center [381, 96] width 42 height 21
click at [372, 99] on input "False" at bounding box center [368, 97] width 7 height 6
radio input "true"
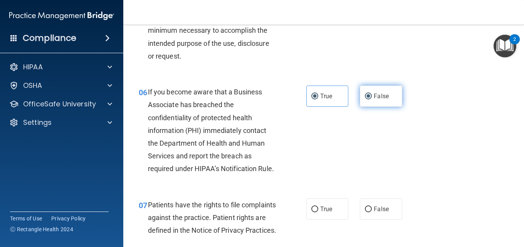
radio input "false"
click at [385, 144] on div "06 If you become aware that a Business Associate has breached the confidentiali…" at bounding box center [324, 132] width 382 height 113
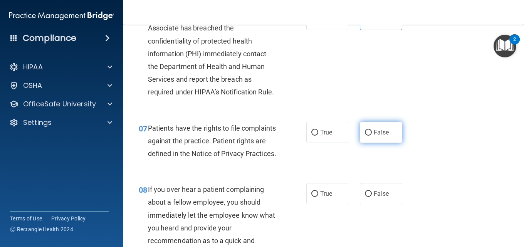
scroll to position [501, 0]
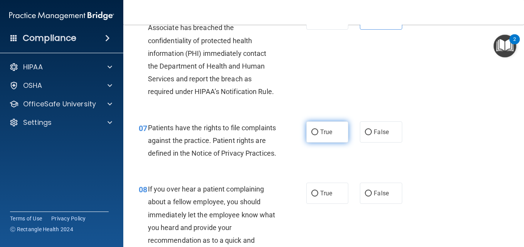
click at [312, 143] on label "True" at bounding box center [328, 131] width 42 height 21
click at [312, 135] on input "True" at bounding box center [315, 133] width 7 height 6
radio input "true"
click at [309, 164] on div "07 Patients have the rights to file complaints against the practice. Patient ri…" at bounding box center [222, 142] width 191 height 42
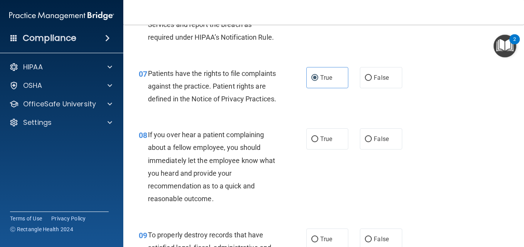
scroll to position [578, 0]
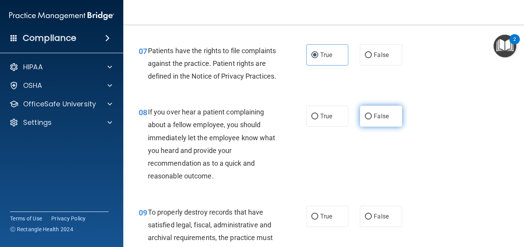
click at [374, 120] on span "False" at bounding box center [381, 116] width 15 height 7
click at [371, 120] on input "False" at bounding box center [368, 117] width 7 height 6
radio input "true"
click at [324, 195] on div "08 If you over hear a patient complaining about a fellow employee, you should i…" at bounding box center [324, 146] width 382 height 100
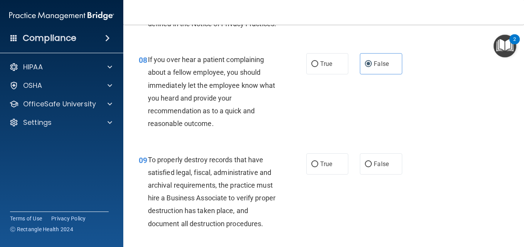
scroll to position [656, 0]
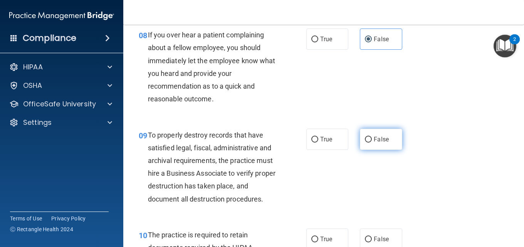
click at [383, 143] on span "False" at bounding box center [381, 139] width 15 height 7
click at [372, 143] on input "False" at bounding box center [368, 140] width 7 height 6
radio input "true"
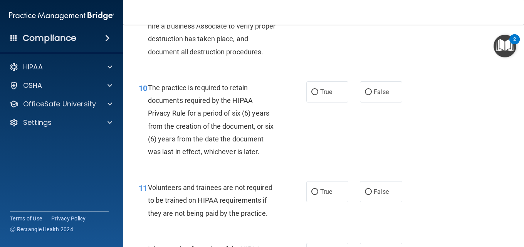
scroll to position [810, 0]
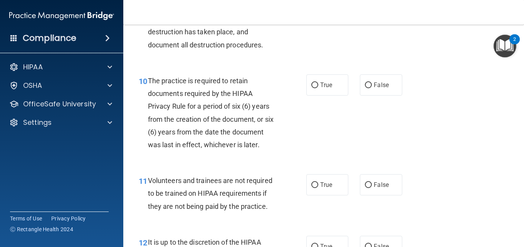
click at [294, 111] on div "10 The practice is required to retain documents required by the HIPAA Privacy R…" at bounding box center [222, 114] width 191 height 81
click at [314, 88] on input "True" at bounding box center [315, 86] width 7 height 6
radio input "true"
click at [277, 151] on div "The practice is required to retain documents required by the HIPAA Privacy Rule…" at bounding box center [215, 112] width 135 height 77
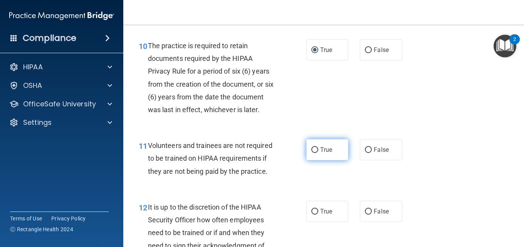
scroll to position [887, 0]
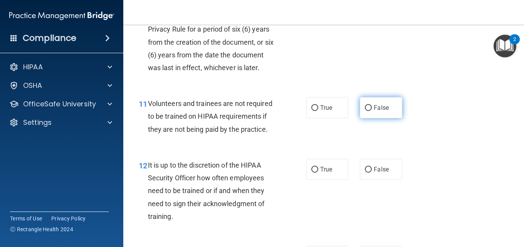
click at [360, 118] on label "False" at bounding box center [381, 107] width 42 height 21
click at [365, 111] on input "False" at bounding box center [368, 108] width 7 height 6
radio input "true"
click at [355, 149] on div "11 Volunteers and trainees are not required to be trained on HIPAA requirements…" at bounding box center [324, 119] width 382 height 62
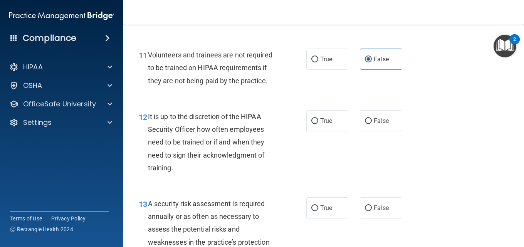
scroll to position [964, 0]
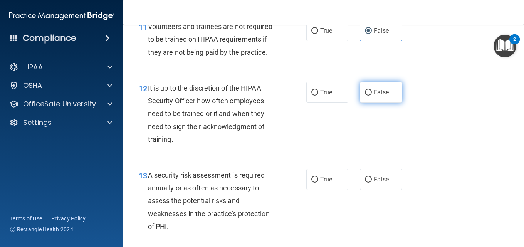
click at [395, 103] on label "False" at bounding box center [381, 92] width 42 height 21
click at [372, 96] on input "False" at bounding box center [368, 93] width 7 height 6
radio input "true"
click at [376, 159] on div "12 It is up to the discretion of the HIPAA Security Officer how often employees…" at bounding box center [324, 115] width 382 height 87
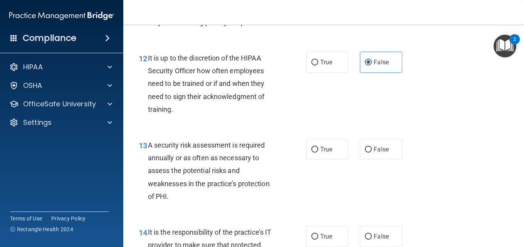
scroll to position [1041, 0]
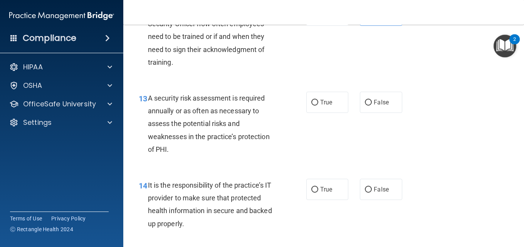
click at [300, 139] on div "13 A security risk assessment is required annually or as often as necessary to …" at bounding box center [222, 126] width 191 height 68
click at [319, 113] on label "True" at bounding box center [328, 102] width 42 height 21
click at [319, 106] on input "True" at bounding box center [315, 103] width 7 height 6
radio input "true"
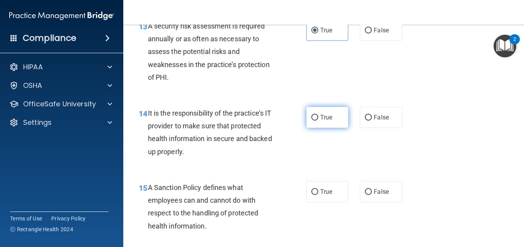
scroll to position [1118, 0]
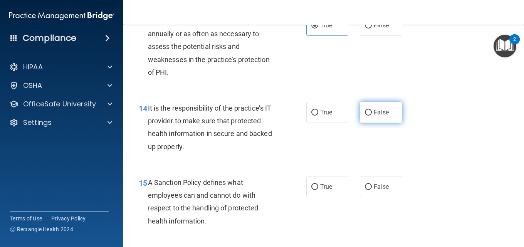
click at [370, 123] on label "False" at bounding box center [381, 112] width 42 height 21
click at [370, 116] on input "False" at bounding box center [368, 113] width 7 height 6
radio input "true"
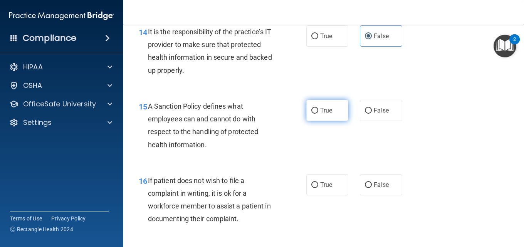
scroll to position [1195, 0]
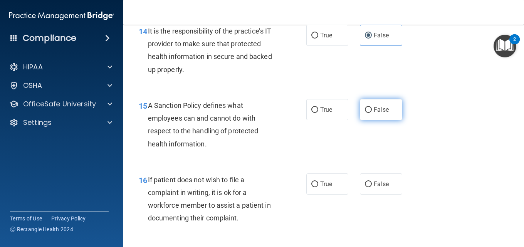
click at [384, 113] on span "False" at bounding box center [381, 109] width 15 height 7
click at [372, 113] on input "False" at bounding box center [368, 110] width 7 height 6
radio input "true"
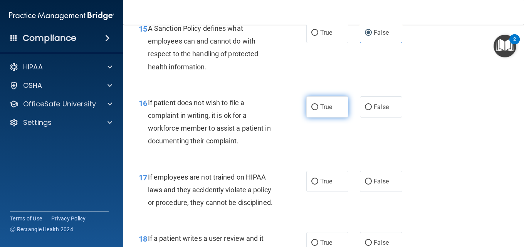
click at [312, 110] on input "True" at bounding box center [315, 108] width 7 height 6
radio input "true"
click at [298, 152] on div "16 If patient does not wish to file a complaint in writing, it is ok for a work…" at bounding box center [222, 123] width 191 height 55
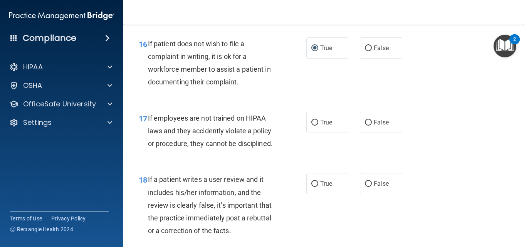
scroll to position [1350, 0]
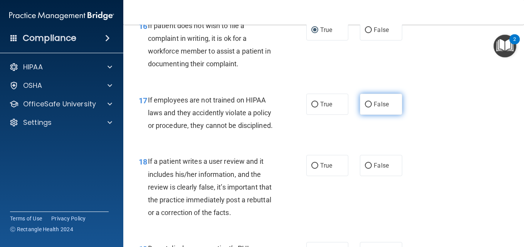
click at [390, 115] on label "False" at bounding box center [381, 104] width 42 height 21
click at [372, 108] on input "False" at bounding box center [368, 105] width 7 height 6
radio input "true"
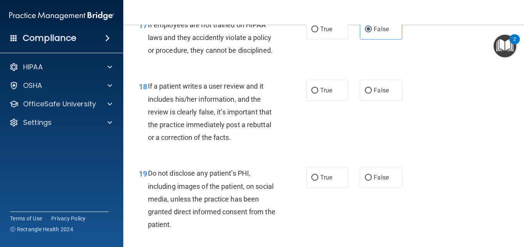
scroll to position [1427, 0]
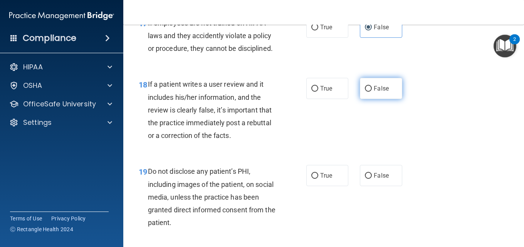
click at [391, 99] on label "False" at bounding box center [381, 88] width 42 height 21
click at [372, 92] on input "False" at bounding box center [368, 89] width 7 height 6
radio input "true"
click at [376, 153] on div "18 If a patient writes a user review and it includes his/her information, and t…" at bounding box center [324, 111] width 382 height 87
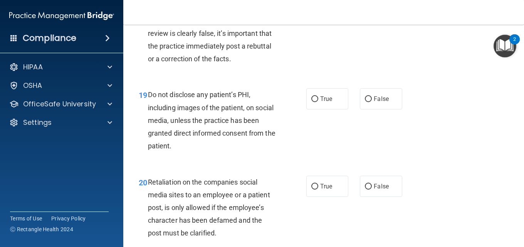
scroll to position [1504, 0]
click at [300, 128] on div "19 Do not disclose any patient’s PHI, including images of the patient, on socia…" at bounding box center [222, 122] width 191 height 68
click at [314, 102] on input "True" at bounding box center [315, 99] width 7 height 6
radio input "true"
click at [304, 69] on div "18 If a patient writes a user review and it includes his/her information, and t…" at bounding box center [222, 35] width 191 height 68
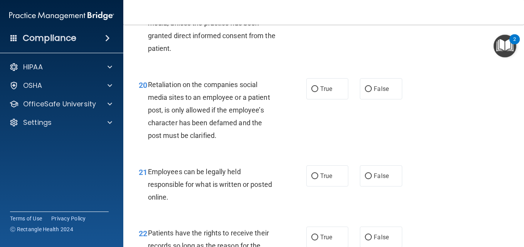
scroll to position [1620, 0]
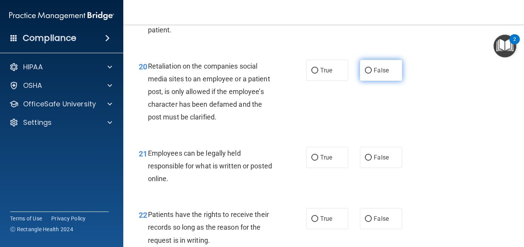
click at [365, 74] on input "False" at bounding box center [368, 71] width 7 height 6
radio input "true"
click at [341, 137] on div "20 Retaliation on the companies social media sites to an employee or a patient …" at bounding box center [324, 93] width 382 height 87
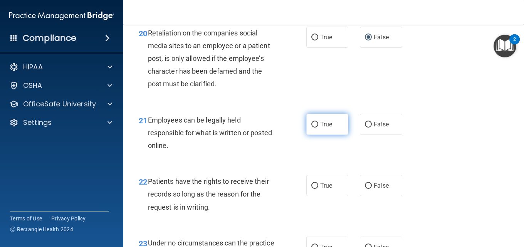
scroll to position [1697, 0]
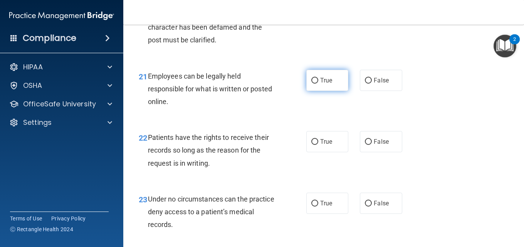
click at [312, 84] on input "True" at bounding box center [315, 81] width 7 height 6
radio input "true"
click at [297, 122] on div "21 Employees can be legally held responsible for what is written or posted onli…" at bounding box center [324, 91] width 382 height 62
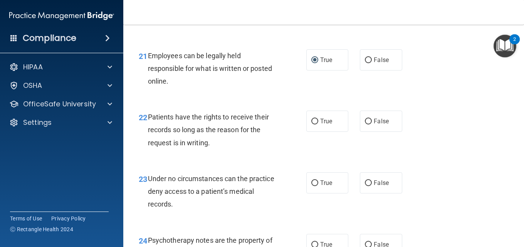
scroll to position [1735, 0]
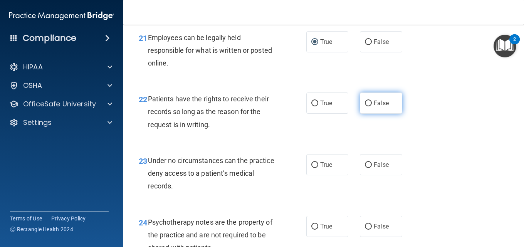
click at [398, 114] on label "False" at bounding box center [381, 103] width 42 height 21
click at [372, 106] on input "False" at bounding box center [368, 104] width 7 height 6
radio input "true"
click at [378, 145] on div "22 Patients have the rights to receive their records so long as the reason for …" at bounding box center [324, 114] width 382 height 62
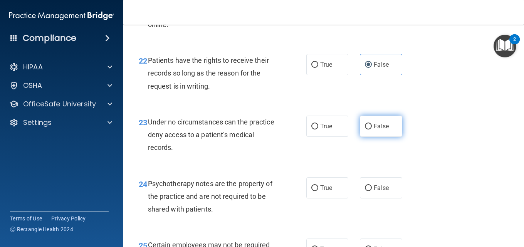
scroll to position [1813, 0]
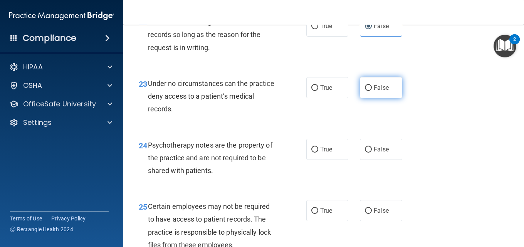
click at [371, 98] on label "False" at bounding box center [381, 87] width 42 height 21
click at [371, 91] on input "False" at bounding box center [368, 88] width 7 height 6
radio input "true"
click at [348, 129] on div "23 Under no circumstances can the practice deny access to a patient’s medical r…" at bounding box center [324, 98] width 382 height 62
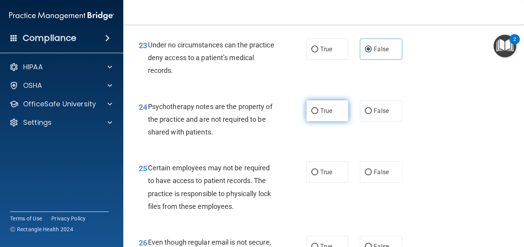
scroll to position [1890, 0]
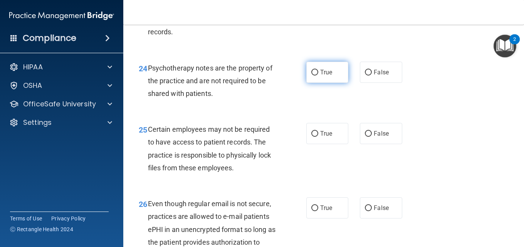
click at [316, 83] on label "True" at bounding box center [328, 72] width 42 height 21
click at [316, 76] on input "True" at bounding box center [315, 73] width 7 height 6
radio input "true"
click at [281, 152] on div "25 Certain employees may not be required to have access to patient records. The…" at bounding box center [324, 150] width 382 height 74
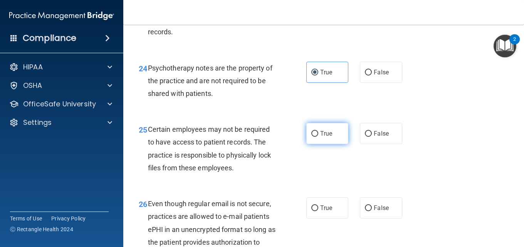
click at [324, 137] on span "True" at bounding box center [326, 133] width 12 height 7
click at [319, 137] on input "True" at bounding box center [315, 134] width 7 height 6
radio input "true"
click at [275, 100] on div "Psychotherapy notes are the property of the practice and are not required to be…" at bounding box center [215, 81] width 135 height 39
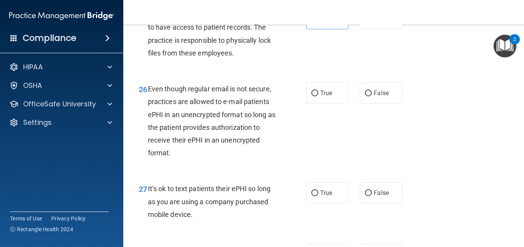
scroll to position [2005, 0]
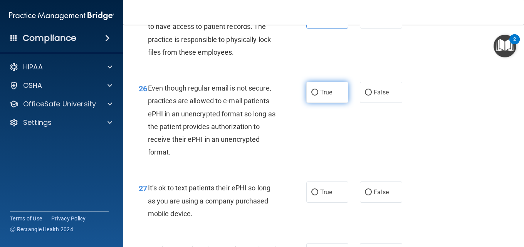
click at [308, 103] on label "True" at bounding box center [328, 92] width 42 height 21
click at [312, 96] on input "True" at bounding box center [315, 93] width 7 height 6
radio input "true"
click at [301, 162] on div "26 Even though regular email is not secure, practices are allowed to e-mail pat…" at bounding box center [222, 122] width 191 height 81
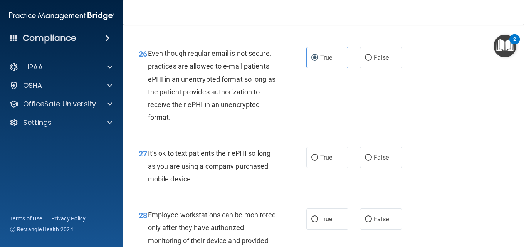
scroll to position [2082, 0]
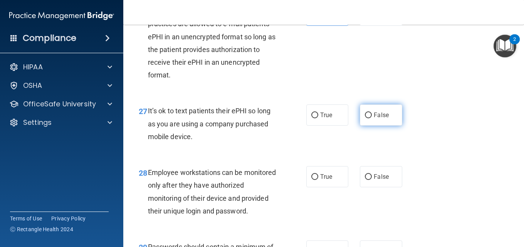
click at [366, 118] on input "False" at bounding box center [368, 116] width 7 height 6
radio input "true"
click at [342, 196] on div "28 Employee workstations can be monitored only after they have authorized monit…" at bounding box center [324, 194] width 382 height 74
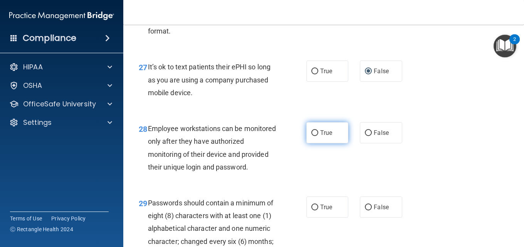
scroll to position [2160, 0]
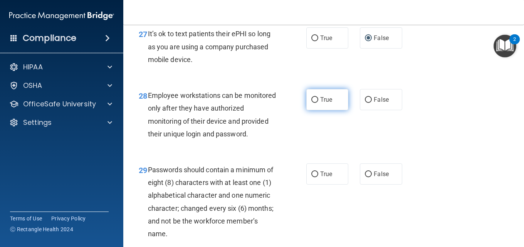
click at [326, 110] on label "True" at bounding box center [328, 99] width 42 height 21
click at [319, 103] on input "True" at bounding box center [315, 100] width 7 height 6
radio input "true"
click at [297, 144] on div "28 Employee workstations can be monitored only after they have authorized monit…" at bounding box center [222, 116] width 191 height 55
click at [356, 110] on div "True False" at bounding box center [357, 99] width 101 height 21
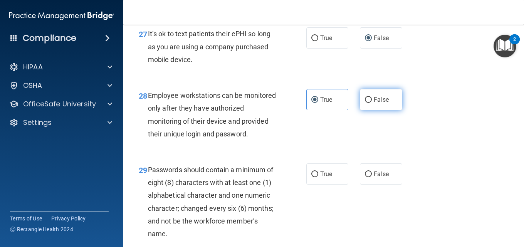
click at [382, 103] on span "False" at bounding box center [381, 99] width 15 height 7
click at [372, 103] on input "False" at bounding box center [368, 100] width 7 height 6
radio input "true"
radio input "false"
click at [349, 154] on div "28 Employee workstations can be monitored only after they have authorized monit…" at bounding box center [324, 116] width 382 height 74
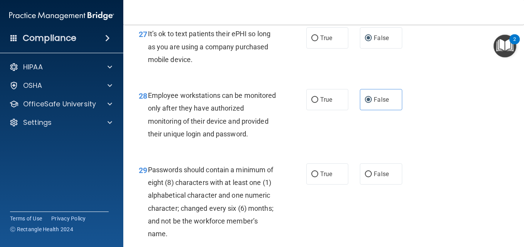
click at [332, 154] on div "28 Employee workstations can be monitored only after they have authorized monit…" at bounding box center [324, 116] width 382 height 74
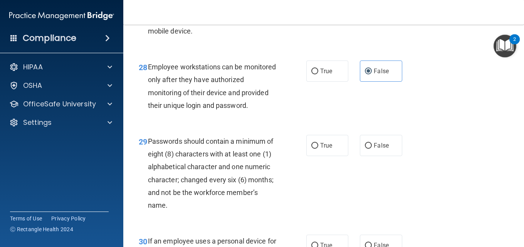
scroll to position [2237, 0]
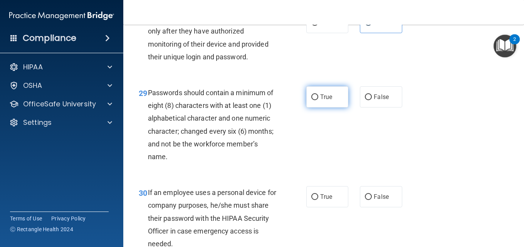
drag, startPoint x: 316, startPoint y: 148, endPoint x: 309, endPoint y: 148, distance: 7.3
click at [314, 108] on label "True" at bounding box center [328, 96] width 42 height 21
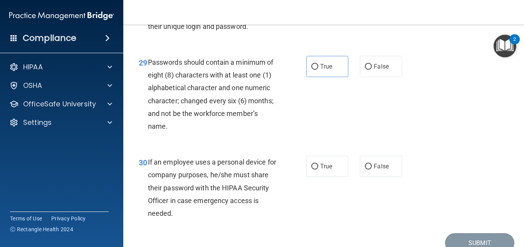
scroll to position [2314, 0]
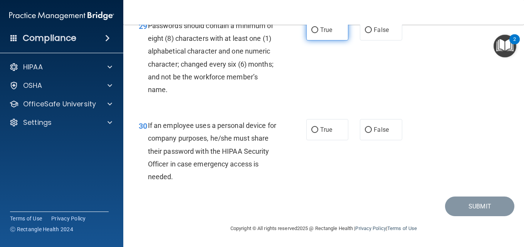
click at [314, 33] on input "True" at bounding box center [315, 30] width 7 height 6
radio input "true"
click at [345, 110] on div "29 Passwords should contain a minimum of eight (8) characters with at least one…" at bounding box center [324, 60] width 382 height 100
click at [378, 140] on label "False" at bounding box center [381, 129] width 42 height 21
click at [372, 133] on input "False" at bounding box center [368, 130] width 7 height 6
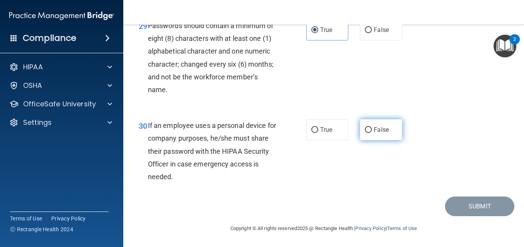
radio input "true"
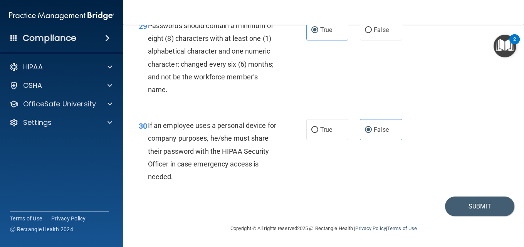
click at [427, 197] on div "30 If an employee uses a personal device for company purposes, he/she must shar…" at bounding box center [324, 153] width 382 height 87
click at [486, 182] on div "30 If an employee uses a personal device for company purposes, he/she must shar…" at bounding box center [324, 153] width 382 height 87
click at [479, 204] on button "Submit" at bounding box center [479, 207] width 69 height 20
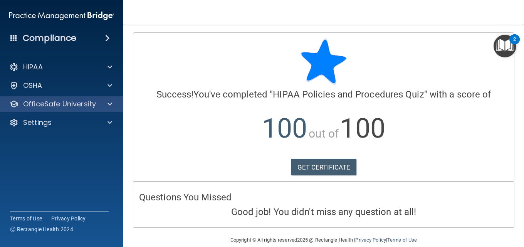
click at [99, 109] on div "OfficeSafe University" at bounding box center [62, 103] width 124 height 15
click at [113, 104] on div at bounding box center [108, 103] width 19 height 9
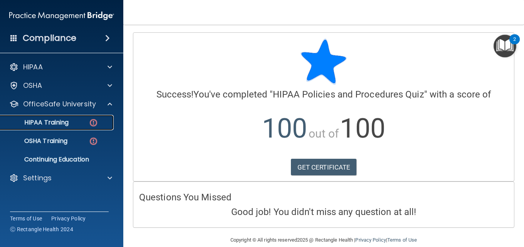
click at [67, 116] on link "HIPAA Training" at bounding box center [52, 122] width 121 height 15
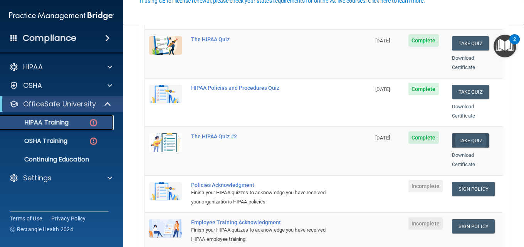
scroll to position [116, 0]
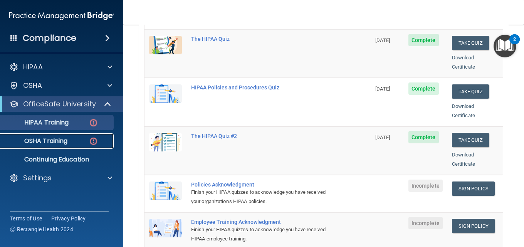
click at [66, 140] on p "OSHA Training" at bounding box center [36, 141] width 62 height 8
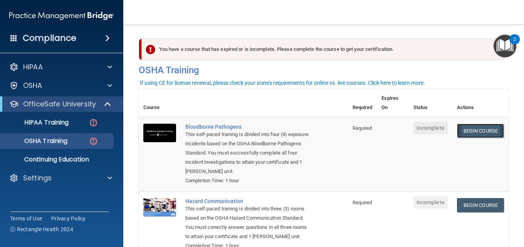
click at [488, 128] on link "Begin Course" at bounding box center [480, 131] width 47 height 14
click at [474, 130] on link "Begin Course" at bounding box center [480, 131] width 47 height 14
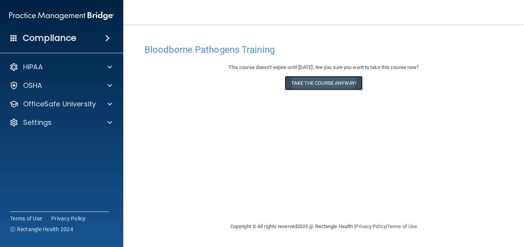
click at [325, 87] on button "Take the course anyway!" at bounding box center [324, 83] width 78 height 14
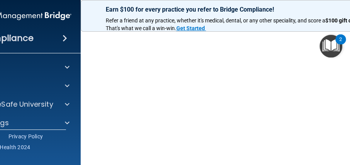
scroll to position [77, 0]
drag, startPoint x: 288, startPoint y: 14, endPoint x: 237, endPoint y: 13, distance: 50.9
click at [230, 14] on div "Earn $100 for every practice you refer to Bridge Compliance! Refer a friend at …" at bounding box center [237, 16] width 312 height 32
click at [306, 10] on p "Earn $100 for every practice you refer to Bridge Compliance!" at bounding box center [237, 9] width 262 height 7
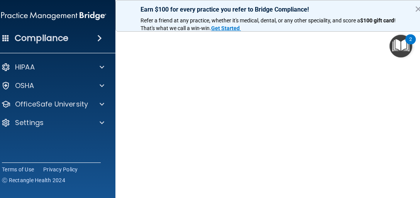
scroll to position [52, 0]
drag, startPoint x: 409, startPoint y: 47, endPoint x: 386, endPoint y: 11, distance: 43.0
click at [386, 11] on body "Compliance HIPAA Documents and Policies Report an Incident Business Associates …" at bounding box center [210, 99] width 420 height 198
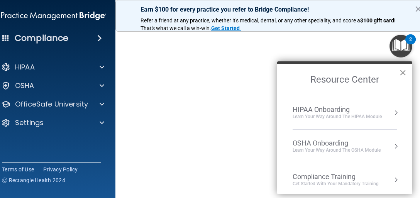
click at [403, 73] on button "×" at bounding box center [402, 72] width 7 height 12
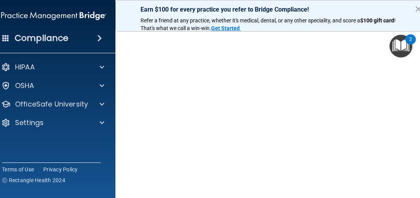
click at [406, 43] on img "Open Resource Center, 2 new notifications" at bounding box center [400, 46] width 23 height 23
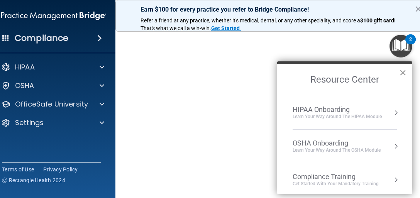
click at [406, 75] on button "×" at bounding box center [402, 72] width 7 height 12
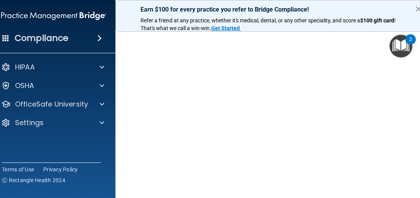
click at [393, 57] on img "Open Resource Center, 2 new notifications" at bounding box center [400, 46] width 23 height 23
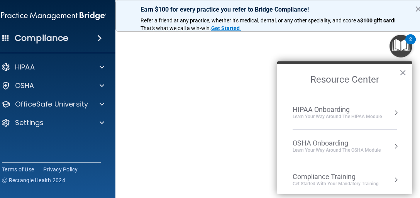
click at [401, 79] on h2 "Resource Center" at bounding box center [344, 80] width 135 height 32
click at [403, 77] on button "×" at bounding box center [402, 72] width 7 height 12
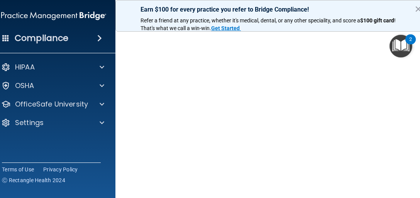
click at [393, 57] on img "Open Resource Center, 2 new notifications" at bounding box center [400, 46] width 23 height 23
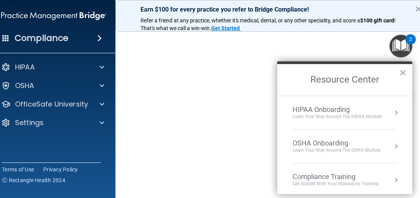
click at [395, 76] on h2 "Resource Center" at bounding box center [344, 80] width 135 height 32
click at [408, 68] on h2 "Resource Center" at bounding box center [344, 80] width 135 height 32
click at [410, 44] on div "2" at bounding box center [410, 44] width 3 height 10
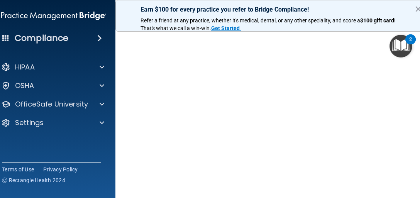
drag, startPoint x: 412, startPoint y: 37, endPoint x: 364, endPoint y: 7, distance: 56.4
click at [364, 7] on body "Compliance HIPAA Documents and Policies Report an Incident Business Associates …" at bounding box center [210, 99] width 420 height 198
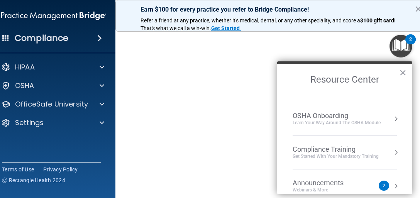
scroll to position [76, 0]
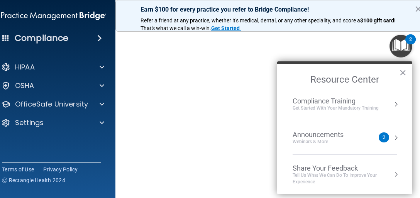
click at [366, 125] on li "Announcements Webinars & More 2" at bounding box center [344, 138] width 104 height 34
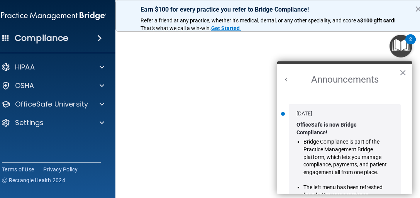
scroll to position [0, 0]
click at [401, 69] on button "×" at bounding box center [402, 72] width 7 height 12
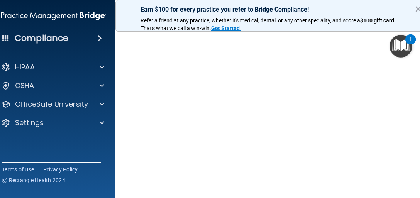
click at [406, 52] on img "Open Resource Center, 1 new notification" at bounding box center [400, 46] width 23 height 23
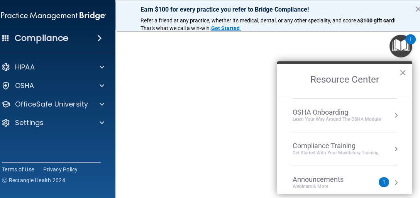
scroll to position [76, 0]
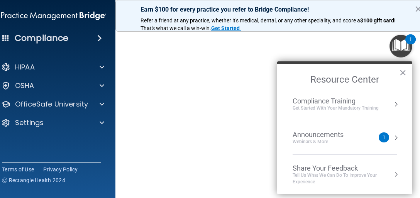
click at [357, 125] on li "Announcements Webinars & More 1" at bounding box center [344, 138] width 104 height 34
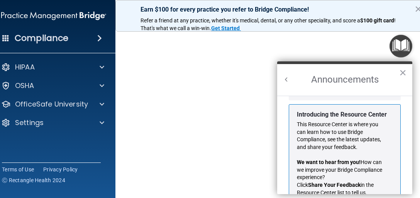
scroll to position [152, 0]
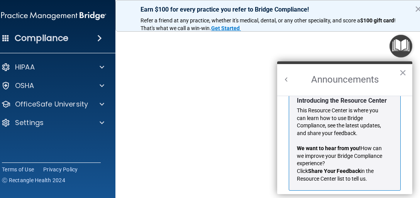
click at [398, 71] on h2 "Announcements" at bounding box center [344, 80] width 135 height 32
click at [405, 78] on button "×" at bounding box center [402, 72] width 7 height 12
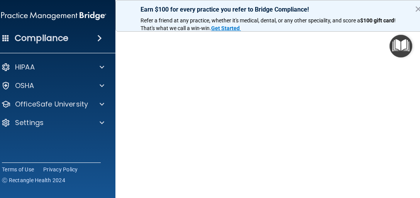
click at [389, 57] on img "Open Resource Center" at bounding box center [400, 46] width 23 height 23
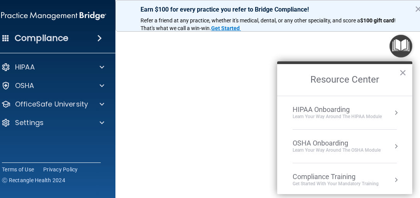
drag, startPoint x: 400, startPoint y: 71, endPoint x: 419, endPoint y: 63, distance: 21.3
click at [400, 72] on button "×" at bounding box center [402, 72] width 7 height 12
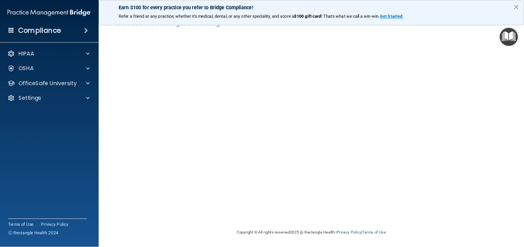
scroll to position [0, 0]
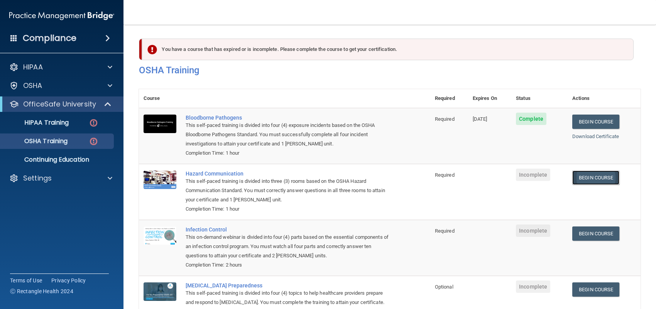
click at [606, 182] on link "Begin Course" at bounding box center [595, 177] width 47 height 14
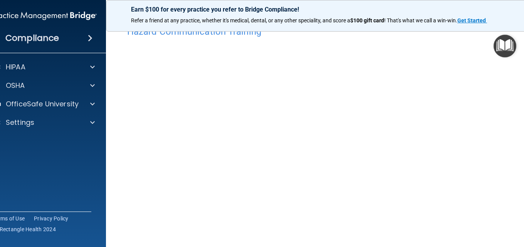
scroll to position [4, 0]
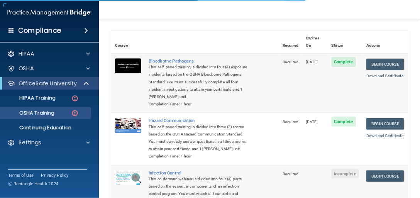
scroll to position [116, 0]
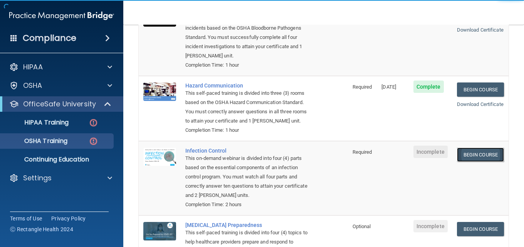
click at [467, 159] on link "Begin Course" at bounding box center [480, 155] width 47 height 14
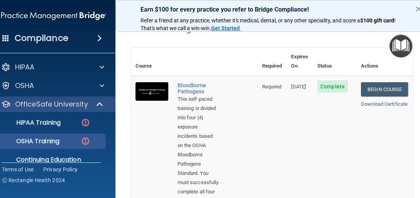
scroll to position [0, 0]
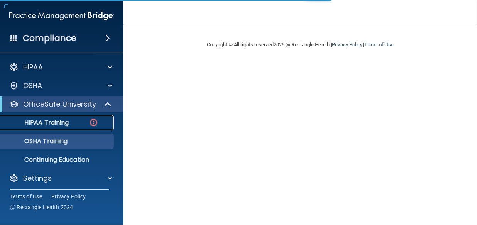
click at [55, 121] on p "HIPAA Training" at bounding box center [37, 123] width 64 height 8
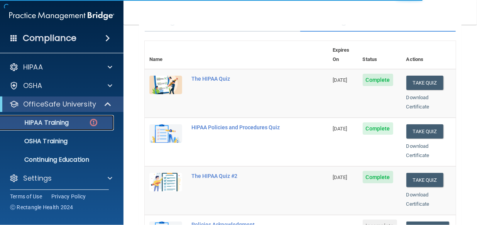
scroll to position [140, 0]
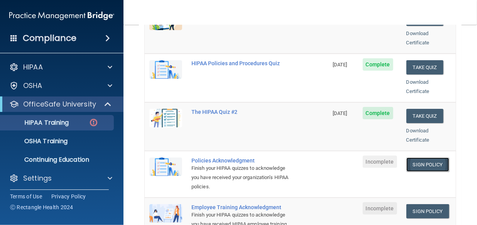
click at [411, 157] on link "Sign Policy" at bounding box center [427, 164] width 43 height 14
click at [419, 197] on td "Sign Policy Sign Policy Download Policy" at bounding box center [428, 215] width 54 height 37
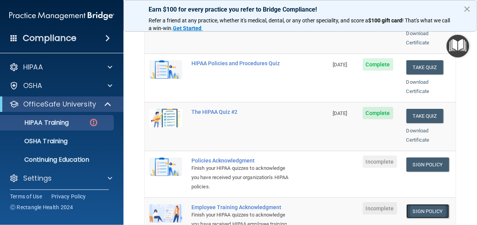
click at [411, 197] on link "Sign Policy" at bounding box center [427, 211] width 43 height 14
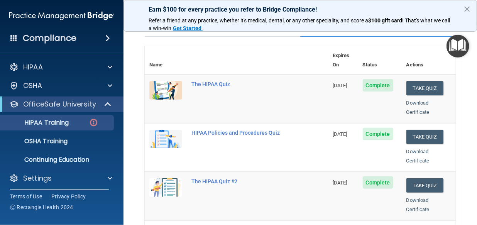
scroll to position [70, 0]
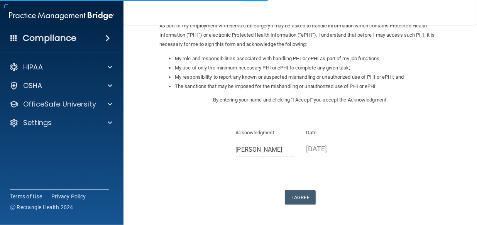
scroll to position [128, 0]
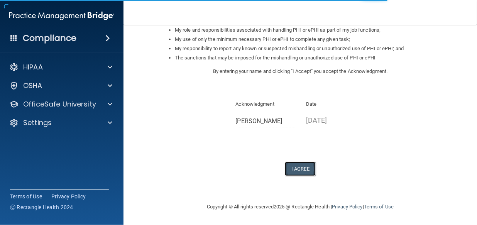
click at [295, 170] on button "I Agree" at bounding box center [300, 169] width 31 height 14
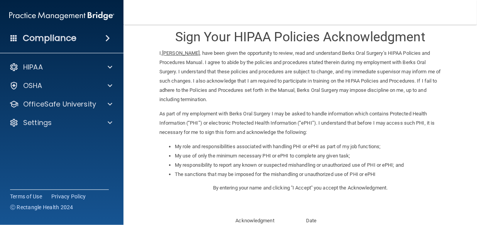
scroll to position [0, 0]
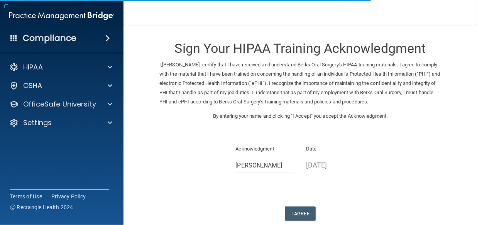
click at [280, 210] on div "I Agree" at bounding box center [300, 213] width 282 height 14
click at [297, 210] on button "I Agree" at bounding box center [300, 213] width 31 height 14
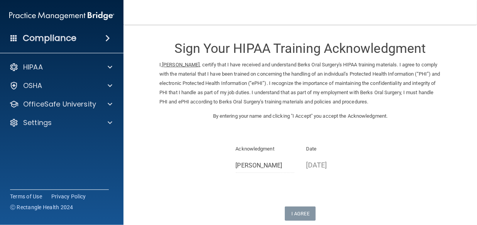
click at [195, 0] on nav "Toggle navigation [PERSON_NAME] [EMAIL_ADDRESS][DOMAIN_NAME] Manage My Enterpri…" at bounding box center [299, 12] width 353 height 25
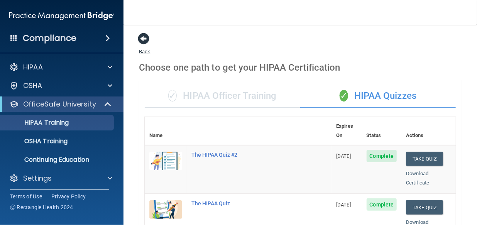
click at [144, 42] on span at bounding box center [144, 39] width 12 height 12
